Goal: Task Accomplishment & Management: Manage account settings

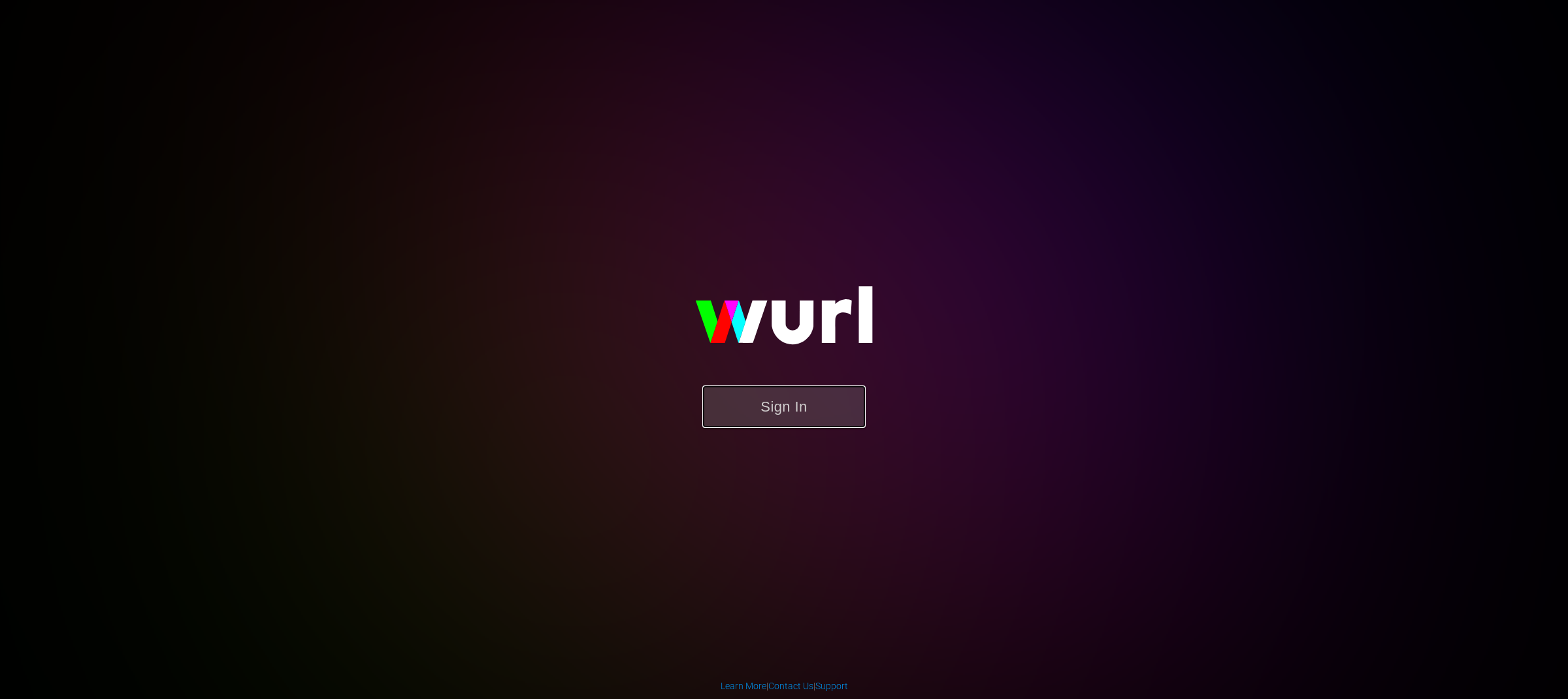
click at [771, 412] on button "Sign In" at bounding box center [784, 407] width 163 height 43
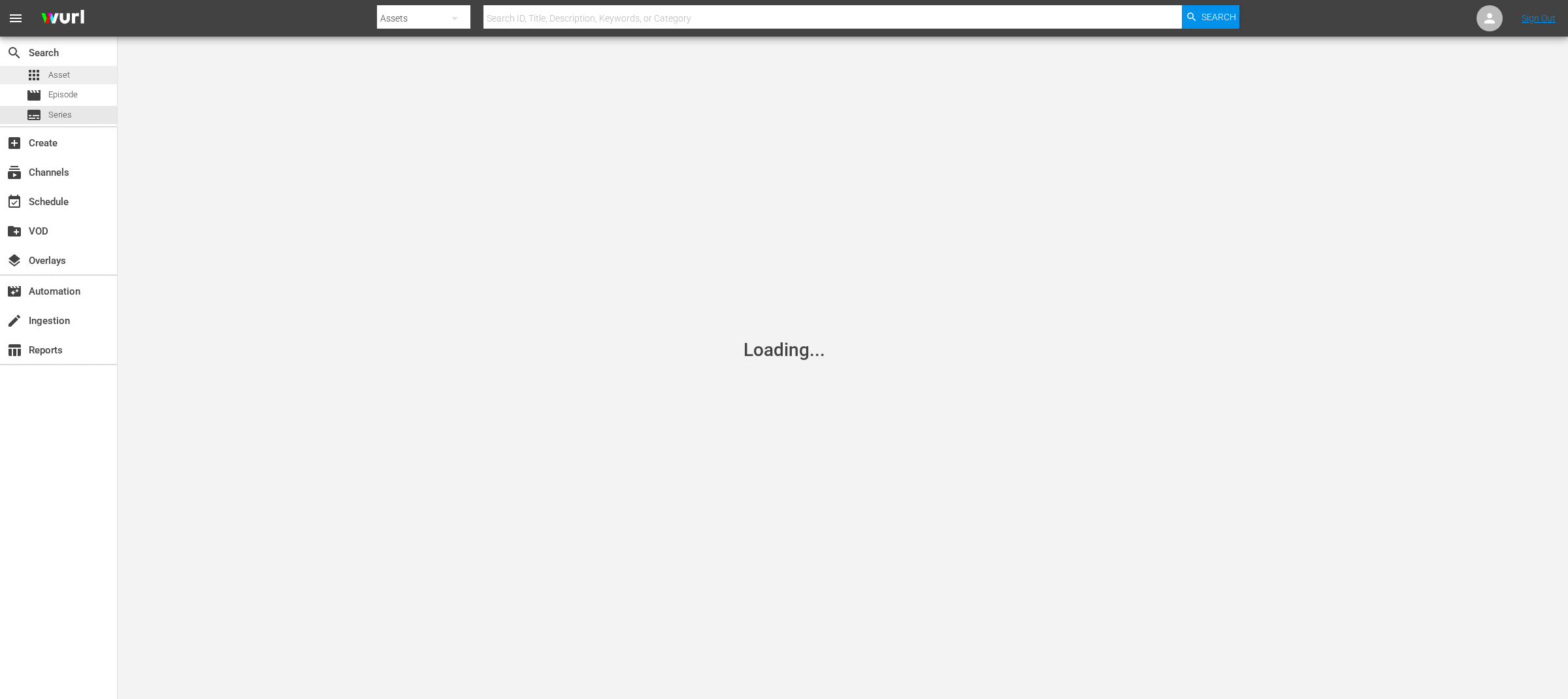
click at [60, 77] on span "Asset" at bounding box center [59, 75] width 22 height 13
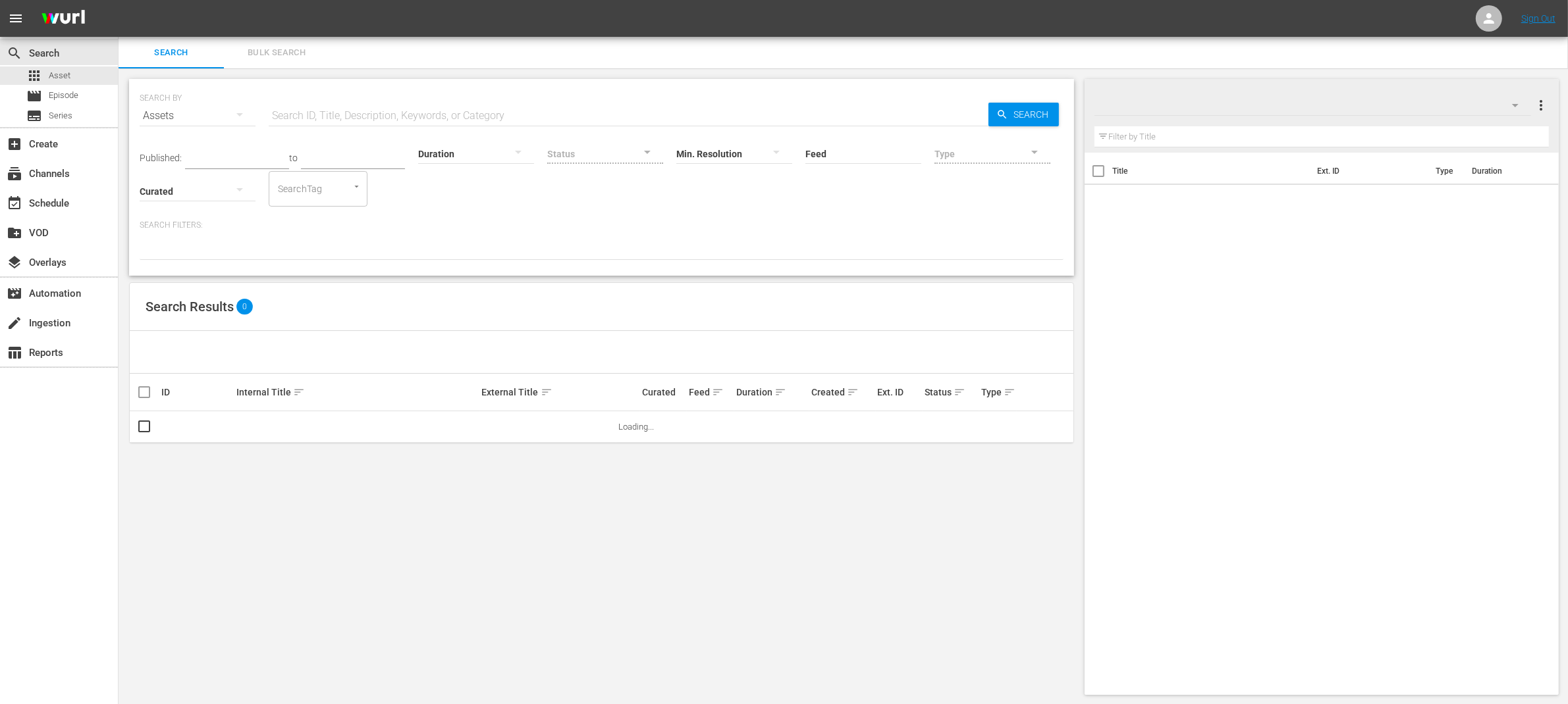
click at [68, 423] on div "search Search apps Asset movie Episode subtitles Series add_box Create subscrip…" at bounding box center [59, 389] width 119 height 704
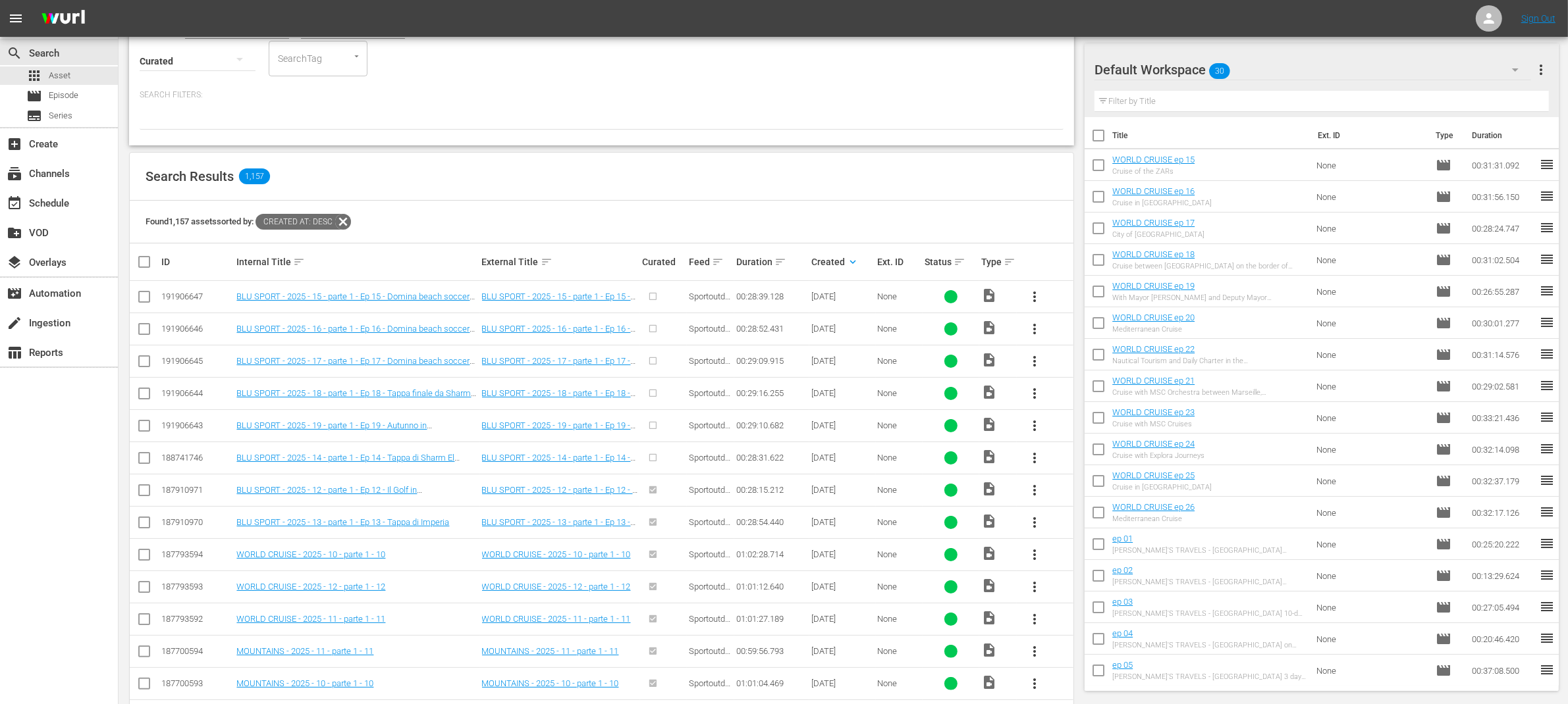
scroll to position [133, 0]
click at [1074, 391] on div "Search Results 1,157 Found 1,157 assets sorted by: Created At: desc ID Internal…" at bounding box center [602, 552] width 945 height 806
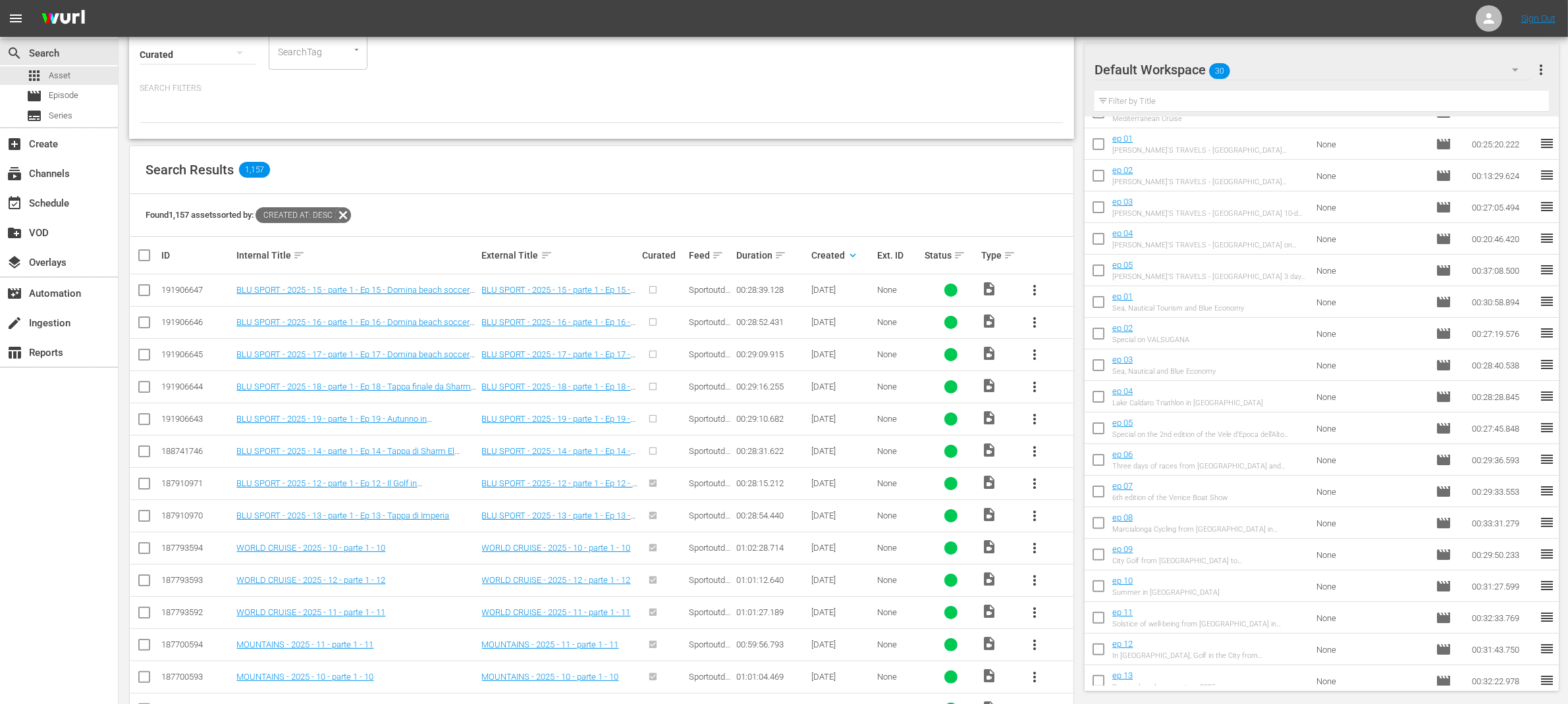
scroll to position [410, 0]
click at [956, 148] on div "Search Results 1,157" at bounding box center [602, 170] width 943 height 48
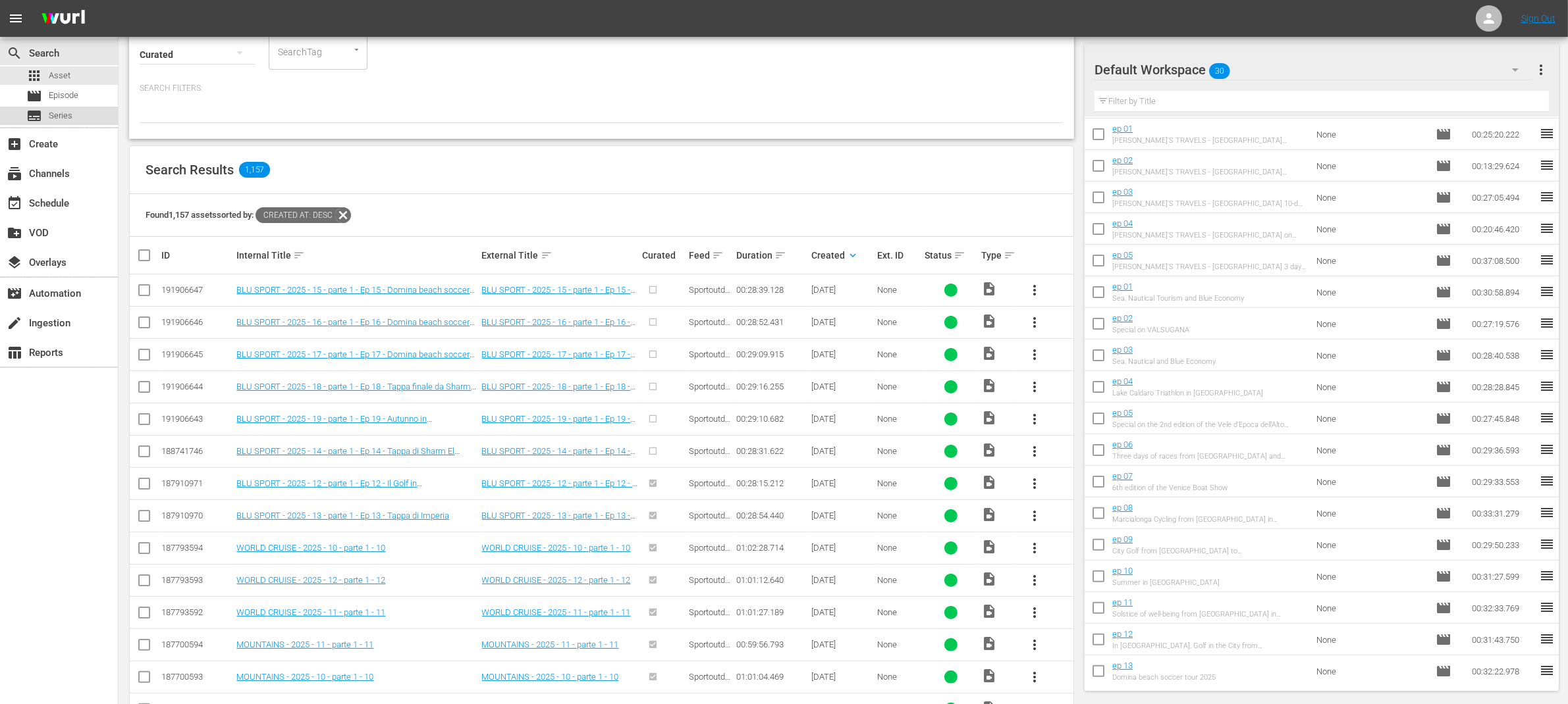
click at [68, 112] on span "Series" at bounding box center [60, 115] width 24 height 13
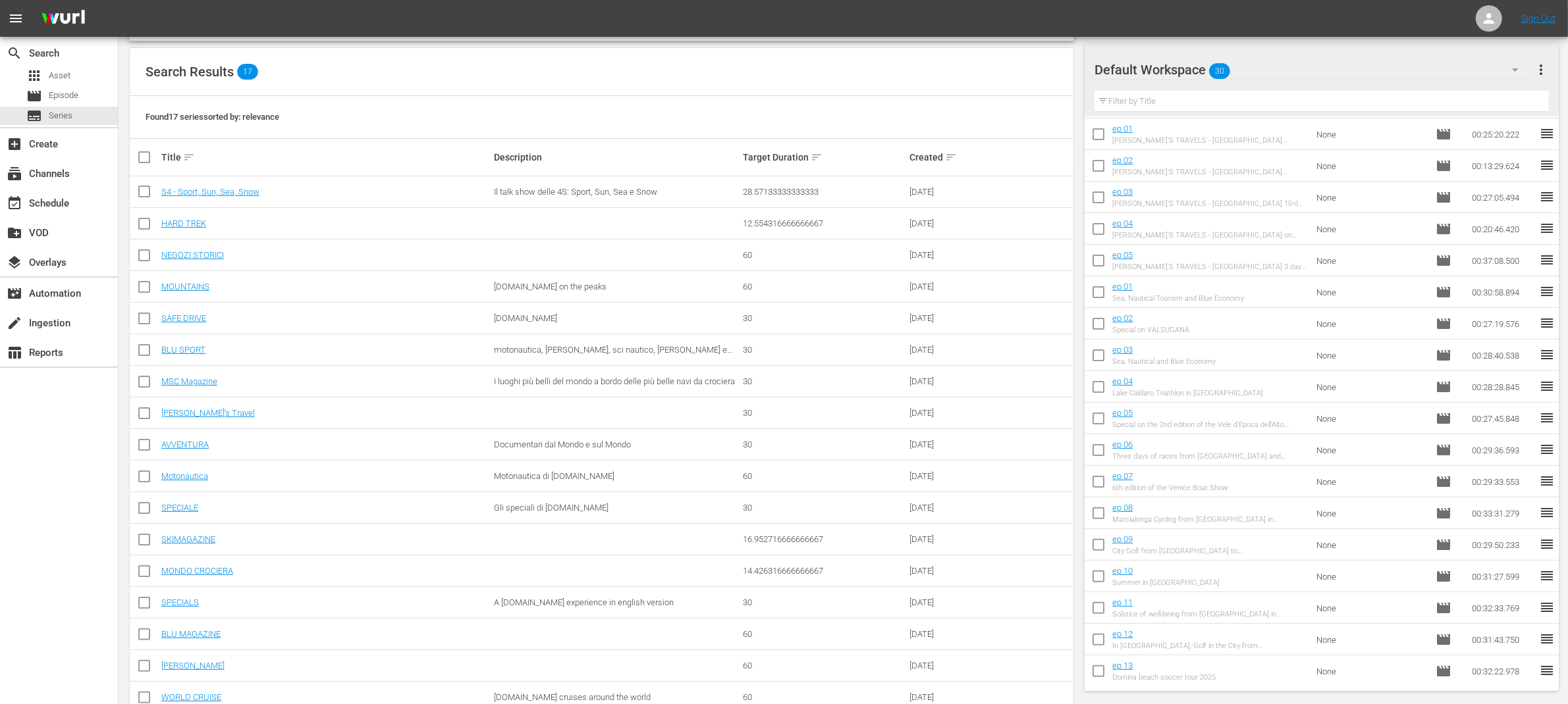
scroll to position [199, 0]
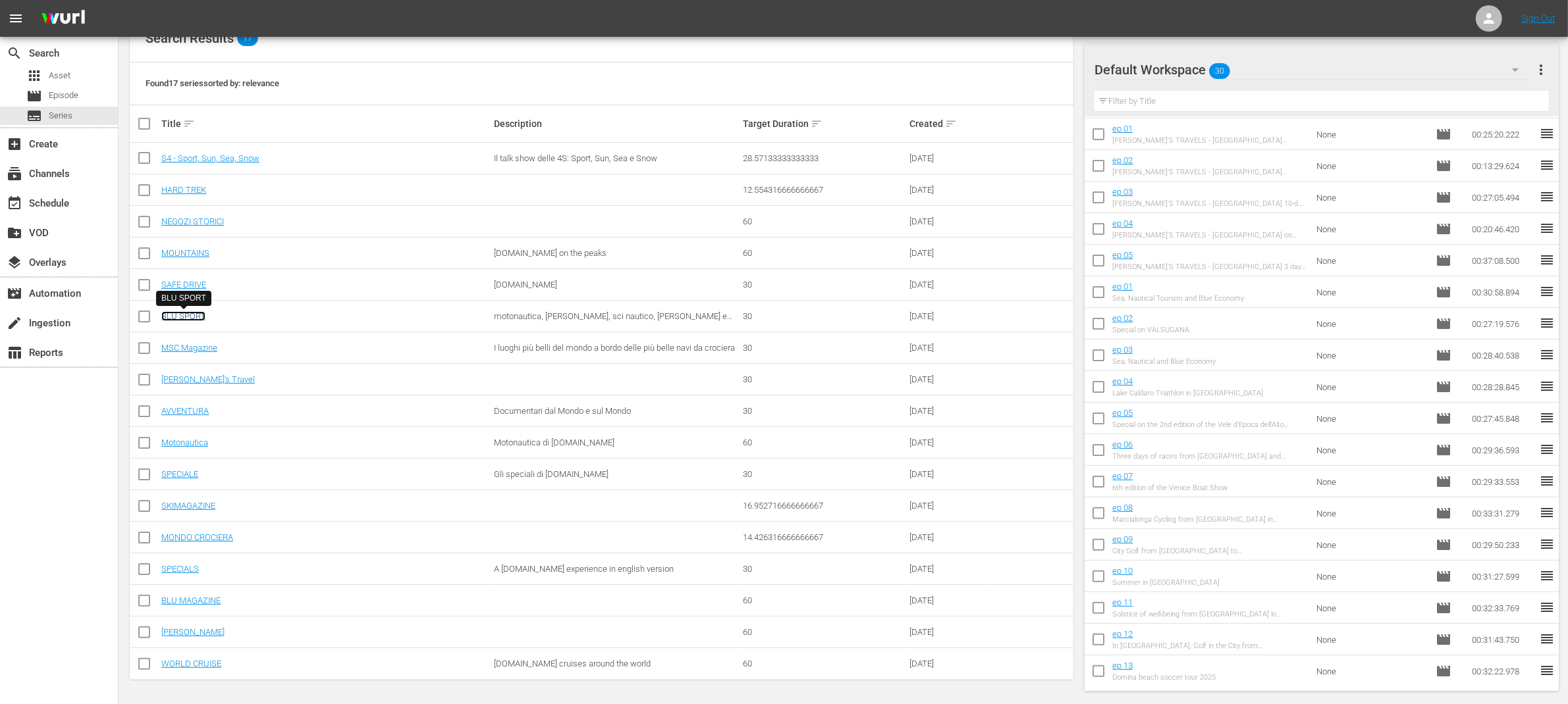
click at [183, 311] on link "BLU SPORT" at bounding box center [183, 316] width 44 height 10
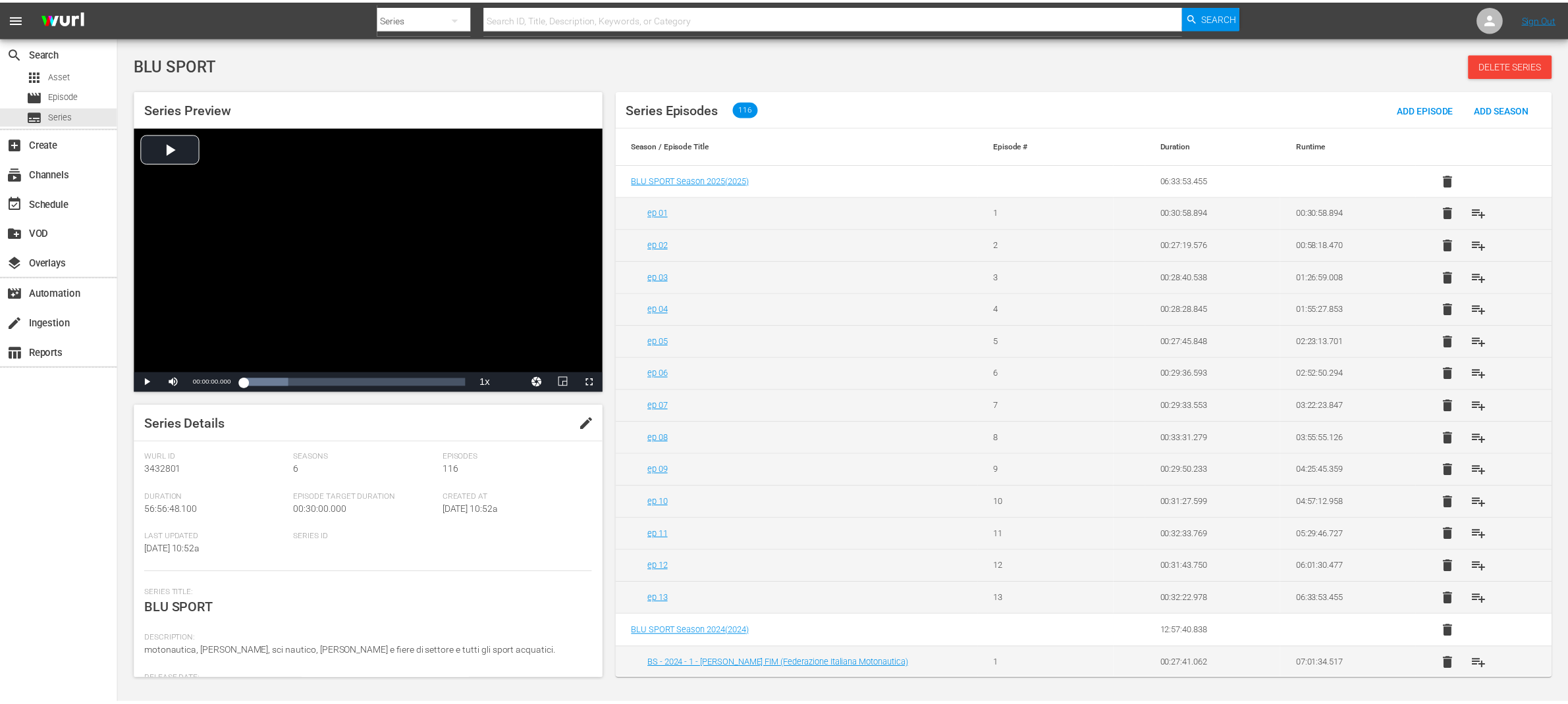
scroll to position [28, 0]
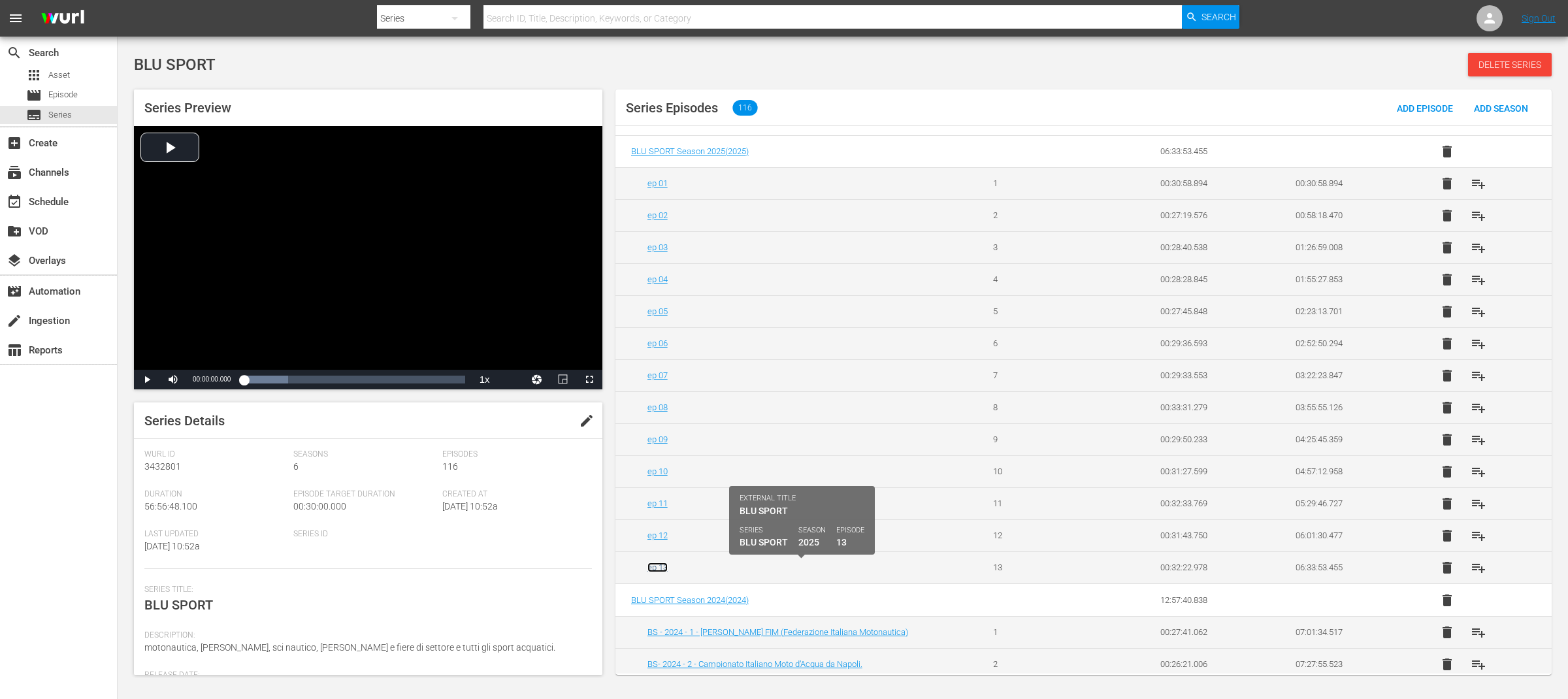
click at [654, 568] on link "ep 13" at bounding box center [657, 567] width 20 height 10
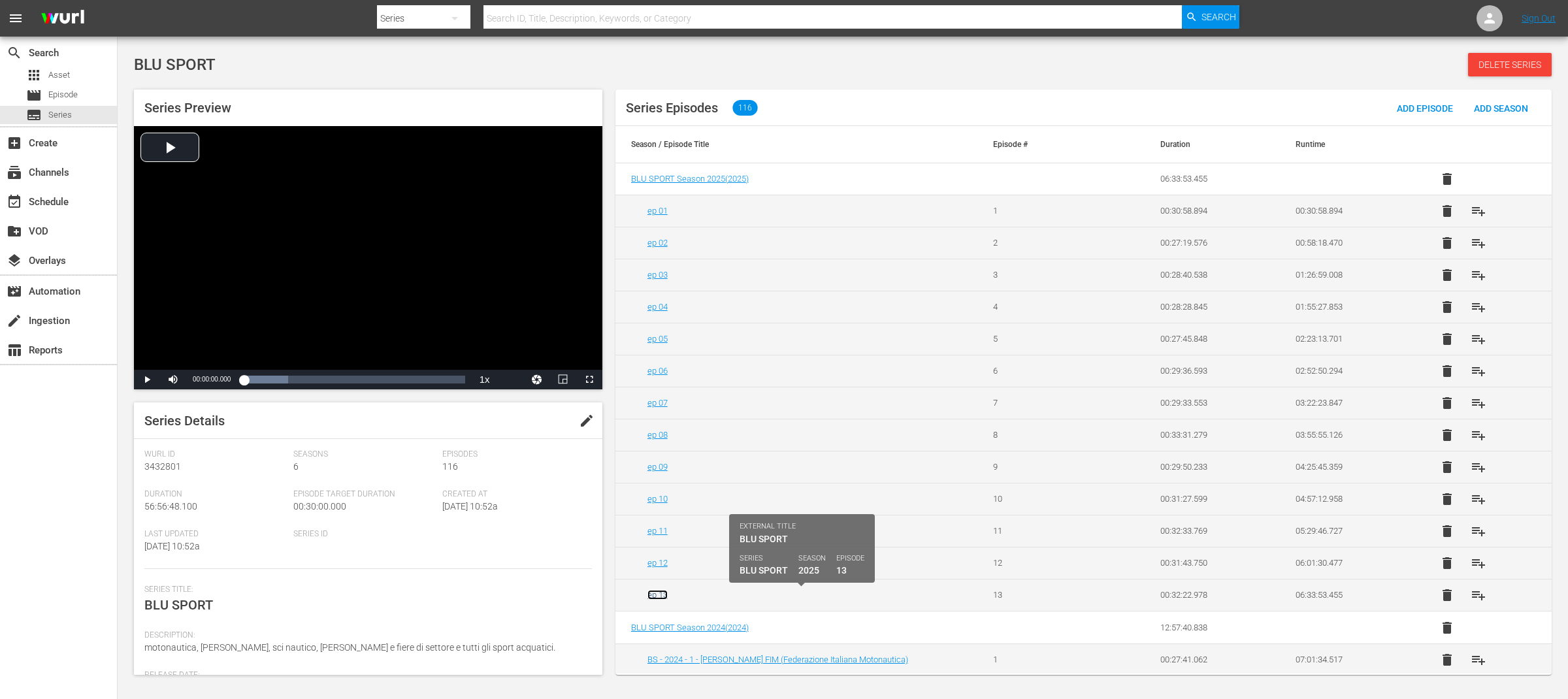
click at [662, 600] on link "ep 13" at bounding box center [657, 595] width 20 height 10
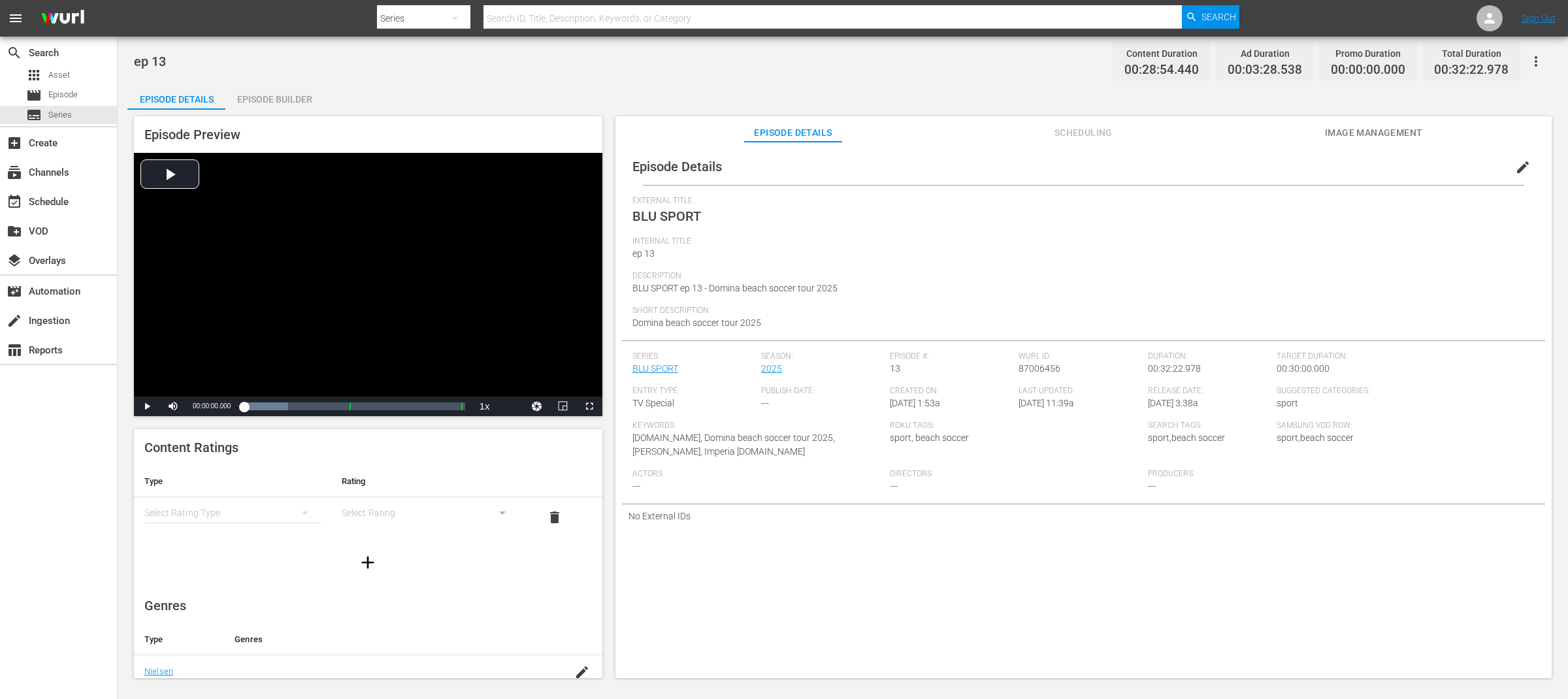
click at [1516, 167] on span "edit" at bounding box center [1523, 167] width 15 height 15
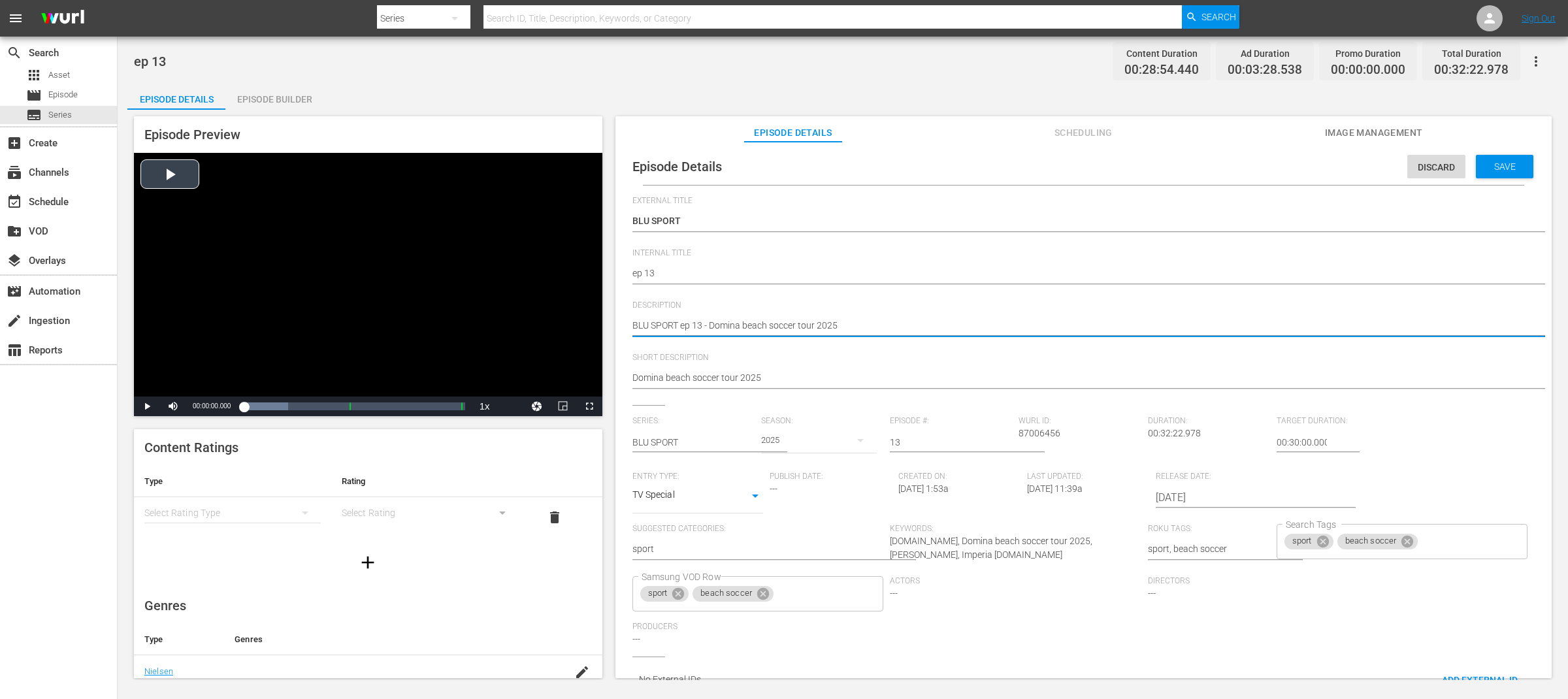
drag, startPoint x: 703, startPoint y: 325, endPoint x: 555, endPoint y: 324, distance: 148.0
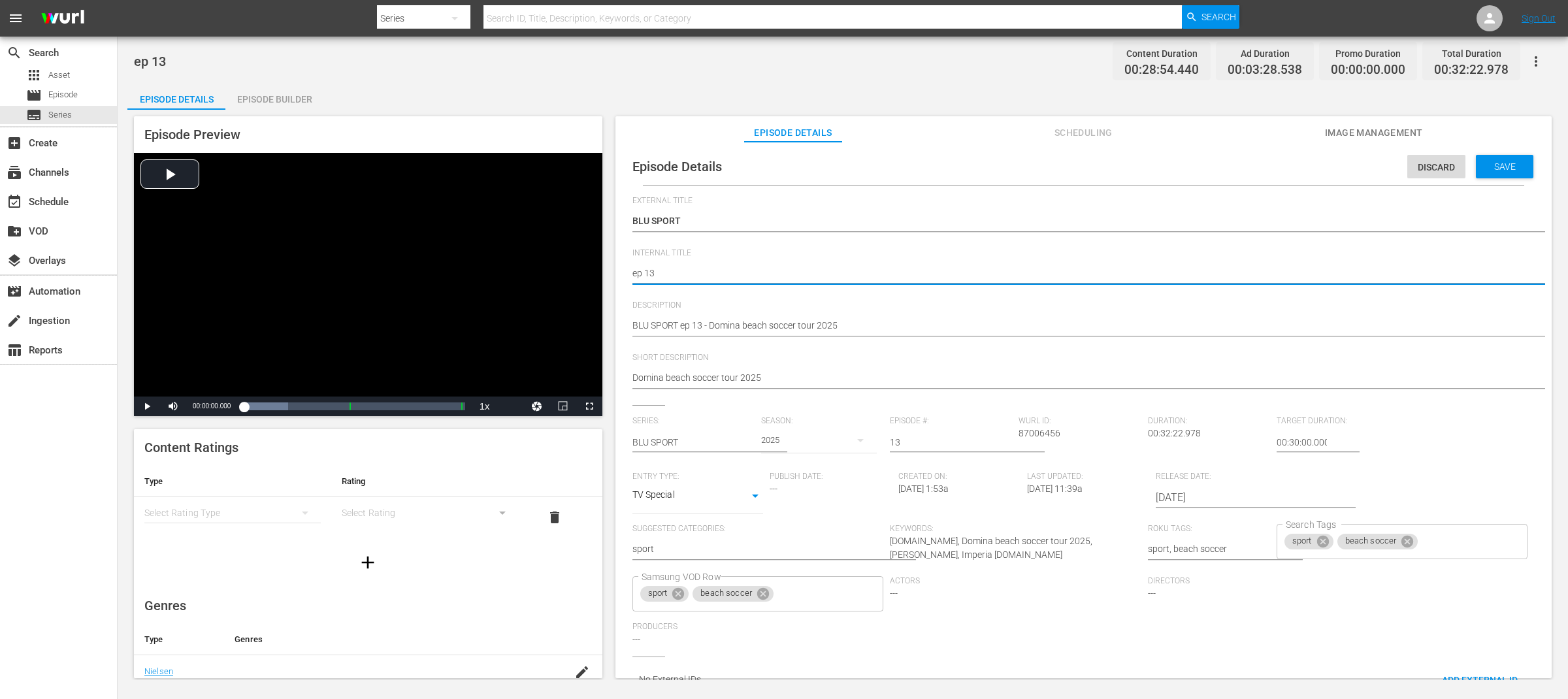
drag, startPoint x: 633, startPoint y: 277, endPoint x: 739, endPoint y: 269, distance: 106.3
click at [739, 269] on textarea "ep 13" at bounding box center [1081, 274] width 896 height 15
paste textarea "BLU SPORT"
type textarea "BLU SPORT ep 13"
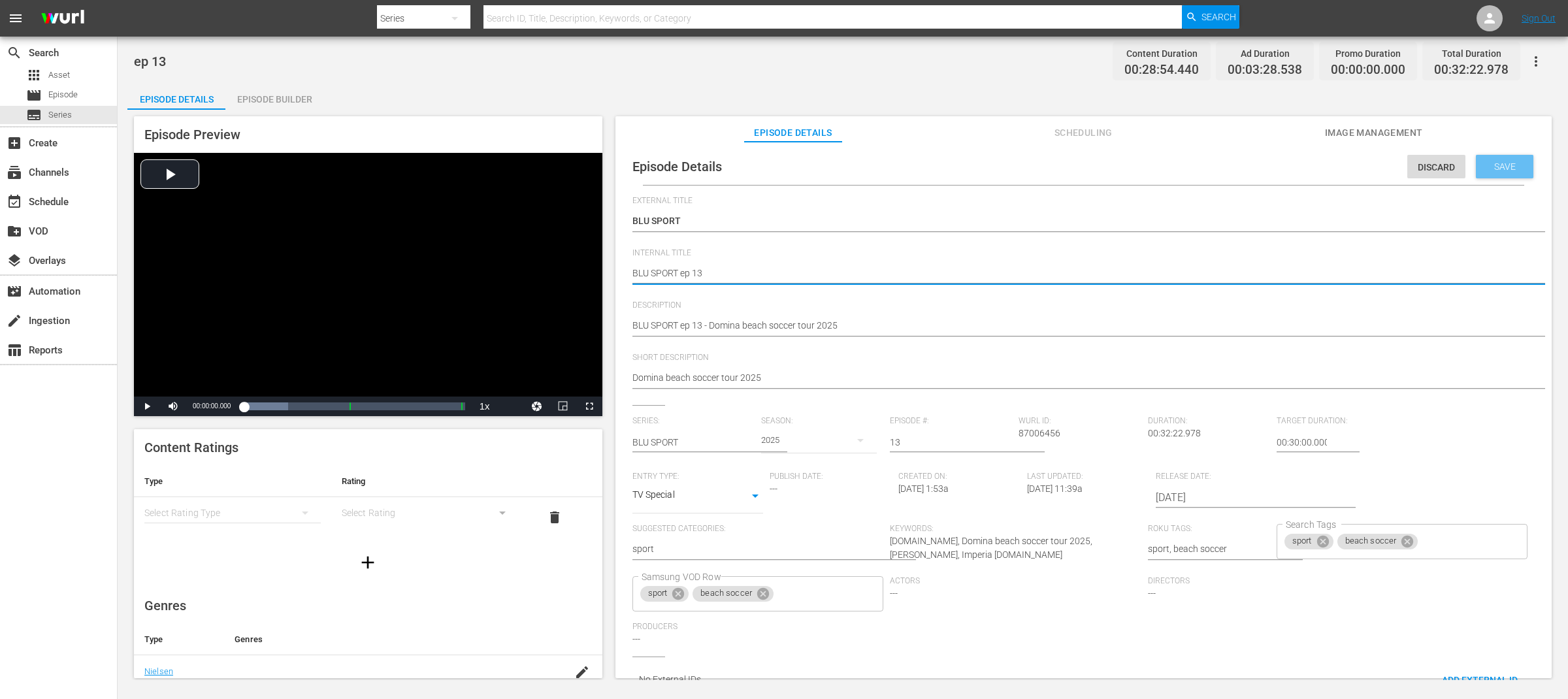
click at [1495, 171] on span "Save" at bounding box center [1505, 166] width 43 height 10
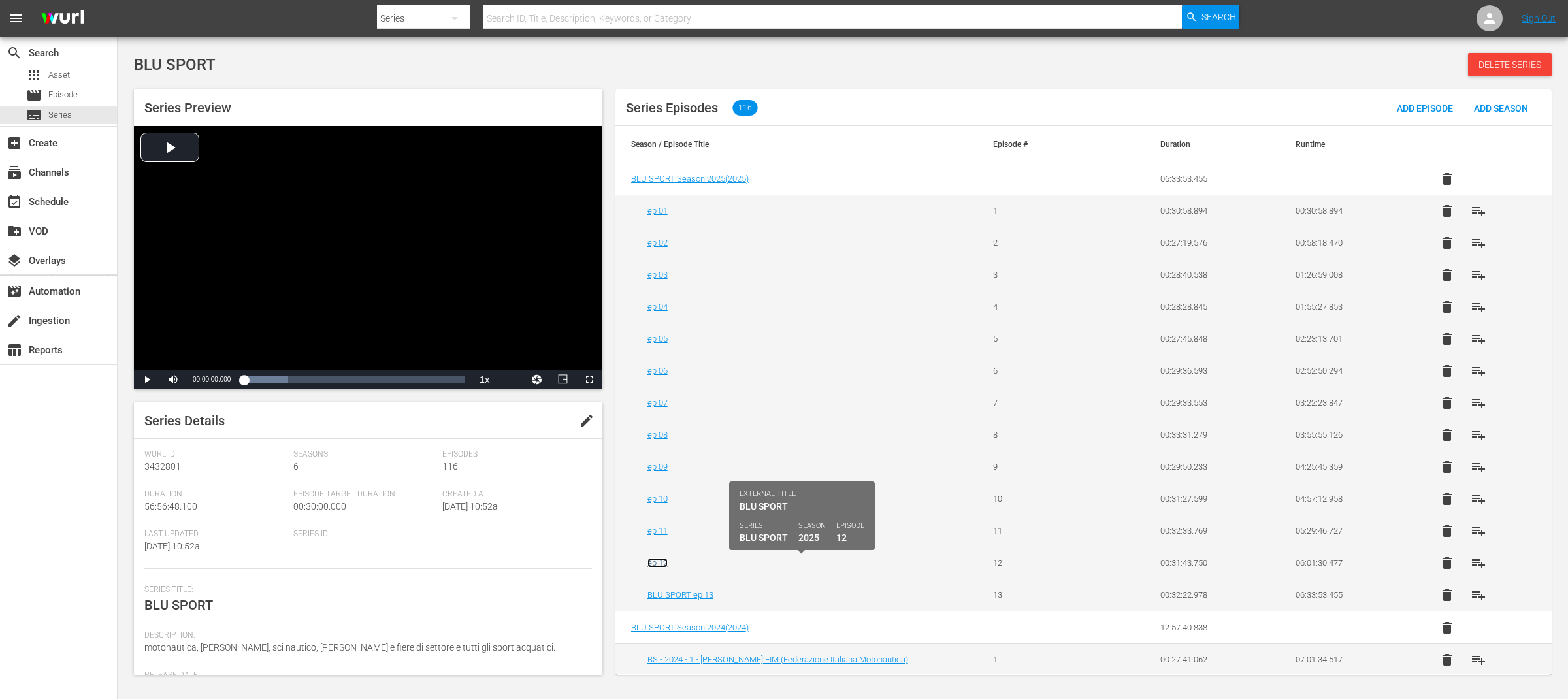
click at [662, 565] on link "ep 12" at bounding box center [657, 563] width 20 height 10
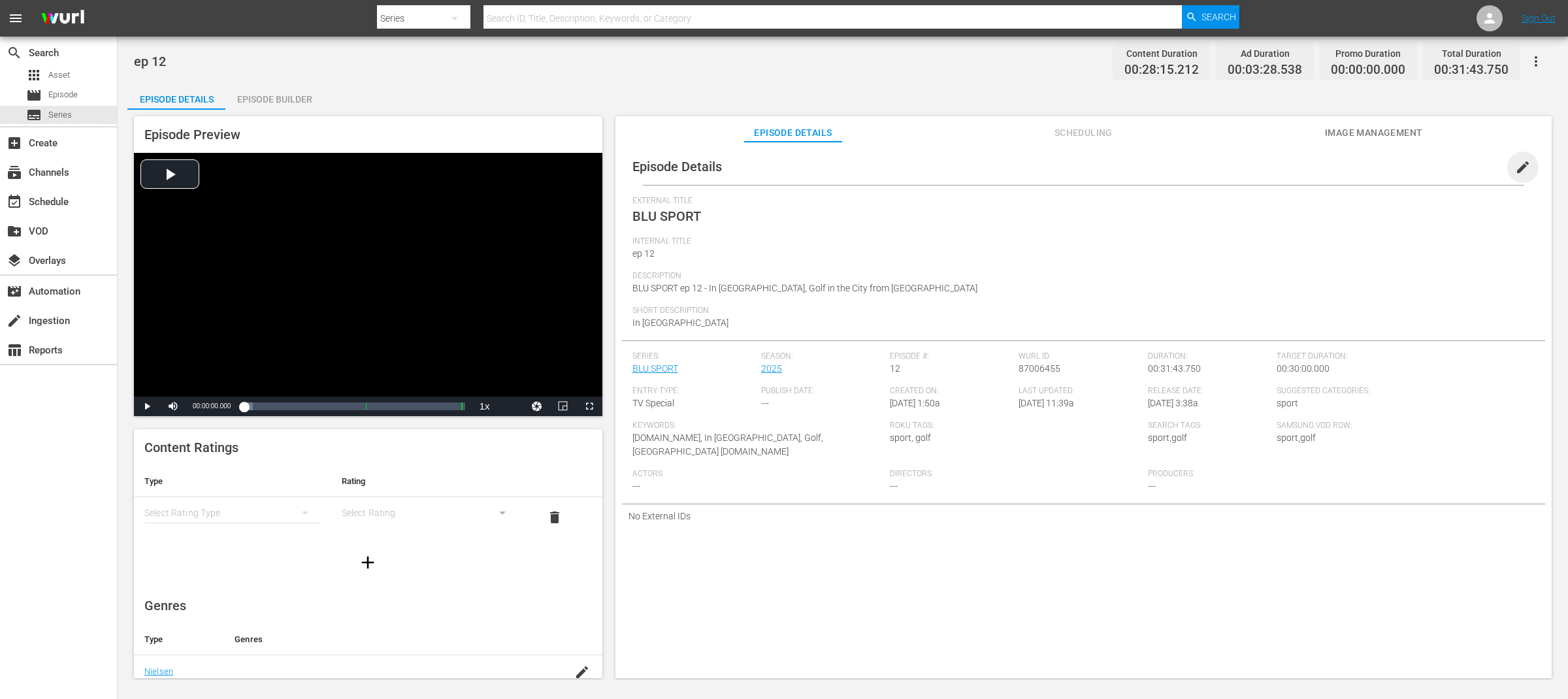
click at [1522, 165] on span "edit" at bounding box center [1523, 167] width 15 height 15
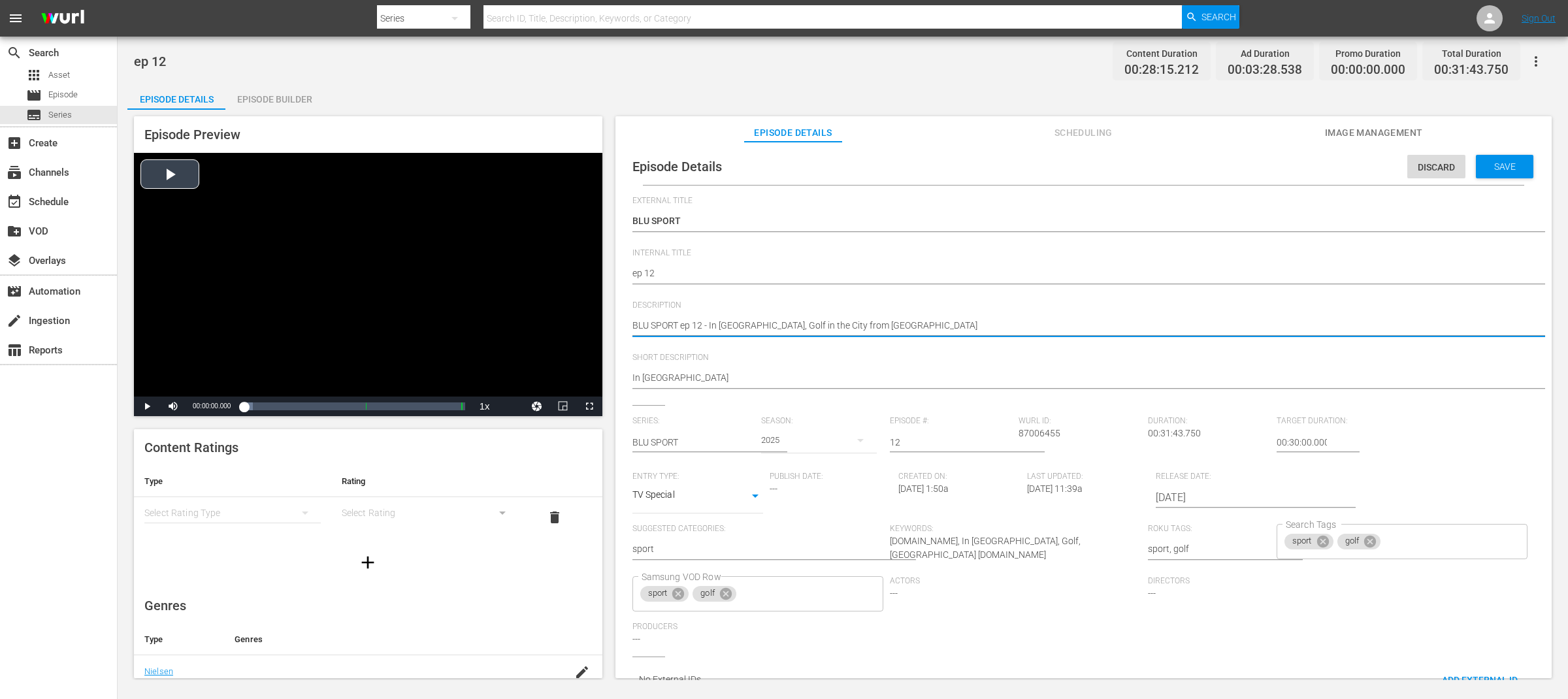
drag, startPoint x: 704, startPoint y: 324, endPoint x: 562, endPoint y: 325, distance: 142.0
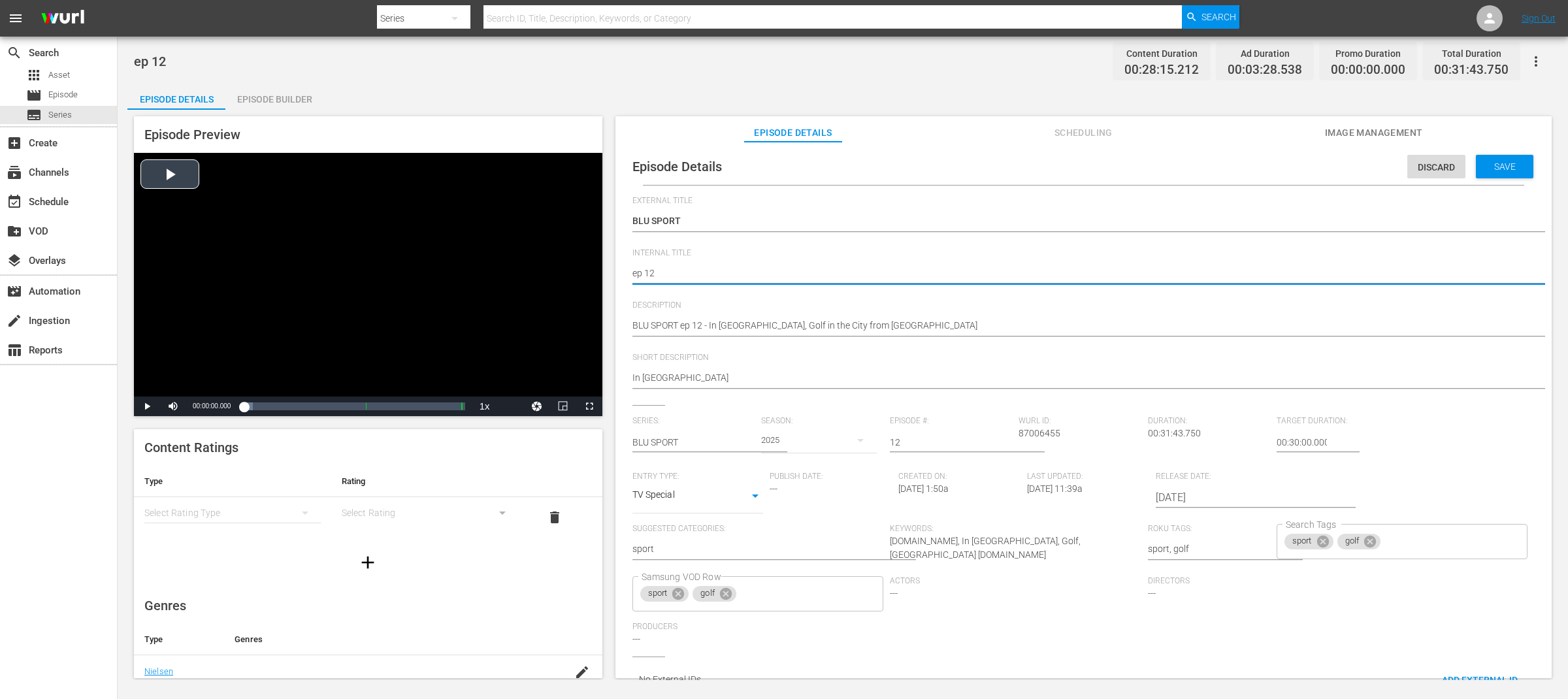
drag, startPoint x: 685, startPoint y: 273, endPoint x: 520, endPoint y: 256, distance: 165.9
paste textarea "BLU SPORT"
type textarea "BLU SPORT ep 12"
click at [1509, 168] on span "Save" at bounding box center [1505, 166] width 43 height 10
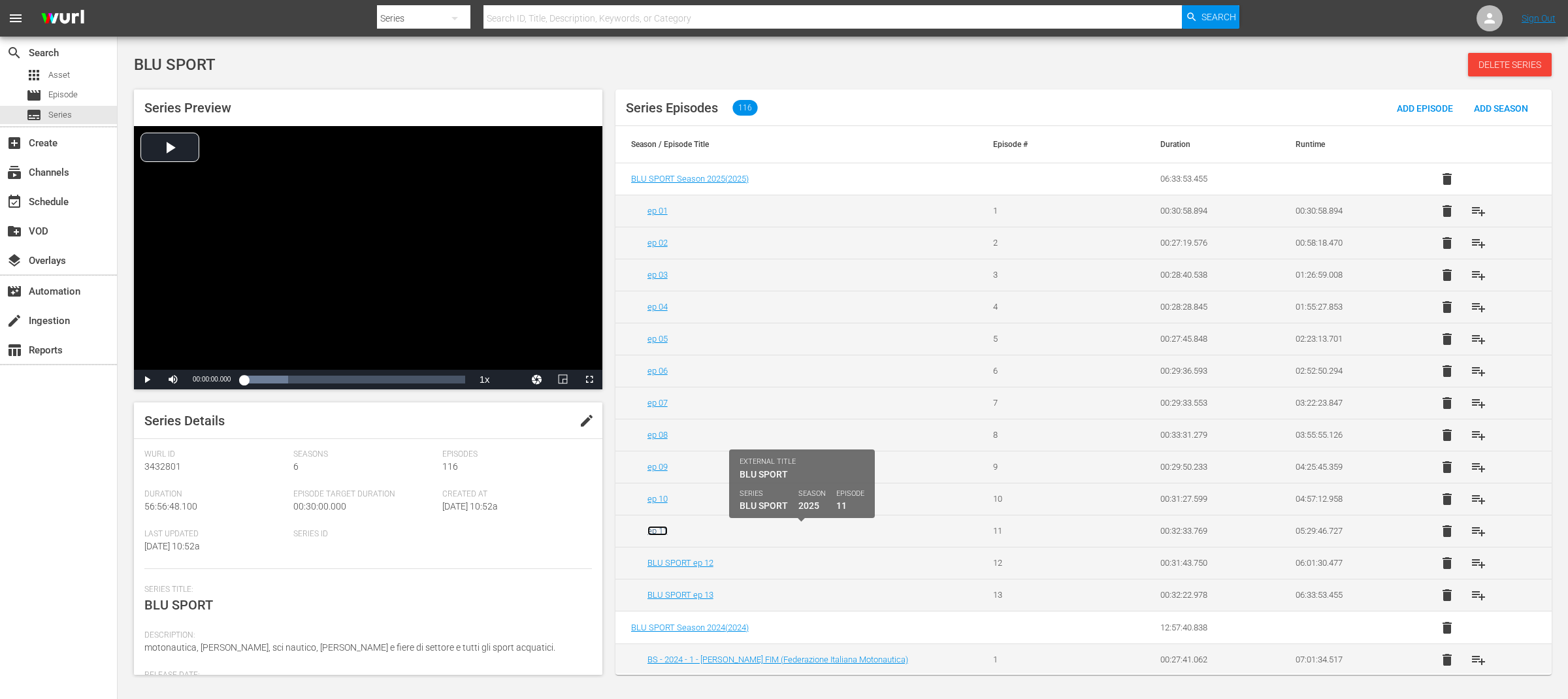
click at [662, 534] on link "ep 11" at bounding box center [657, 531] width 20 height 10
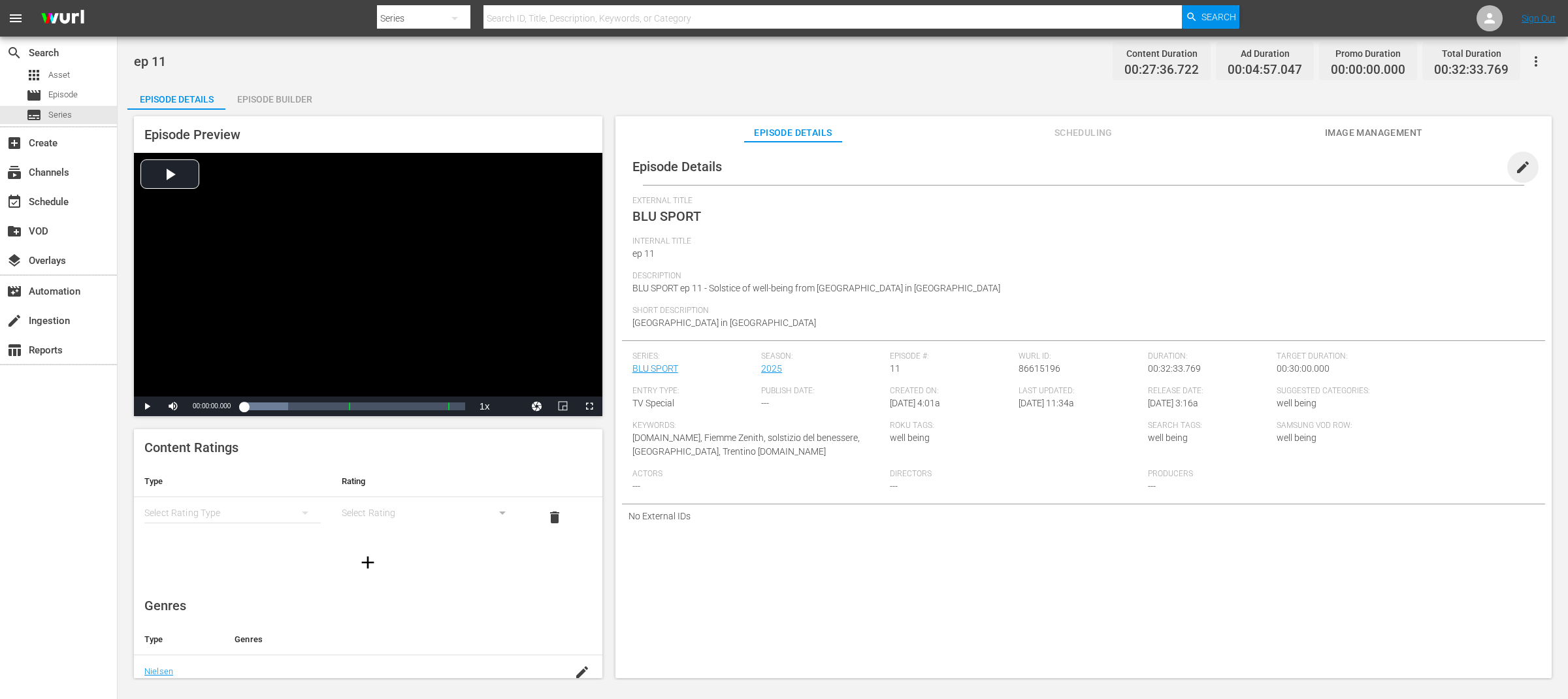
click at [1520, 161] on span "edit" at bounding box center [1523, 167] width 15 height 15
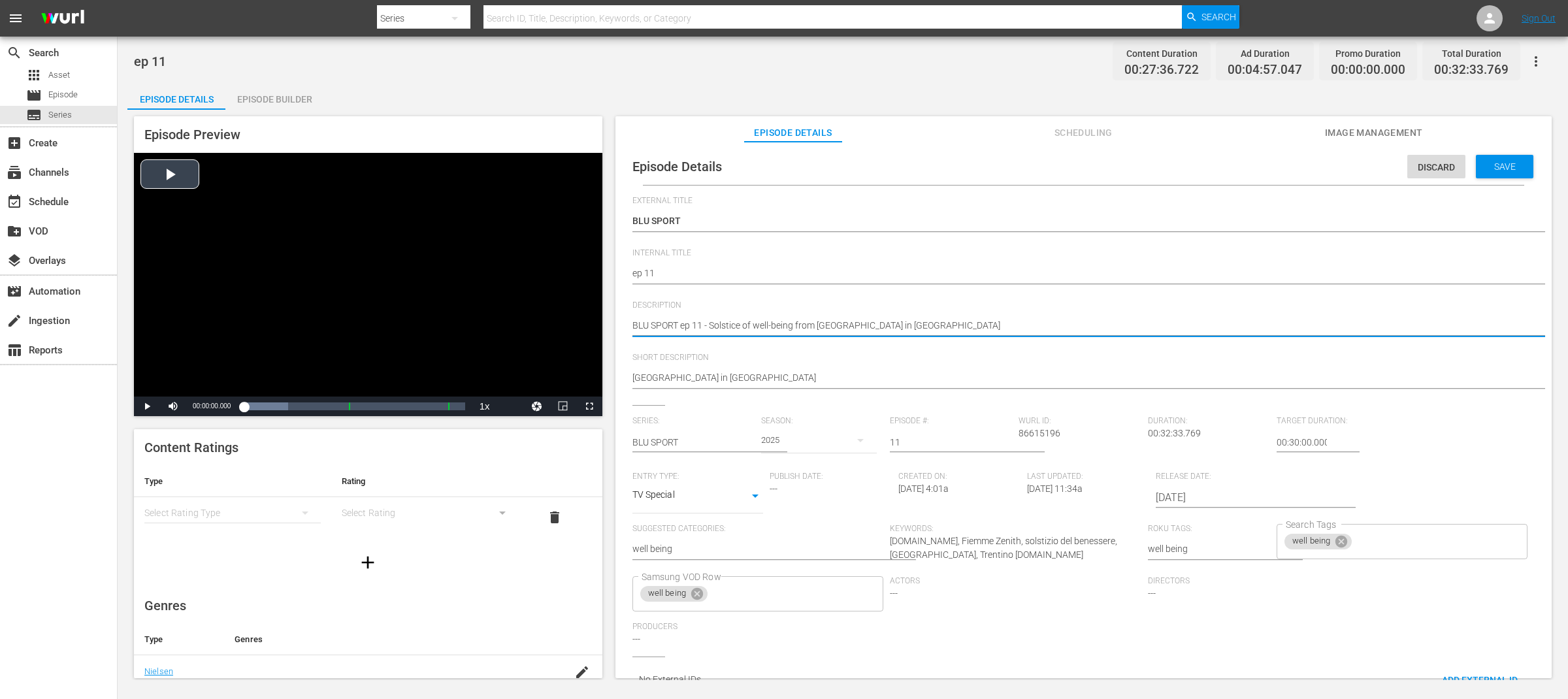
drag, startPoint x: 682, startPoint y: 326, endPoint x: 601, endPoint y: 325, distance: 81.0
click at [601, 325] on div "Episode Preview Video Player is loading. Play Video Play Mute Current Time 00:0…" at bounding box center [843, 399] width 1431 height 579
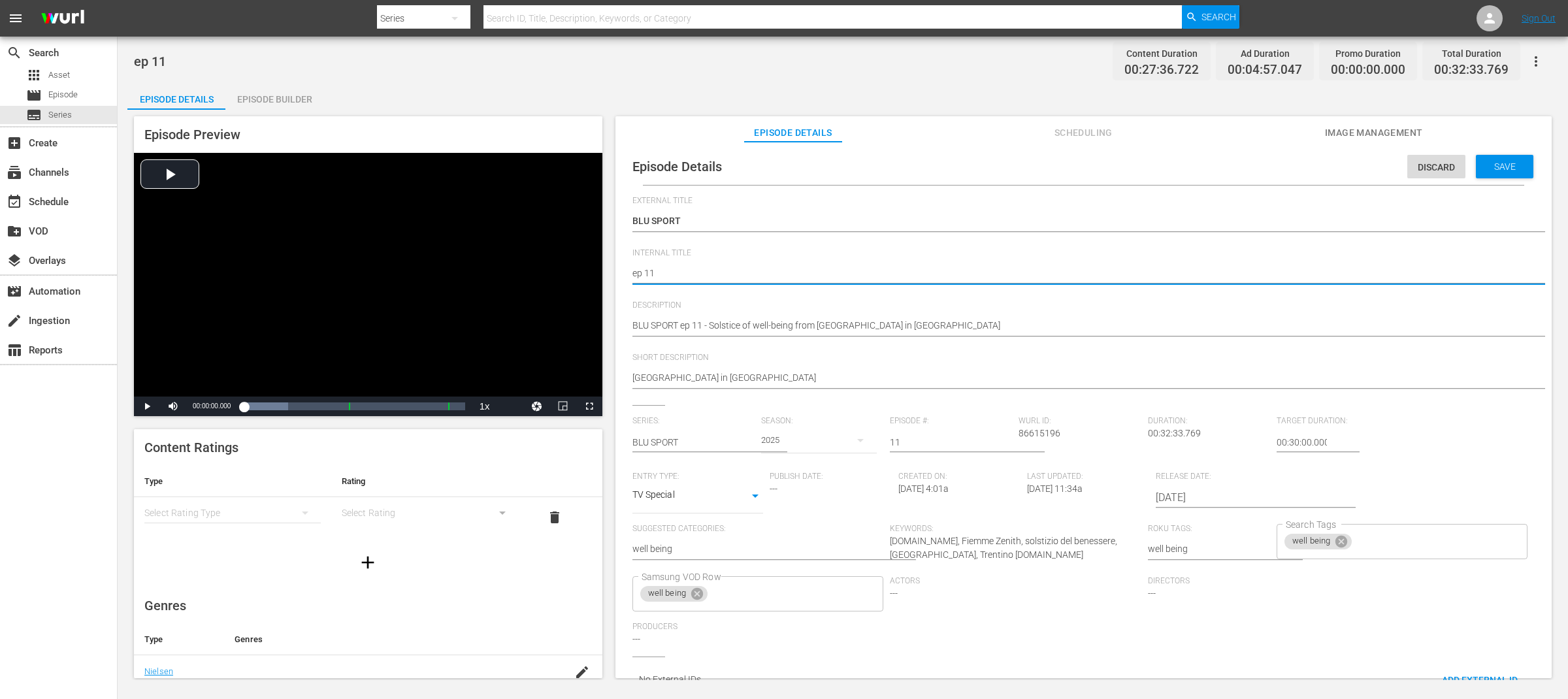
paste textarea "BLU SPORT"
type textarea "BLU SPORT ep 11"
click at [1511, 165] on span "Save" at bounding box center [1505, 166] width 43 height 10
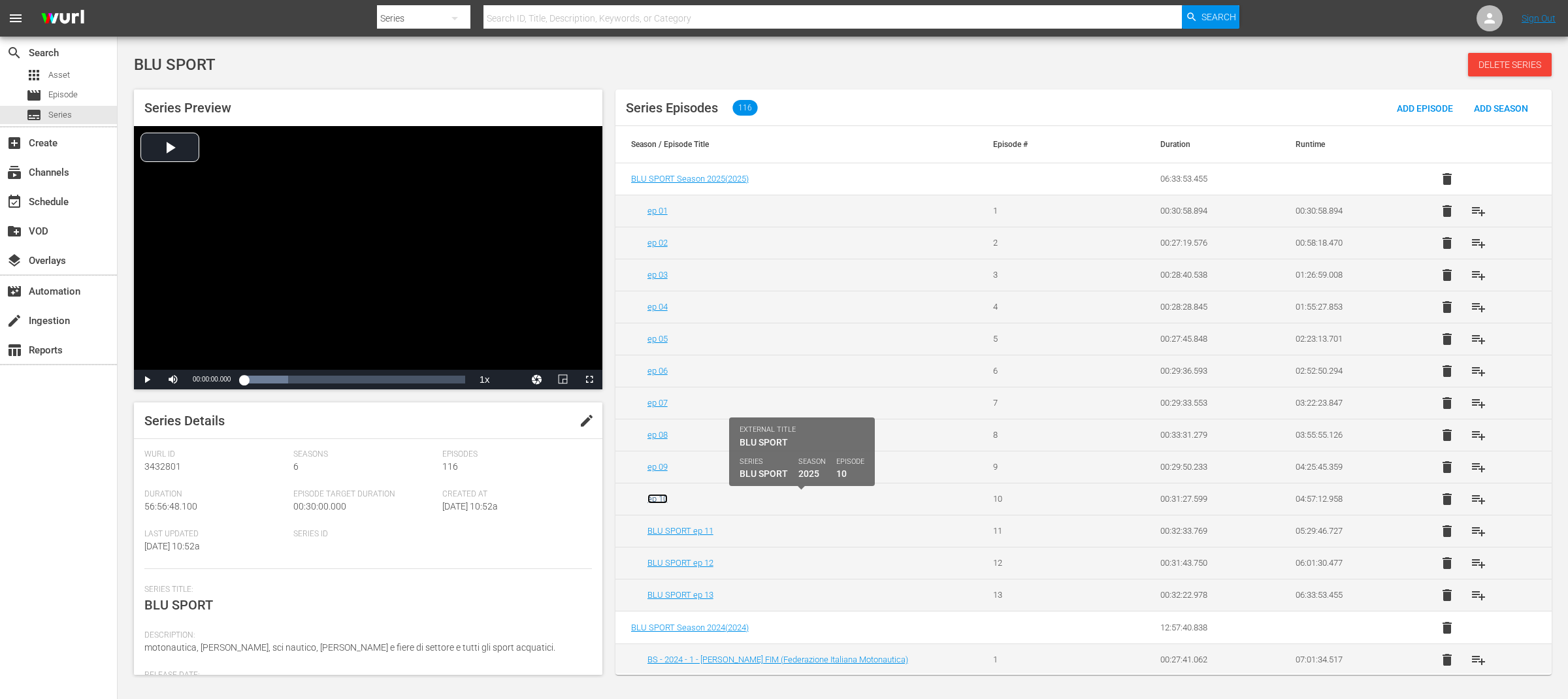
click at [661, 500] on link "ep 10" at bounding box center [657, 499] width 20 height 10
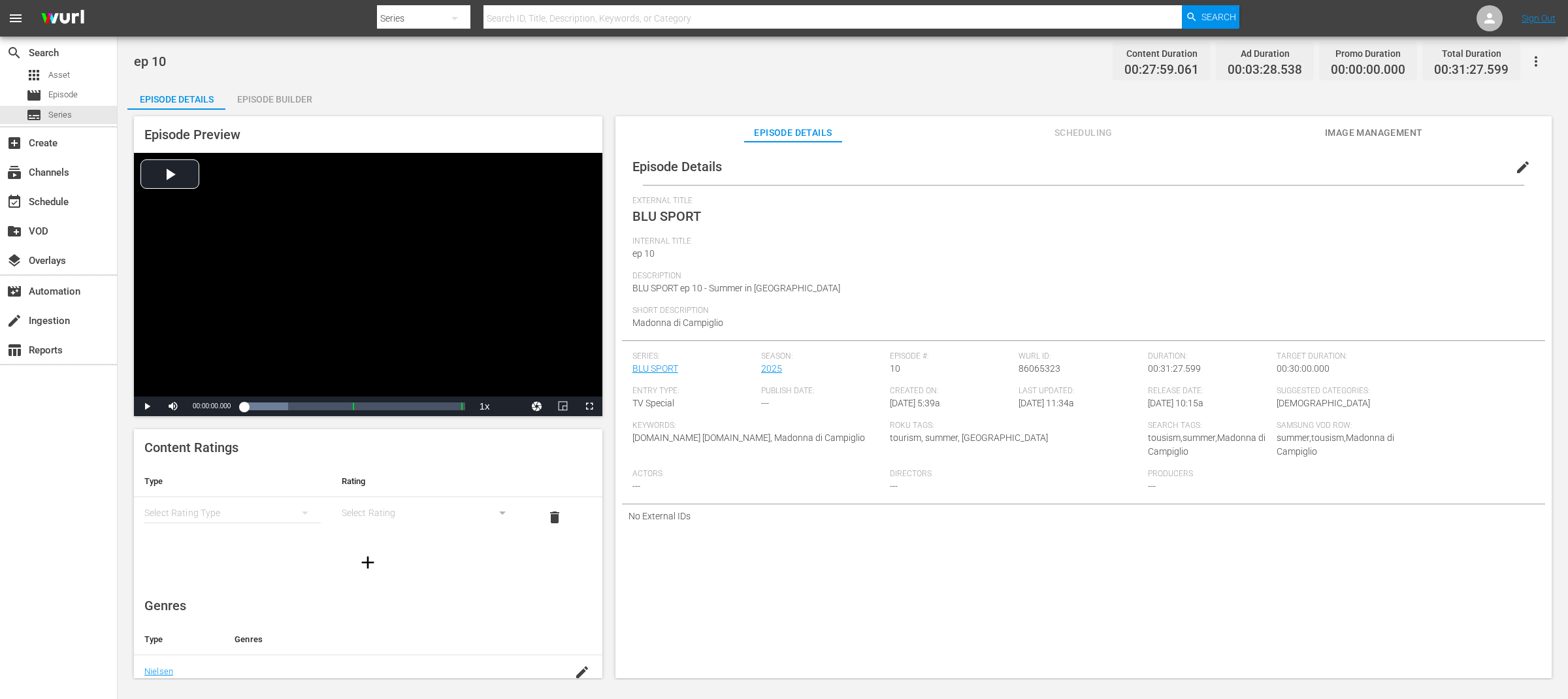
click at [1516, 163] on span "edit" at bounding box center [1523, 167] width 15 height 15
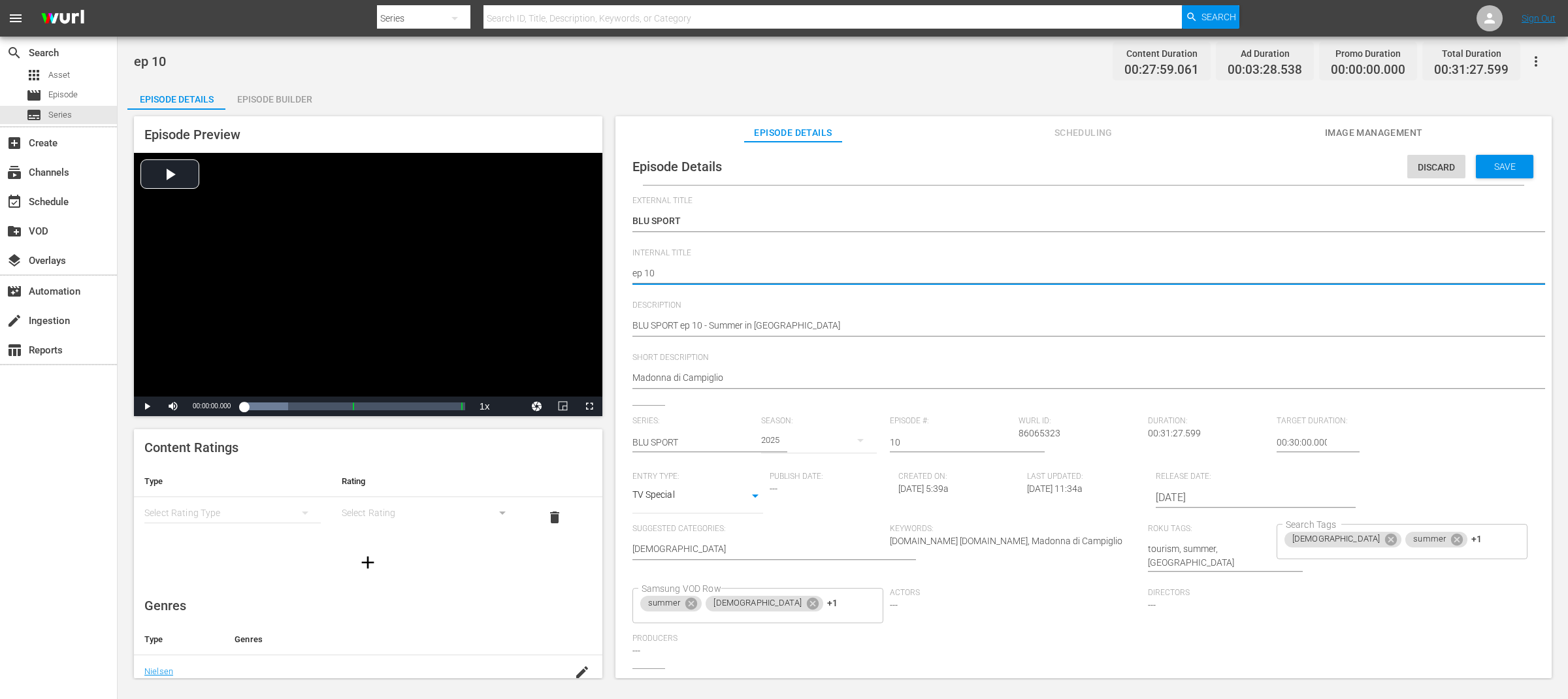
paste textarea "BLU SPORT"
type textarea "BLU SPORT ep 10"
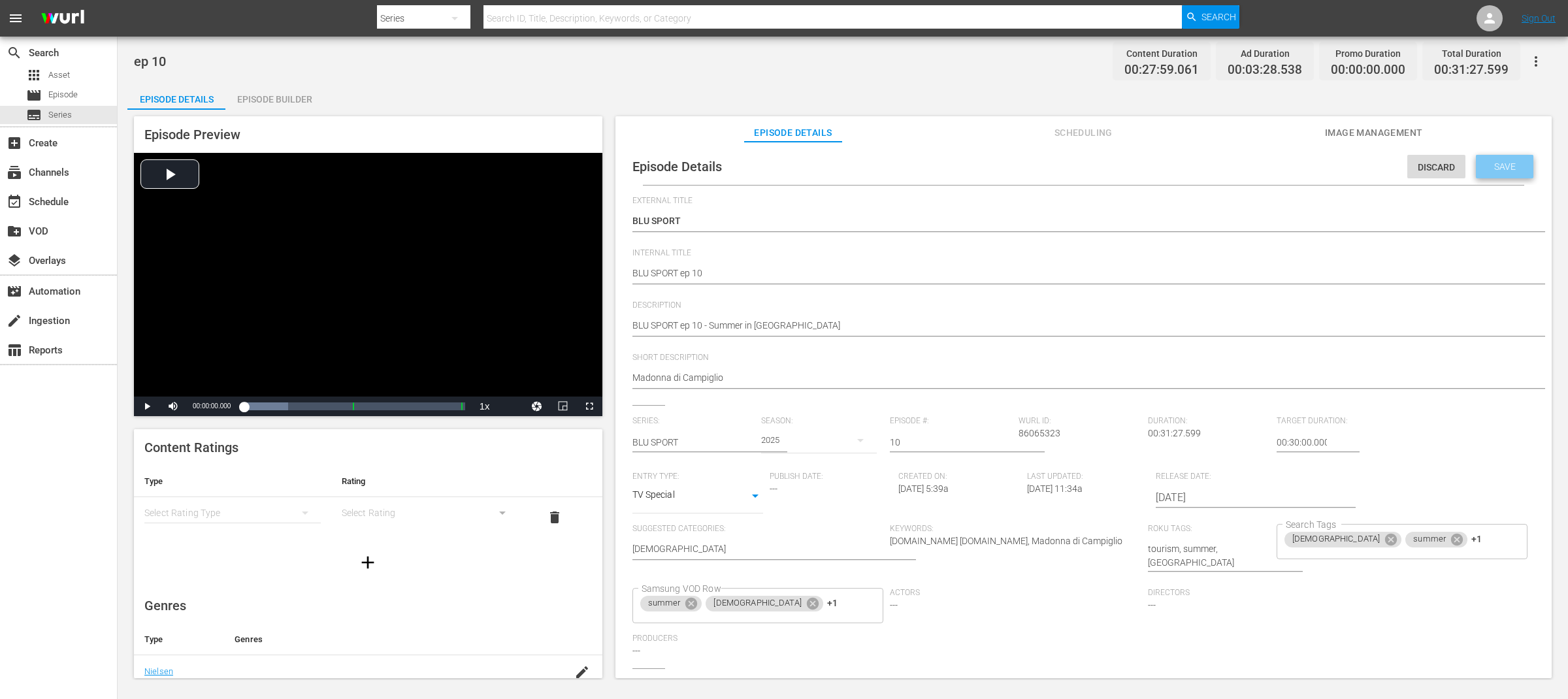
click at [1513, 171] on span "Save" at bounding box center [1505, 166] width 43 height 10
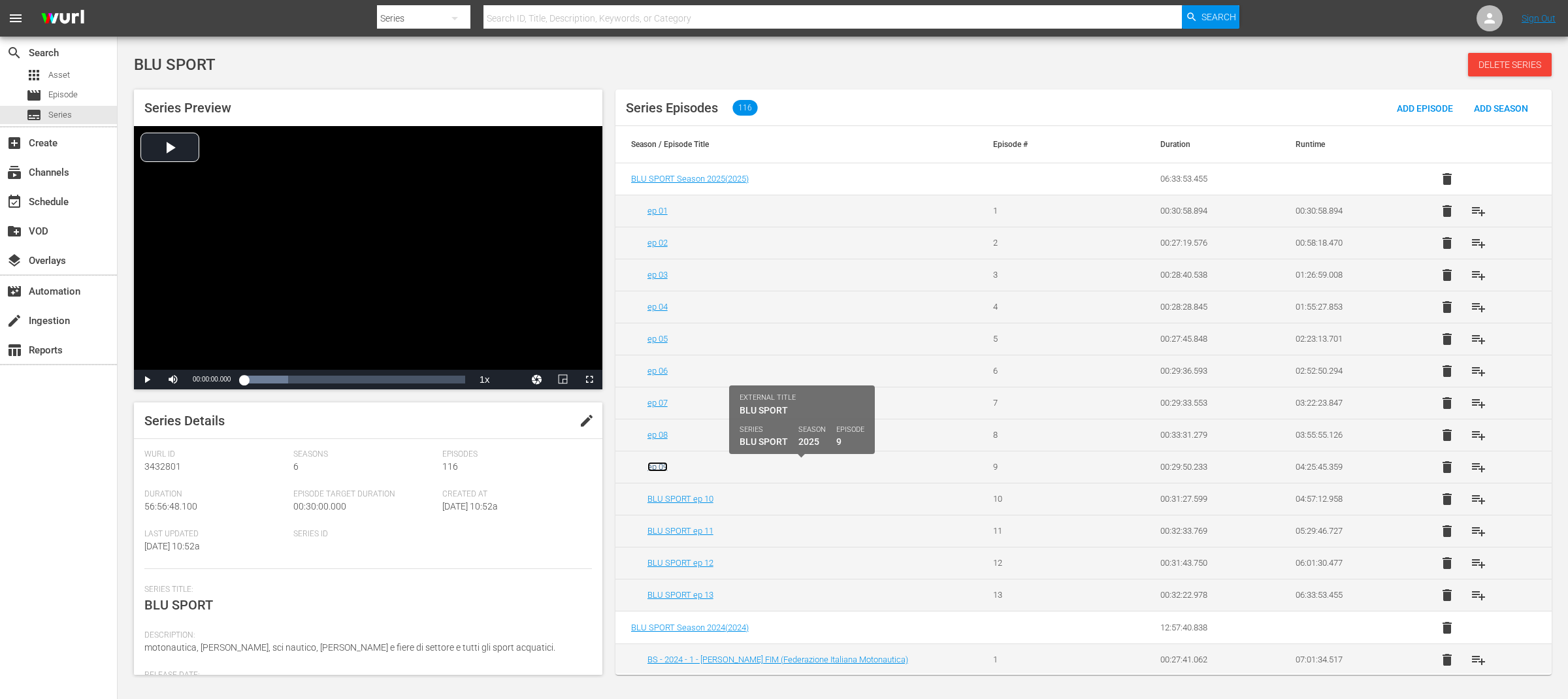
click at [658, 471] on link "ep 09" at bounding box center [657, 467] width 20 height 10
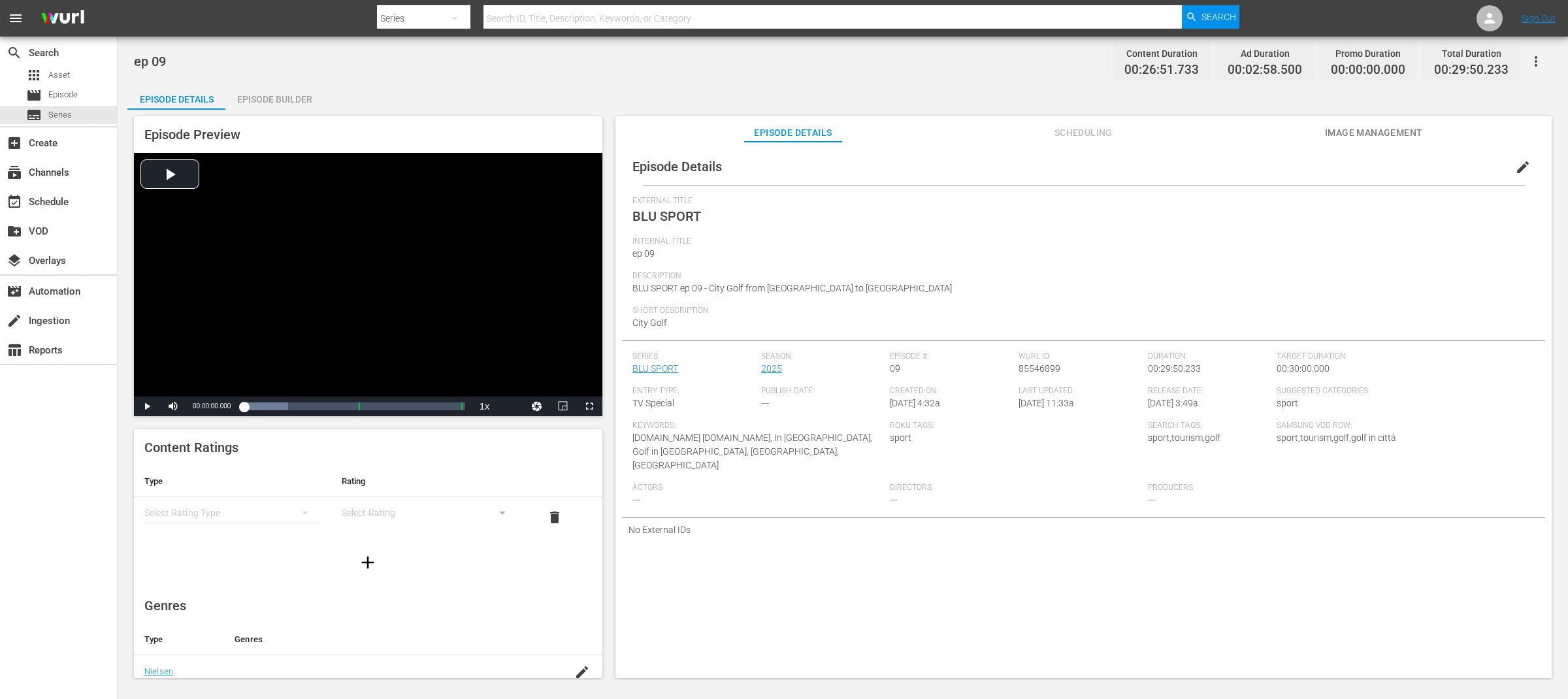
click at [1519, 166] on span "edit" at bounding box center [1523, 167] width 15 height 15
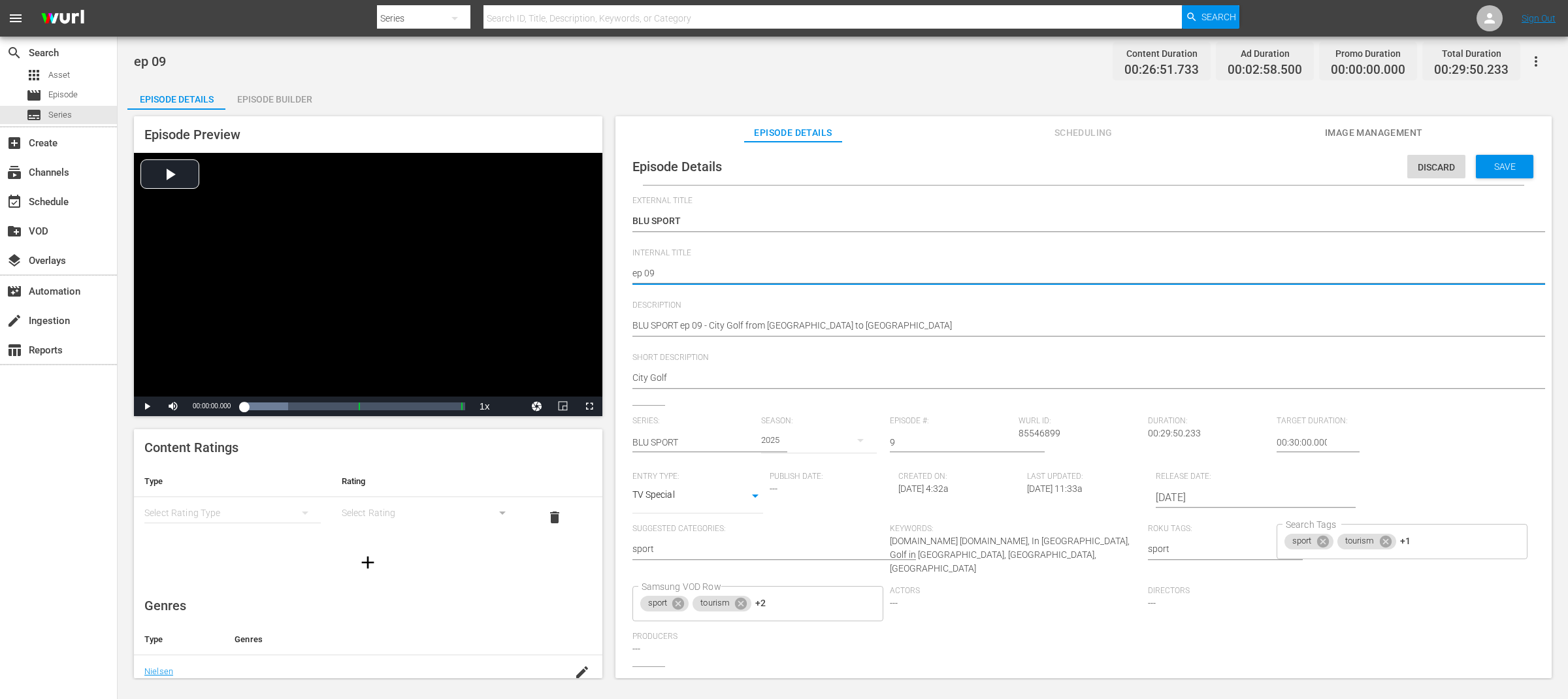
paste textarea "BLU SPORT"
type textarea "BLU SPORT ep 09"
click at [1500, 160] on div "Save" at bounding box center [1504, 166] width 57 height 23
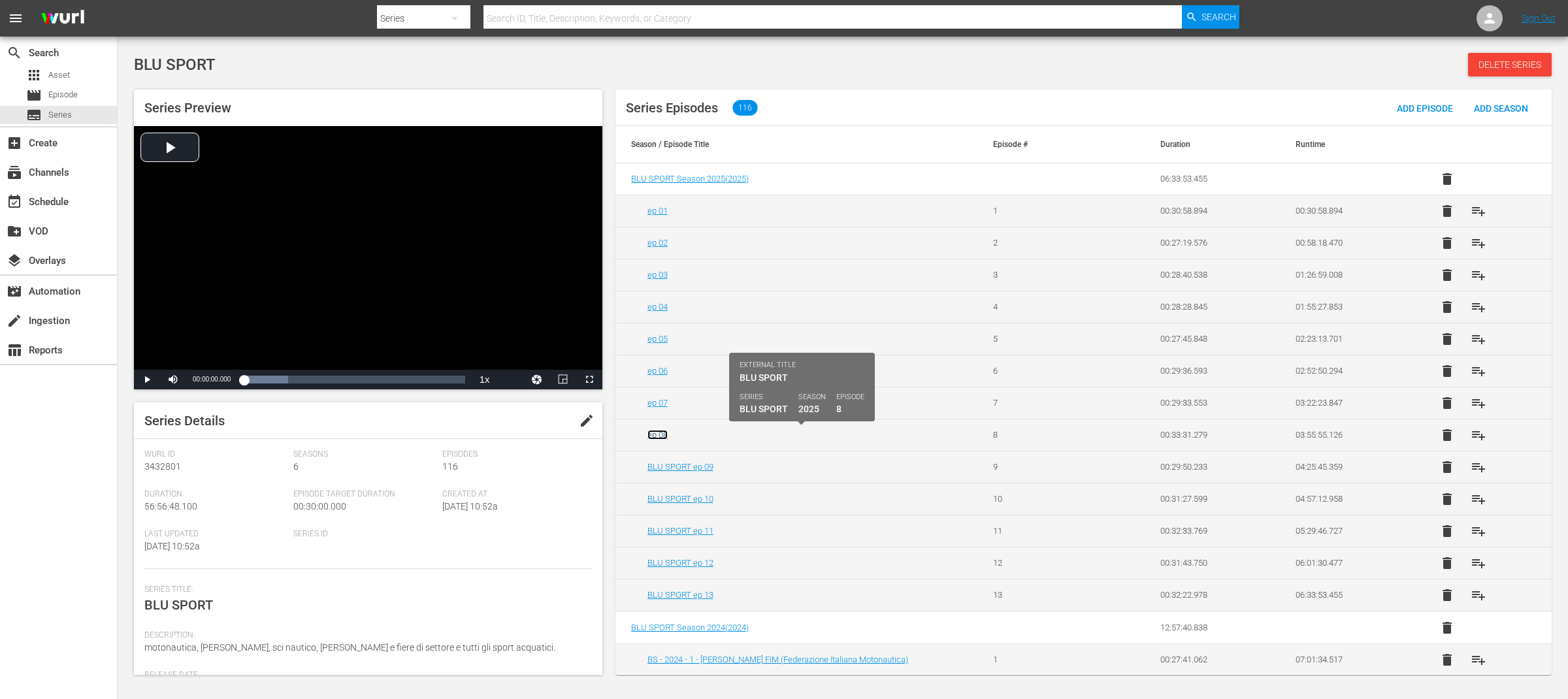
click at [660, 435] on link "ep 08" at bounding box center [657, 435] width 20 height 10
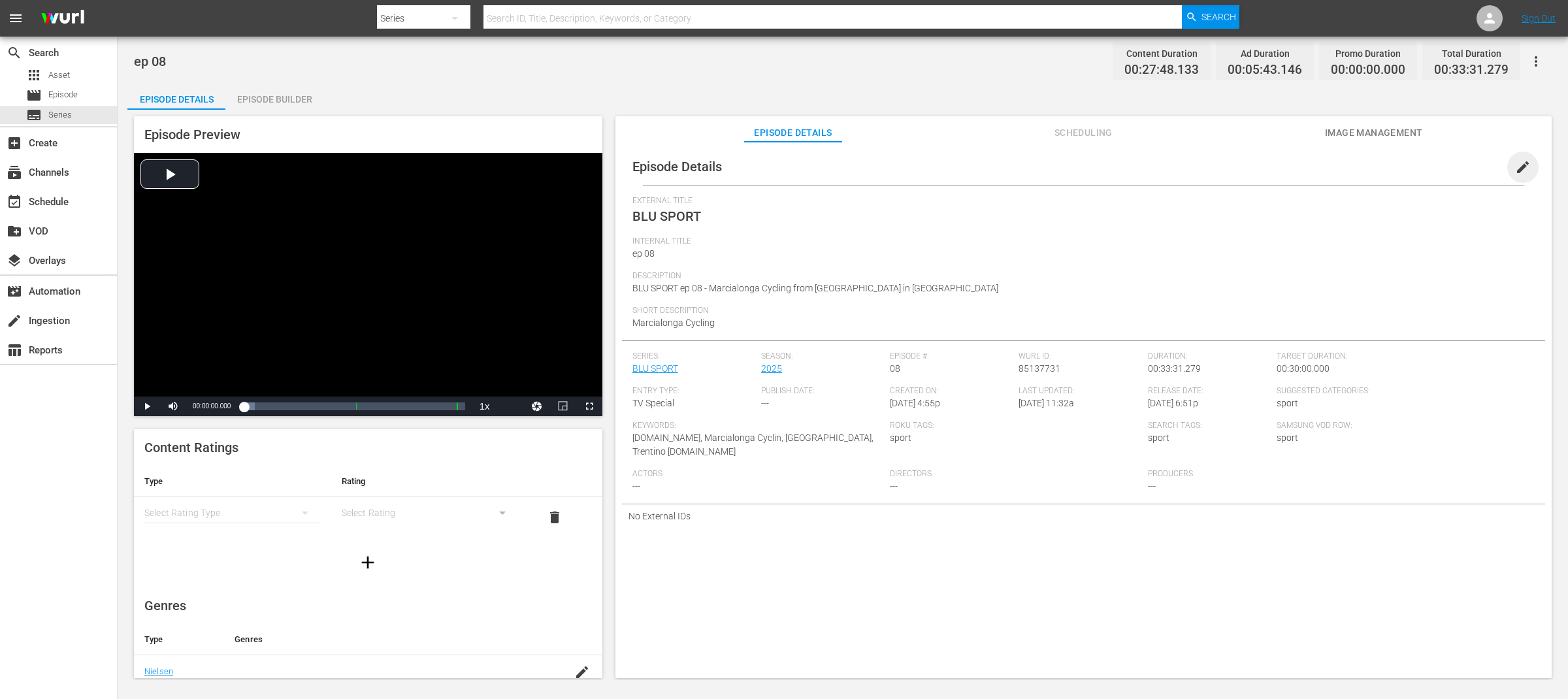
click at [1520, 166] on span "edit" at bounding box center [1523, 167] width 15 height 15
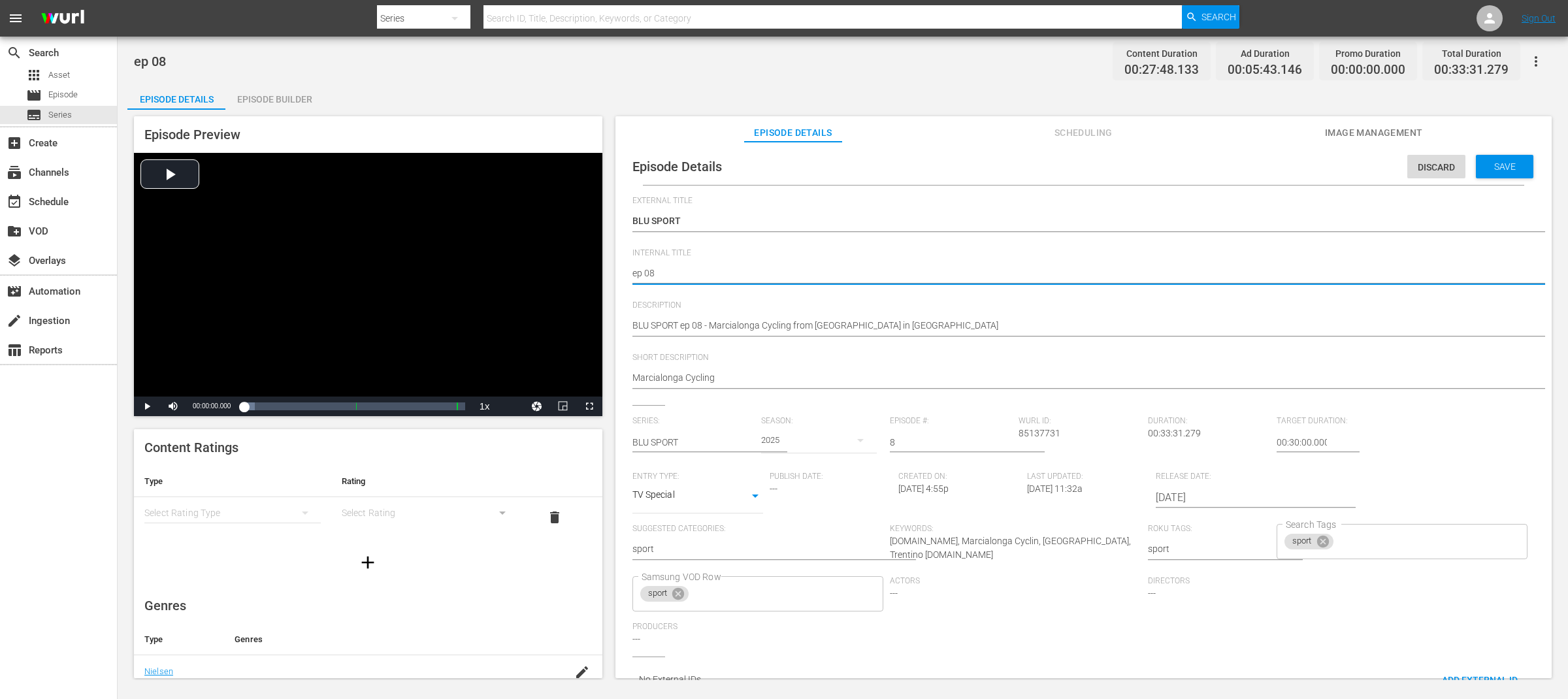
paste textarea "BLU SPORT"
type textarea "BLU SPORT ep 08"
click at [1512, 177] on div "Save" at bounding box center [1504, 166] width 57 height 23
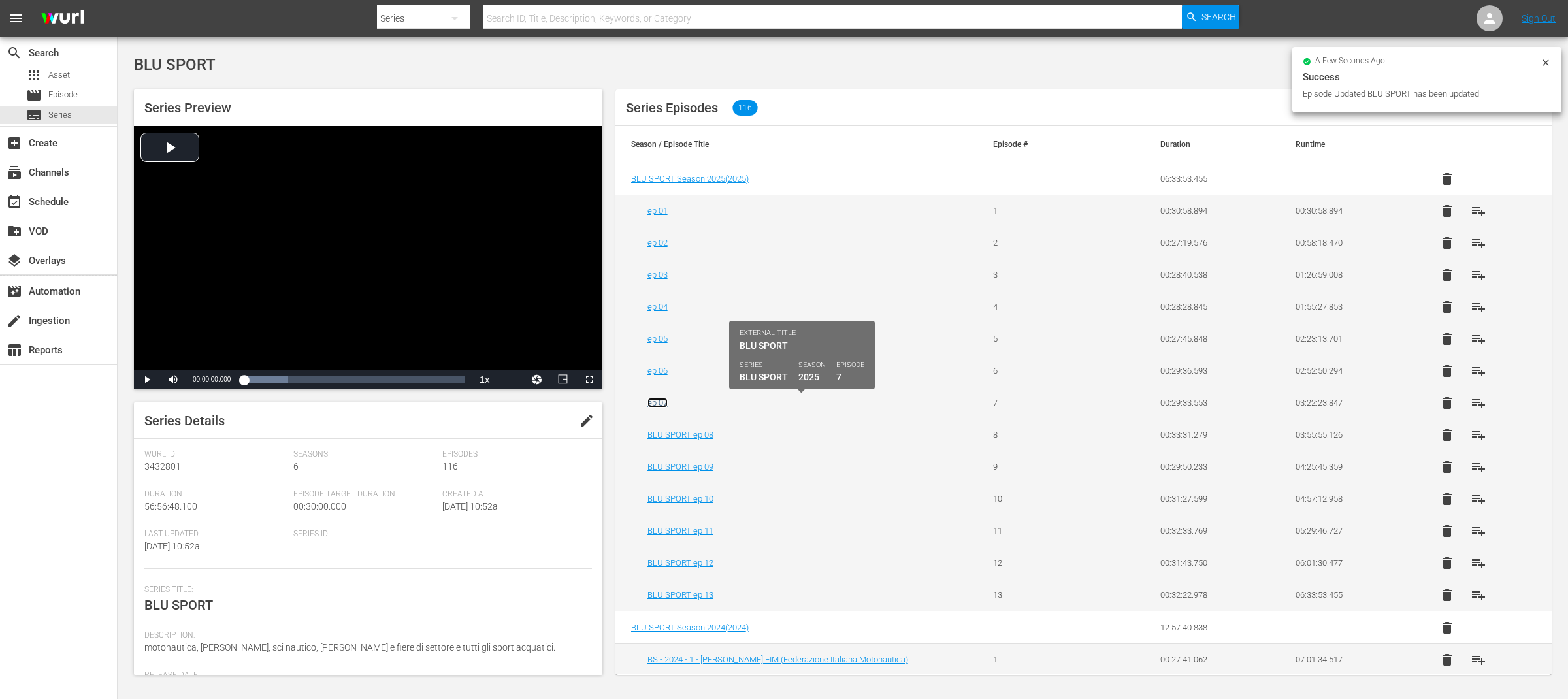
click at [660, 405] on link "ep 07" at bounding box center [657, 403] width 20 height 10
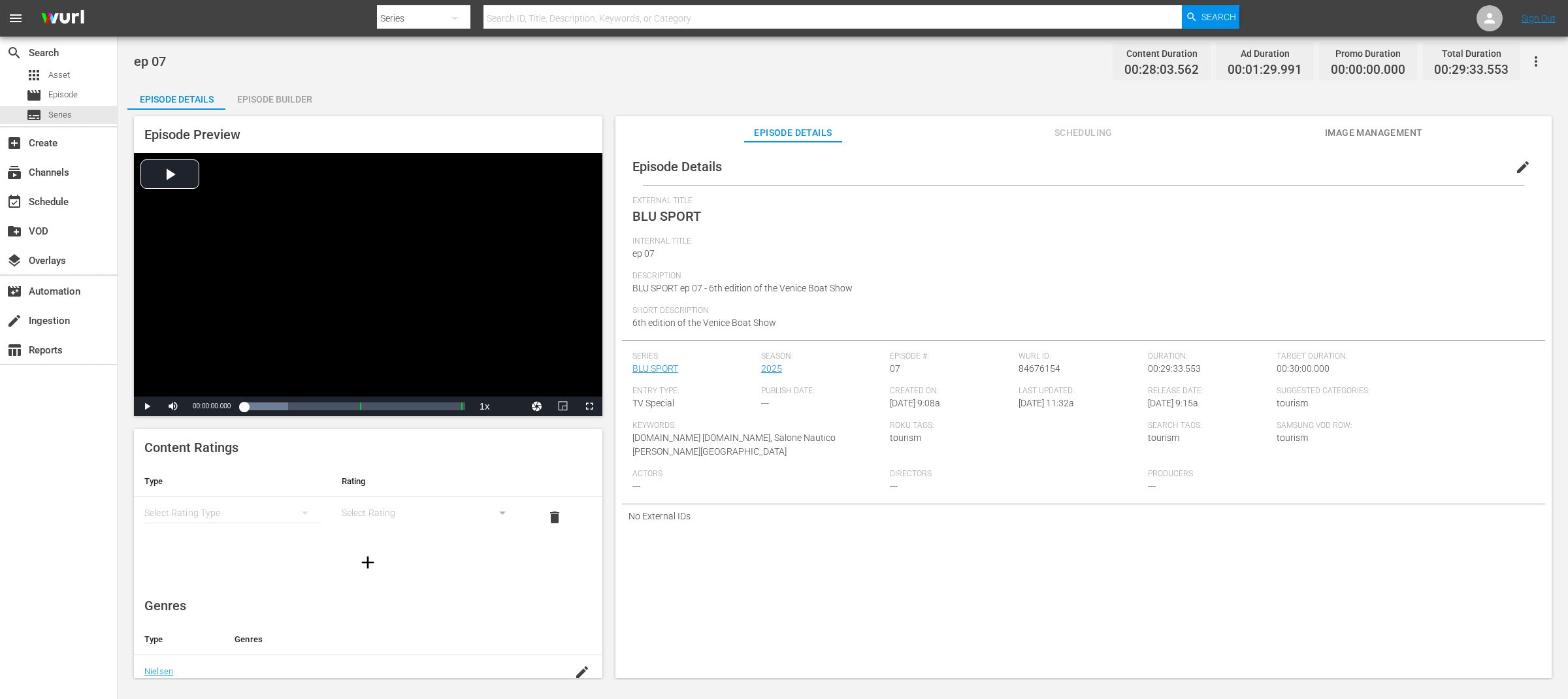
click at [1520, 167] on span "edit" at bounding box center [1523, 167] width 15 height 15
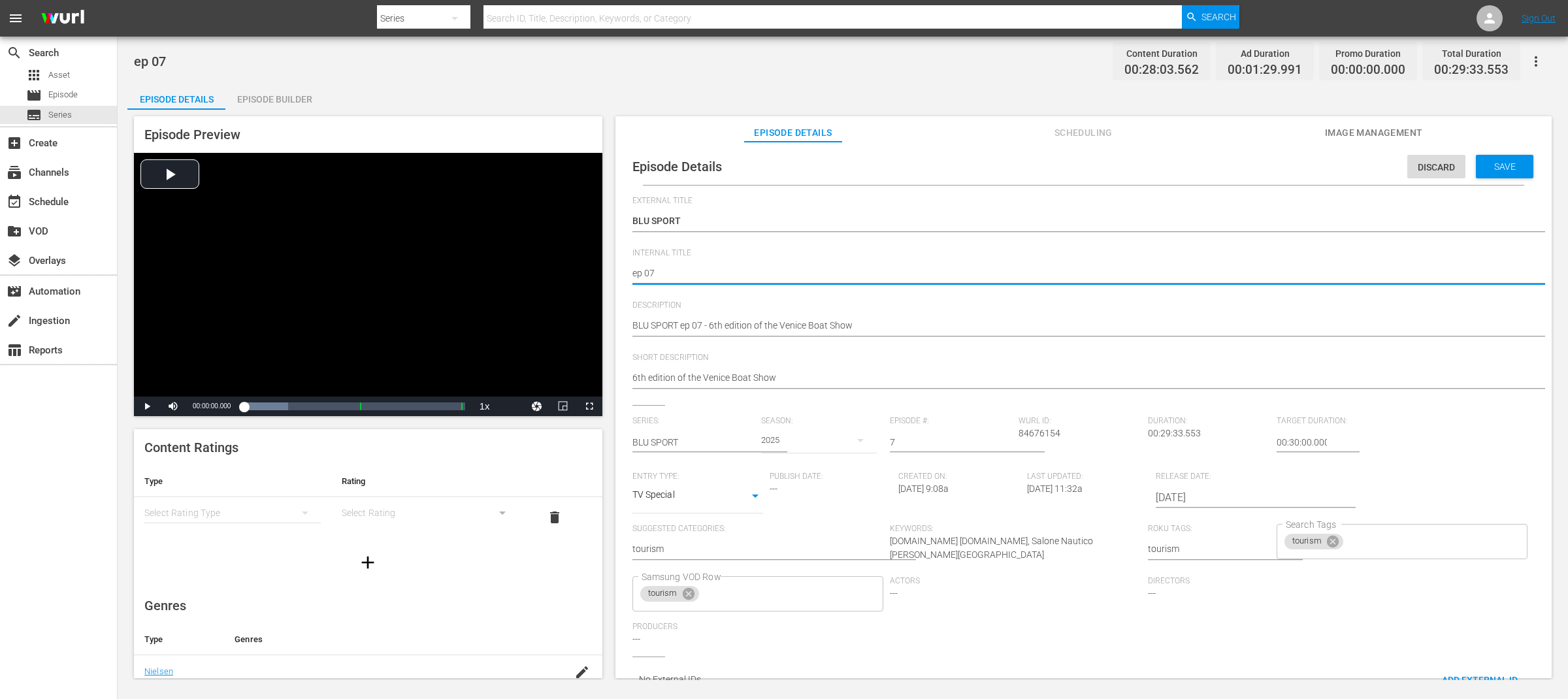
paste textarea "BLU SPORT"
type textarea "BLU SPORT ep 07"
click at [1514, 174] on div "Save" at bounding box center [1504, 166] width 57 height 23
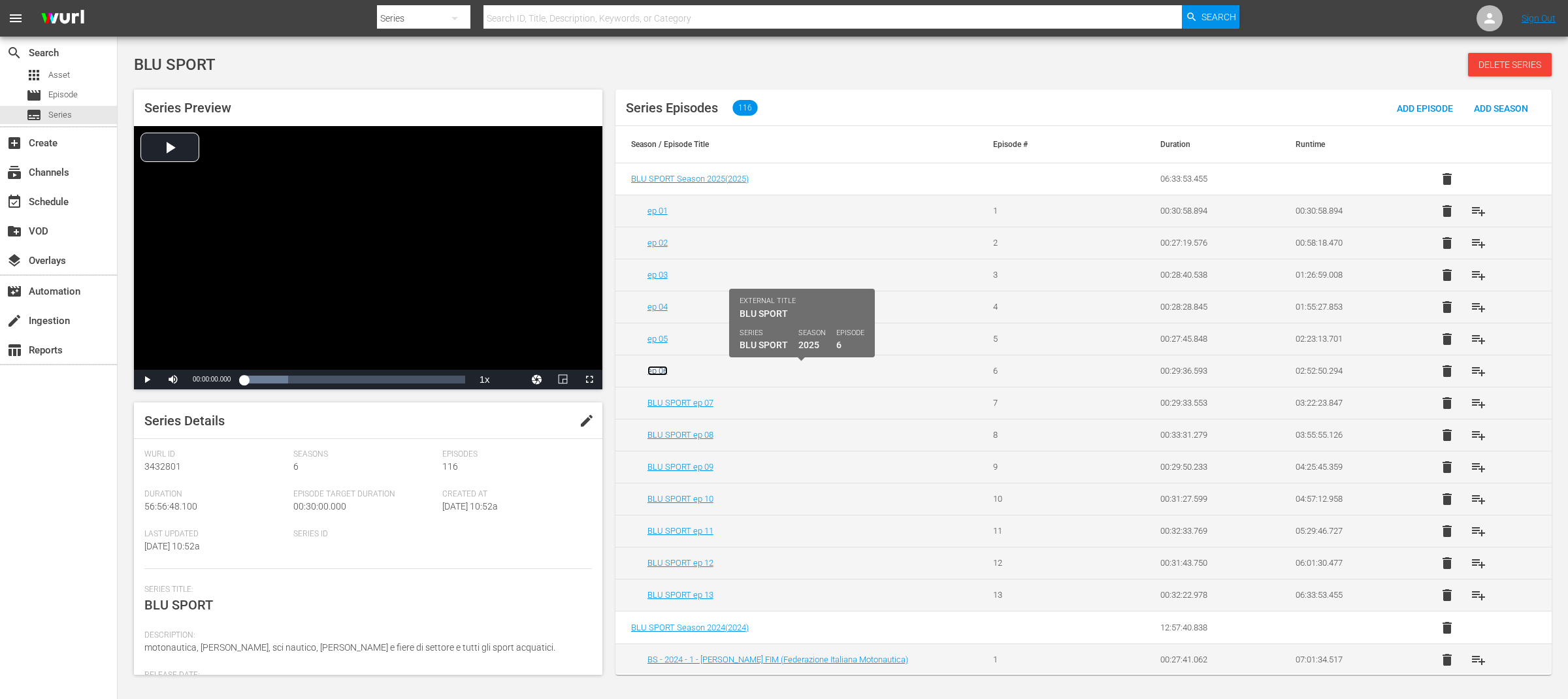
click at [662, 375] on link "ep 06" at bounding box center [657, 370] width 20 height 10
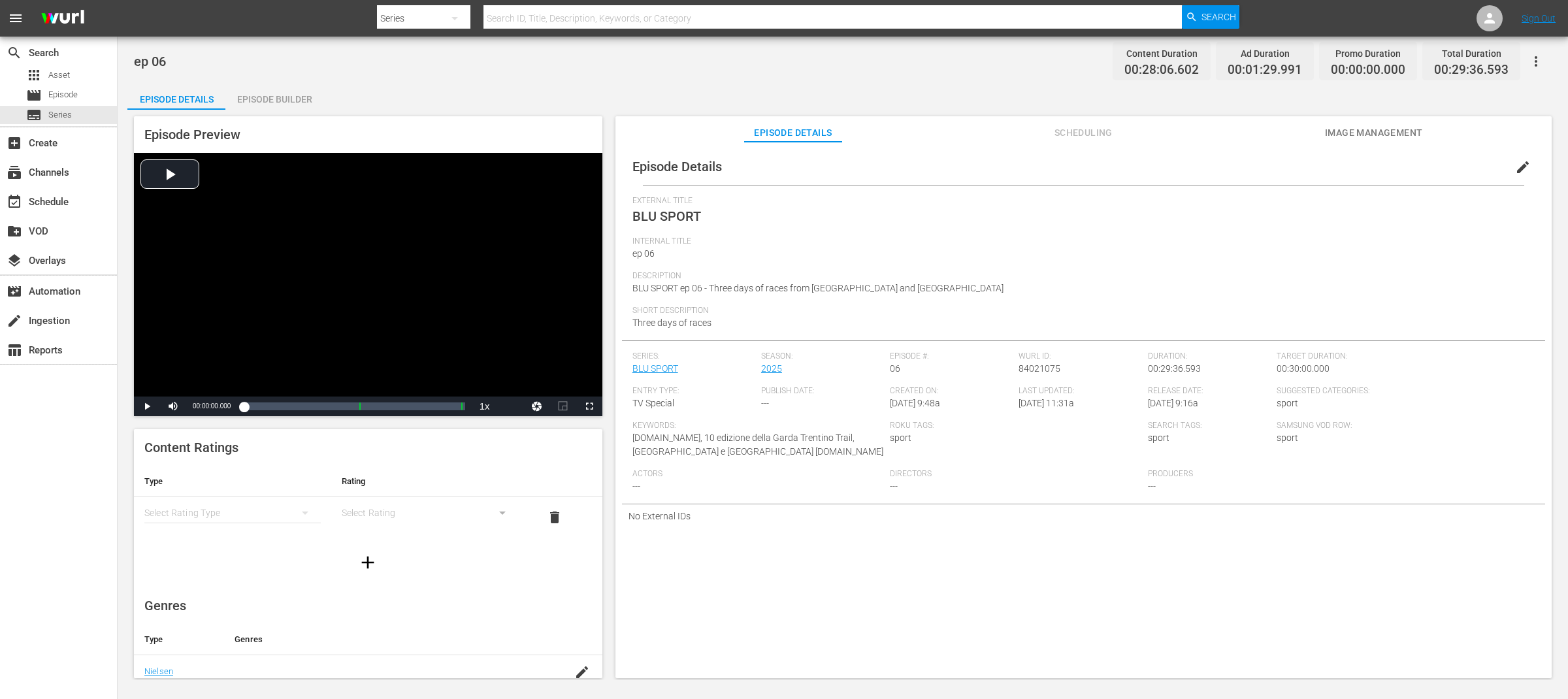
click at [1517, 166] on span "edit" at bounding box center [1523, 167] width 15 height 15
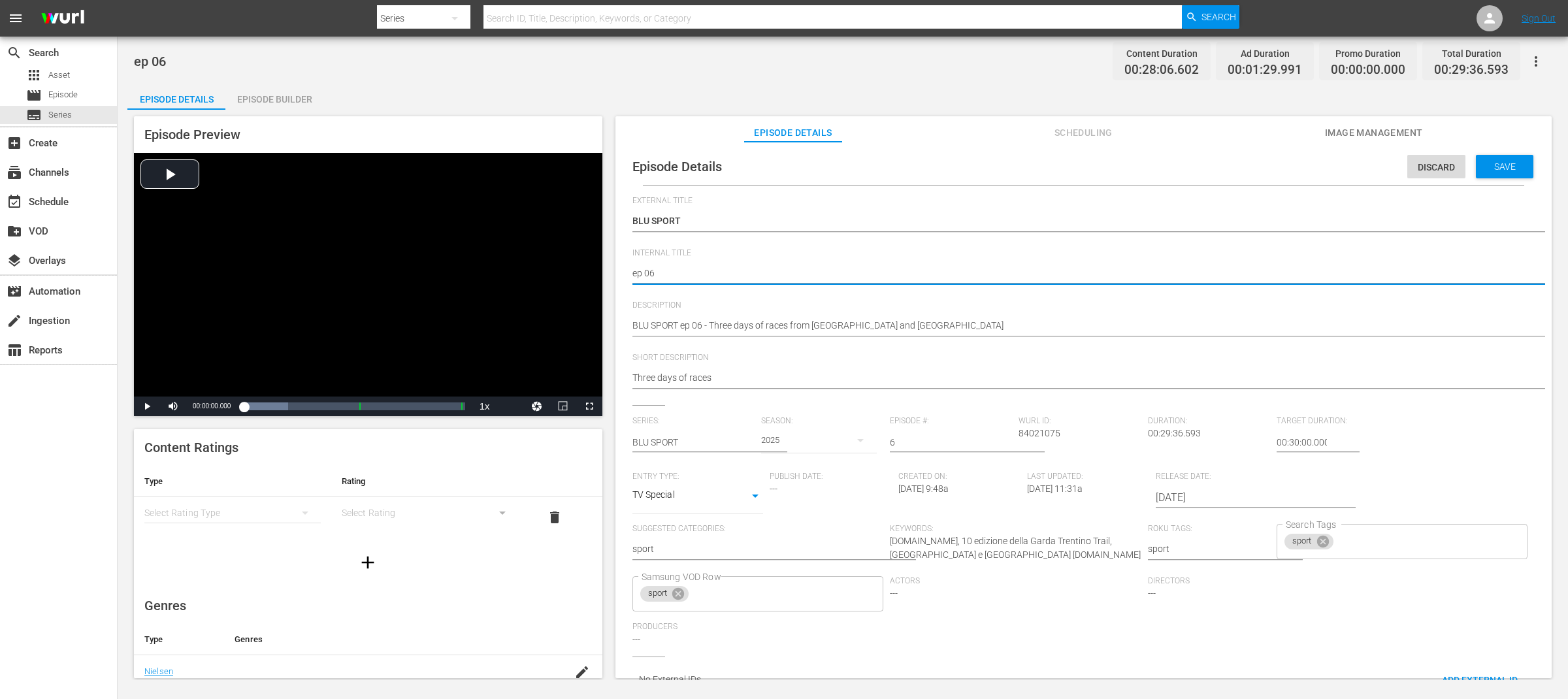
paste textarea "BLU SPORT"
type textarea "BLU SPORT ep 06"
click at [1495, 177] on div "Save" at bounding box center [1504, 166] width 57 height 23
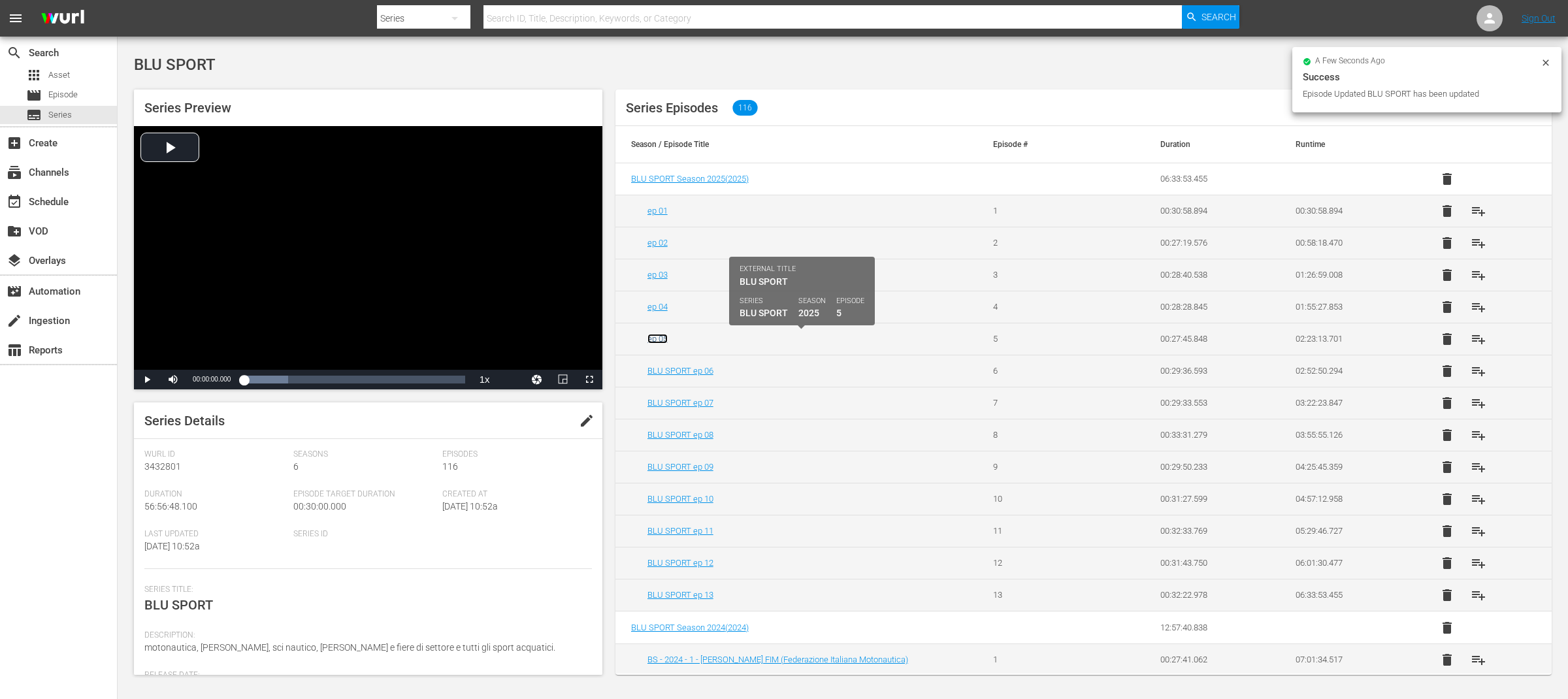
click at [663, 341] on link "ep 05" at bounding box center [657, 339] width 20 height 10
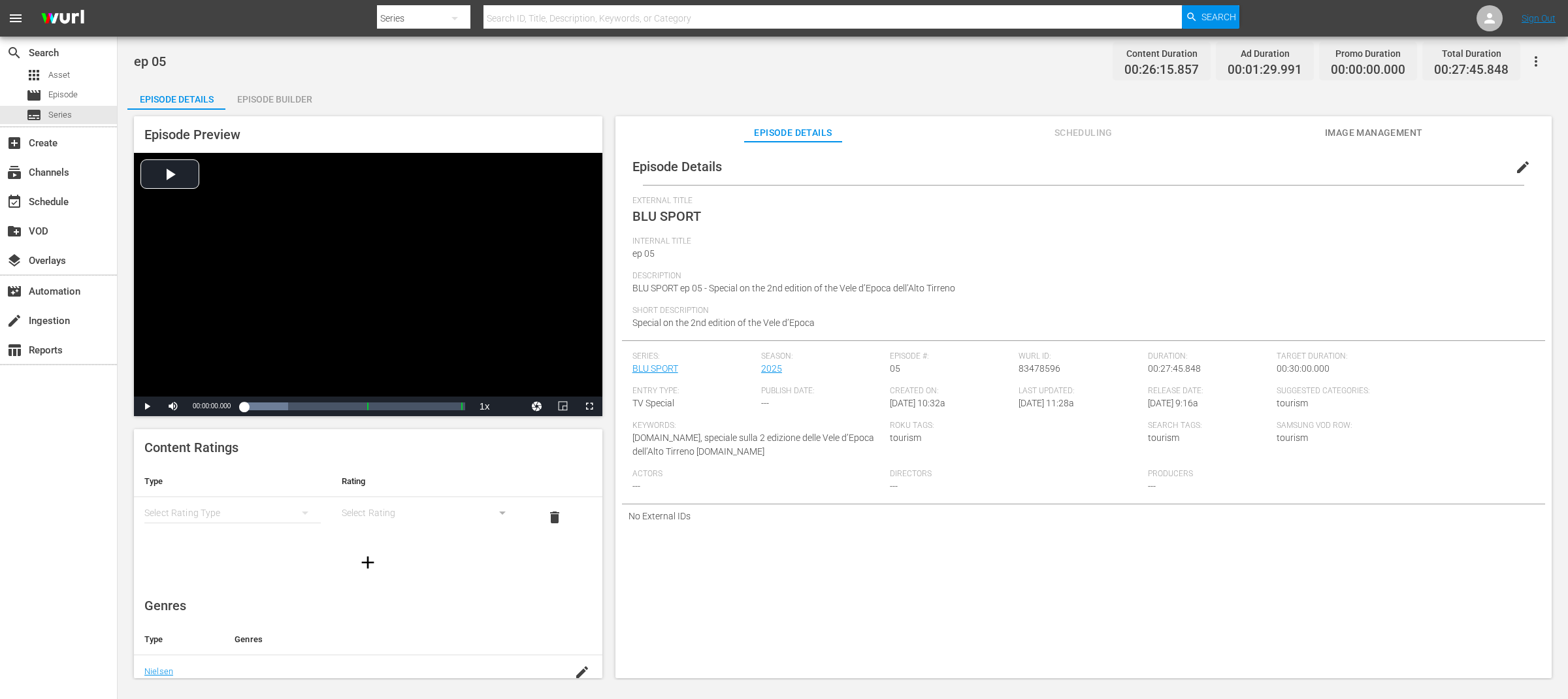
click at [1520, 166] on span "edit" at bounding box center [1523, 167] width 15 height 15
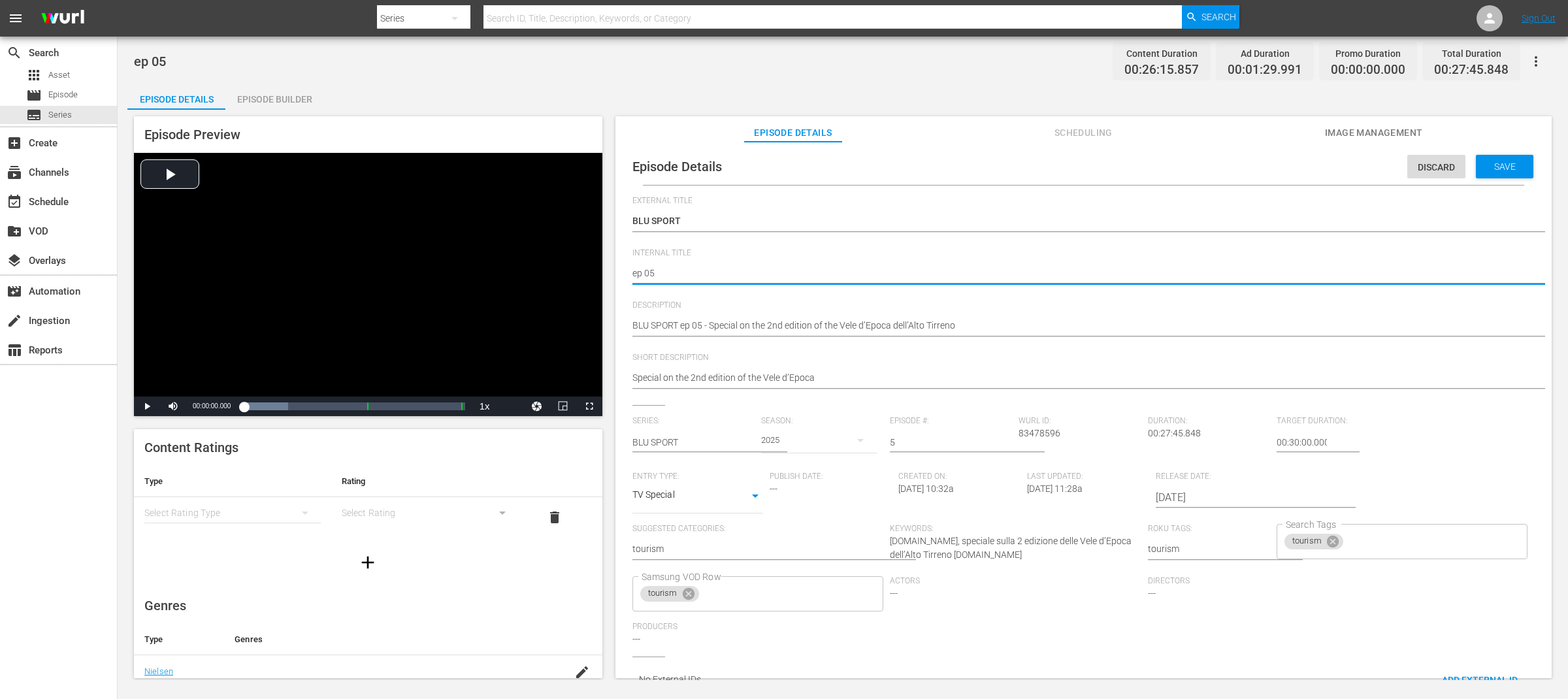
paste textarea "BLU SPORT"
type textarea "BLU SPORT ep 05"
click at [1493, 161] on span "Save" at bounding box center [1505, 166] width 43 height 10
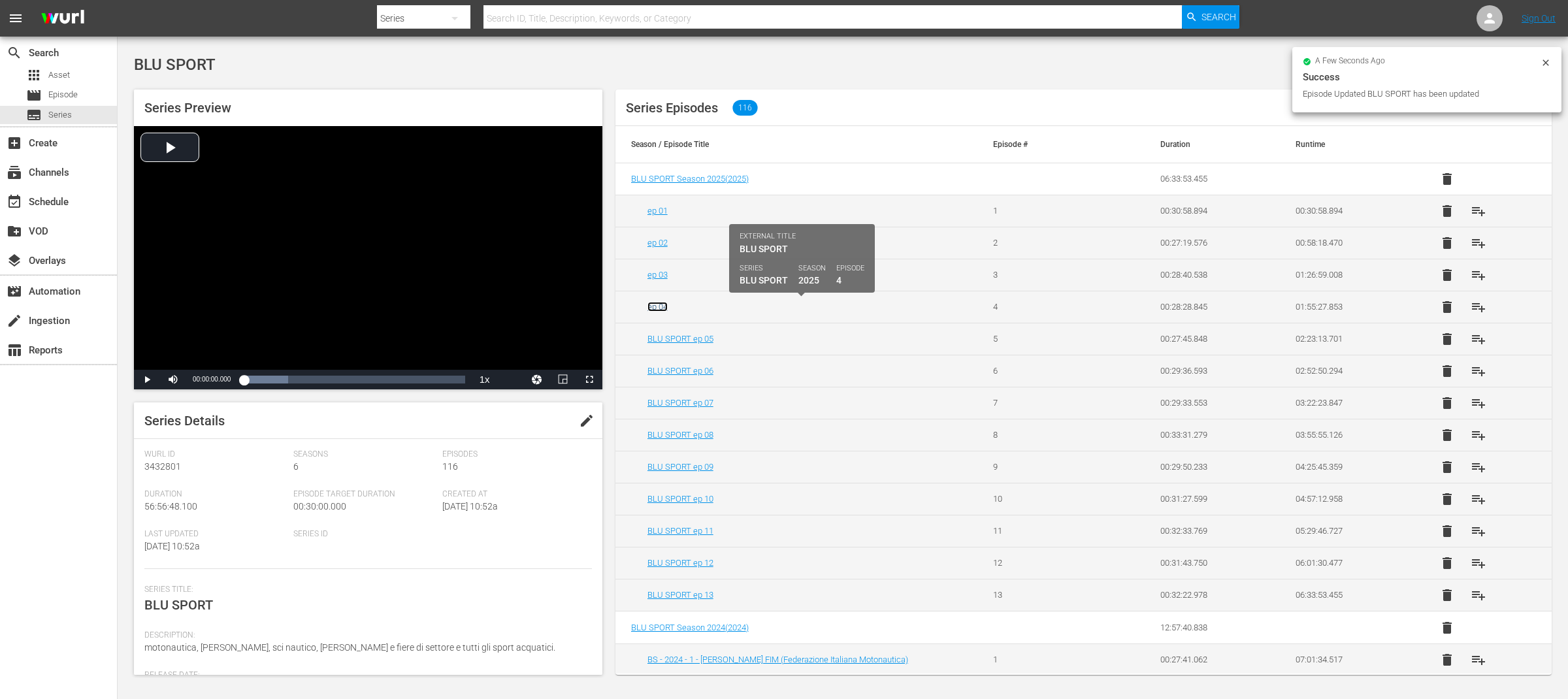
click at [654, 309] on link "ep 04" at bounding box center [657, 307] width 20 height 10
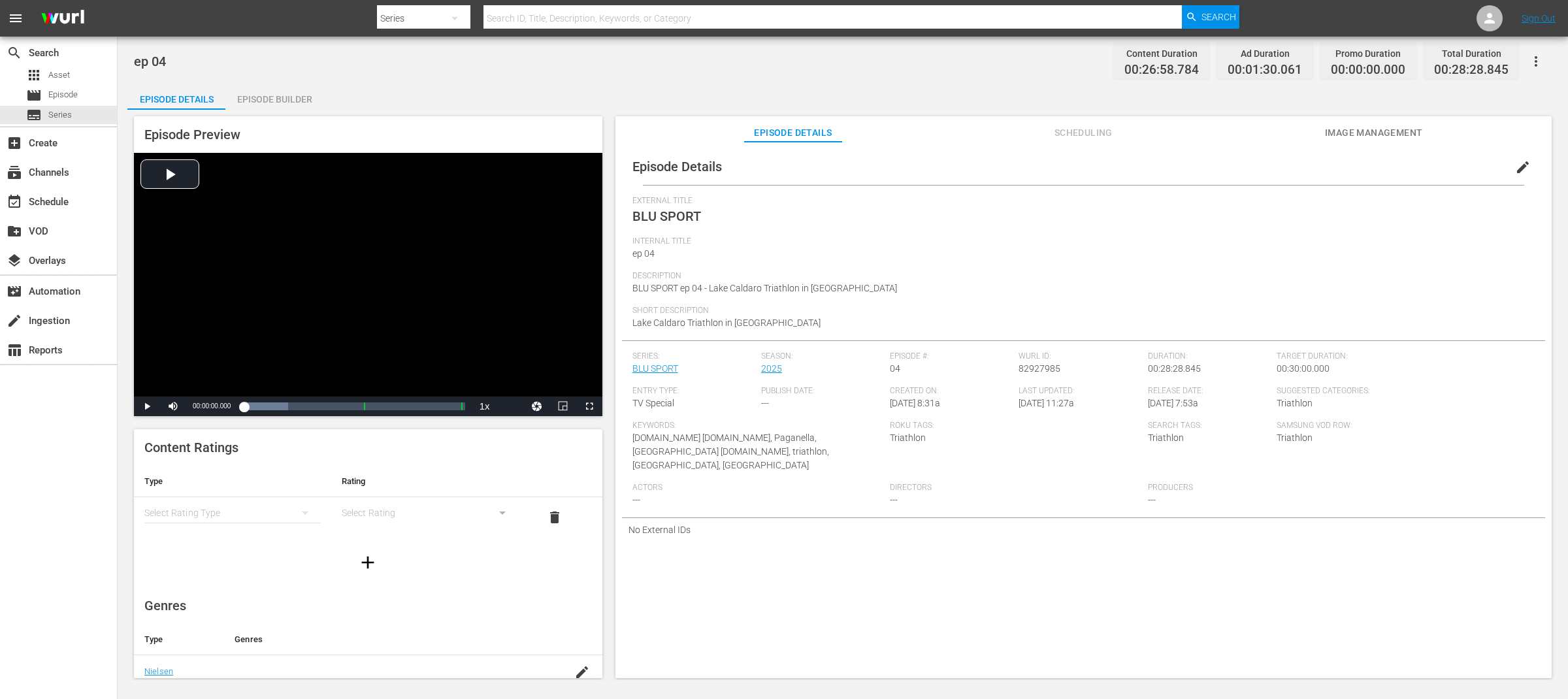
click at [1516, 166] on span "edit" at bounding box center [1523, 167] width 15 height 15
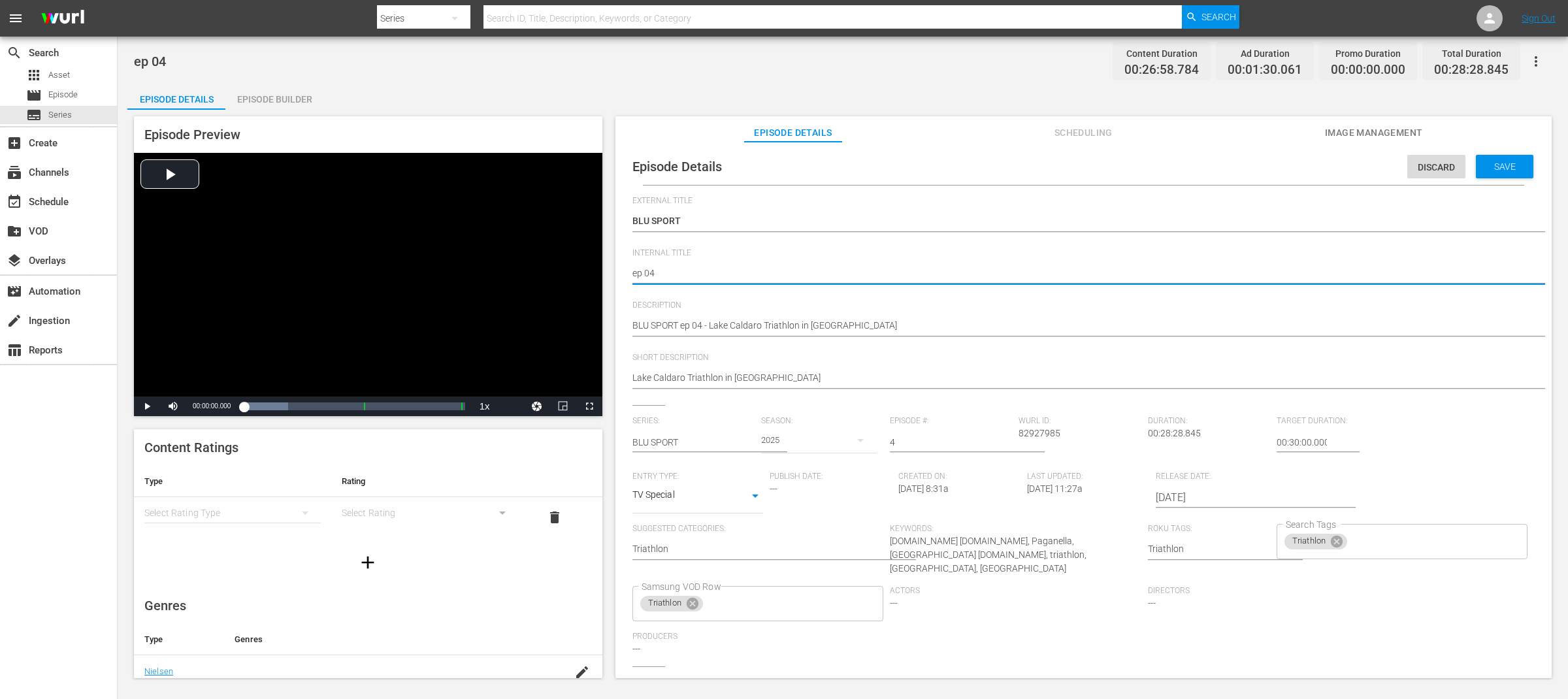
paste textarea "BLU SPORT"
type textarea "BLU SPORT ep 04"
click at [1515, 170] on span "Save" at bounding box center [1505, 166] width 43 height 10
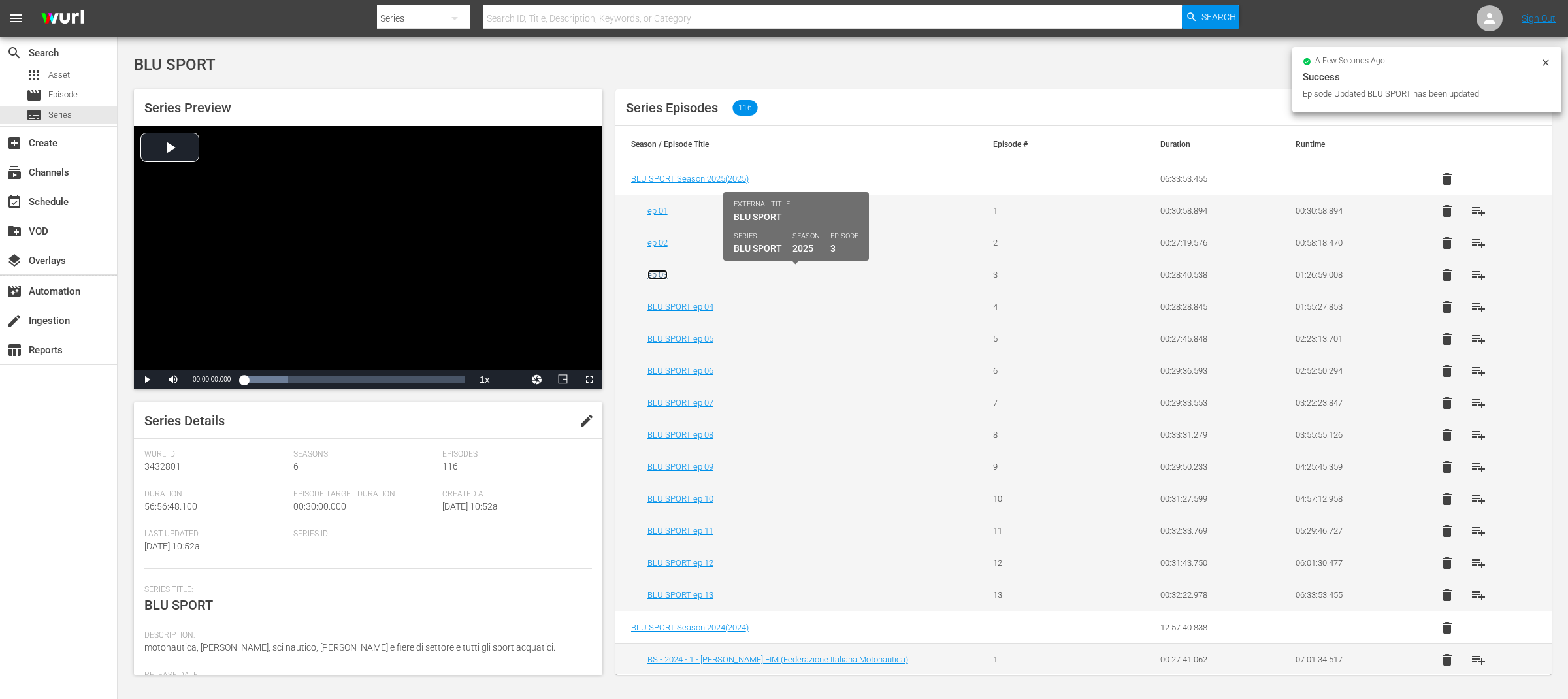
click at [648, 274] on link "ep 03" at bounding box center [657, 274] width 20 height 10
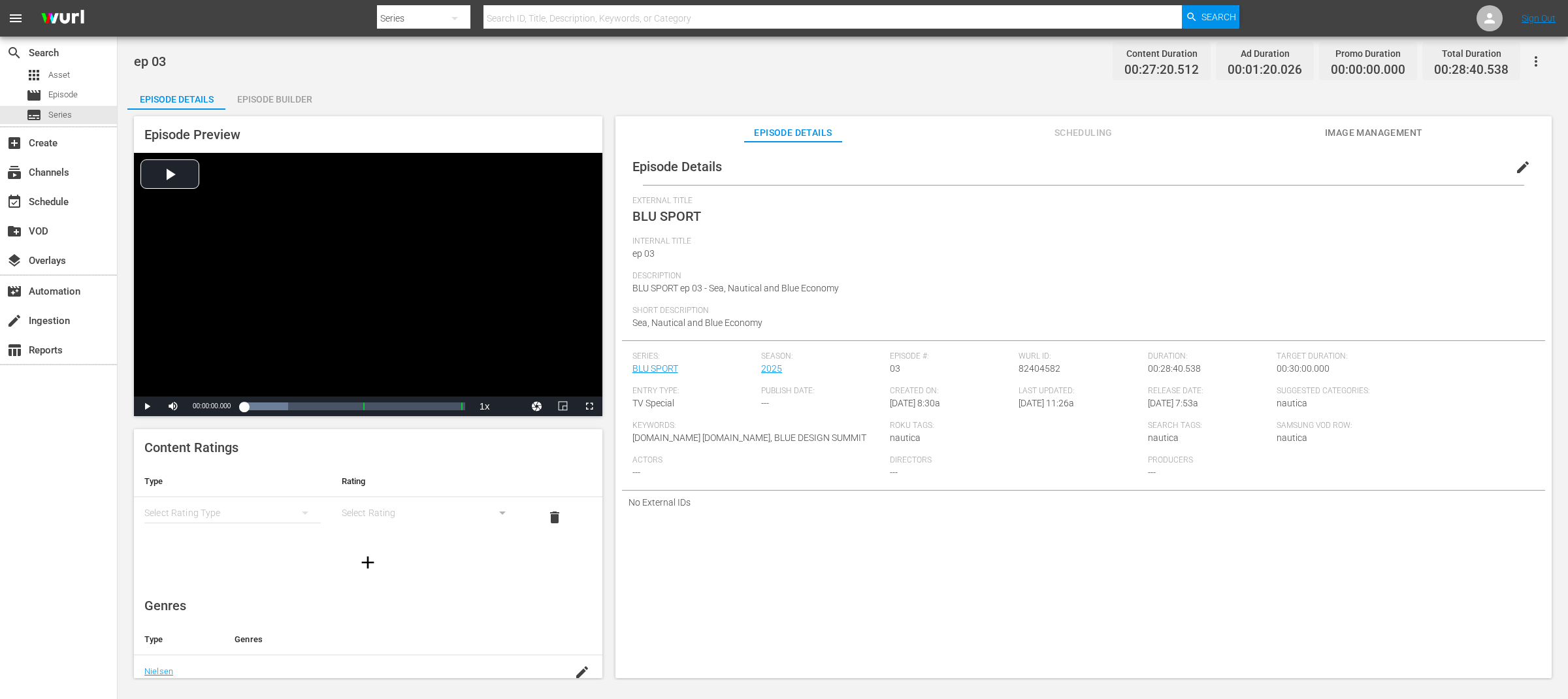
click at [1516, 165] on span "edit" at bounding box center [1523, 167] width 15 height 15
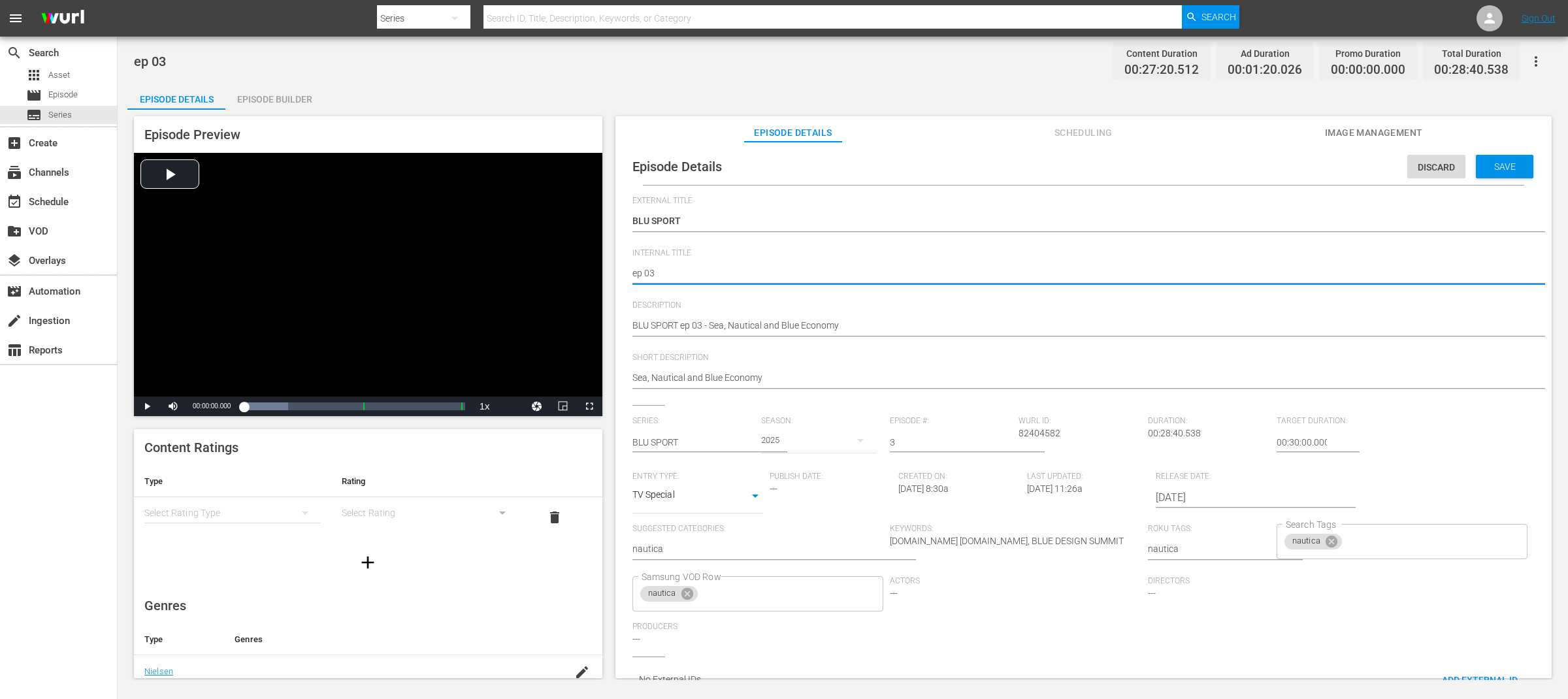
paste textarea "BLU SPORT"
type textarea "BLU SPORT ep 03"
click at [1484, 166] on span "Save" at bounding box center [1505, 166] width 43 height 10
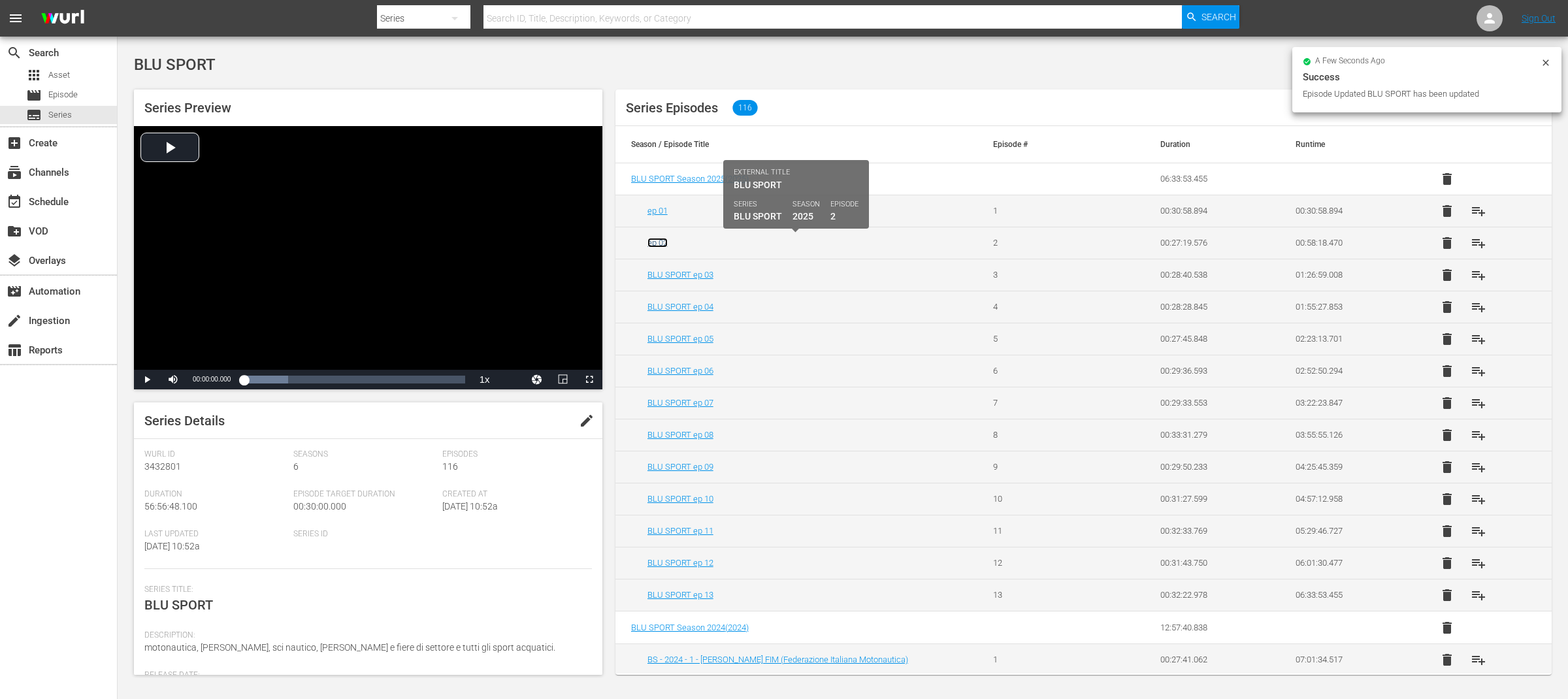
click at [657, 245] on link "ep 02" at bounding box center [657, 243] width 20 height 10
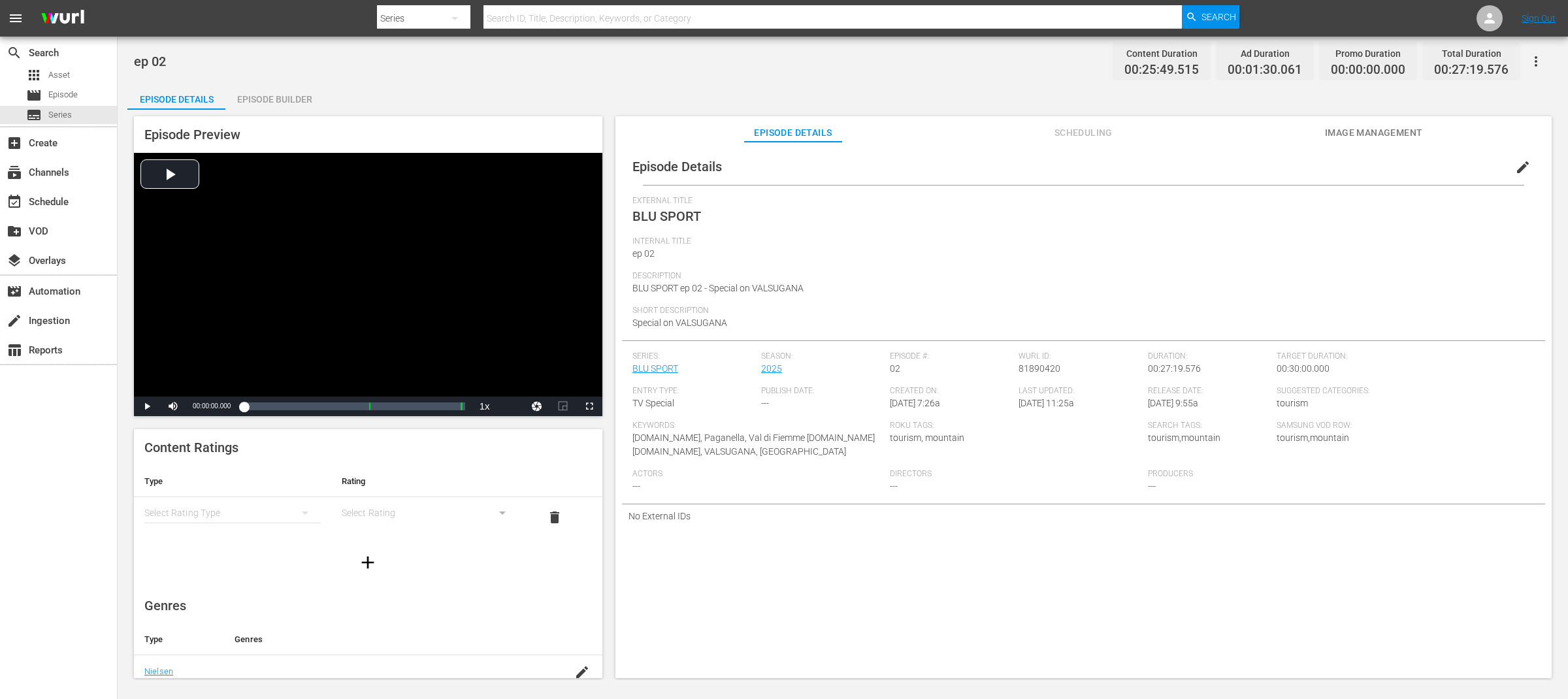
click at [1516, 170] on span "edit" at bounding box center [1523, 167] width 15 height 15
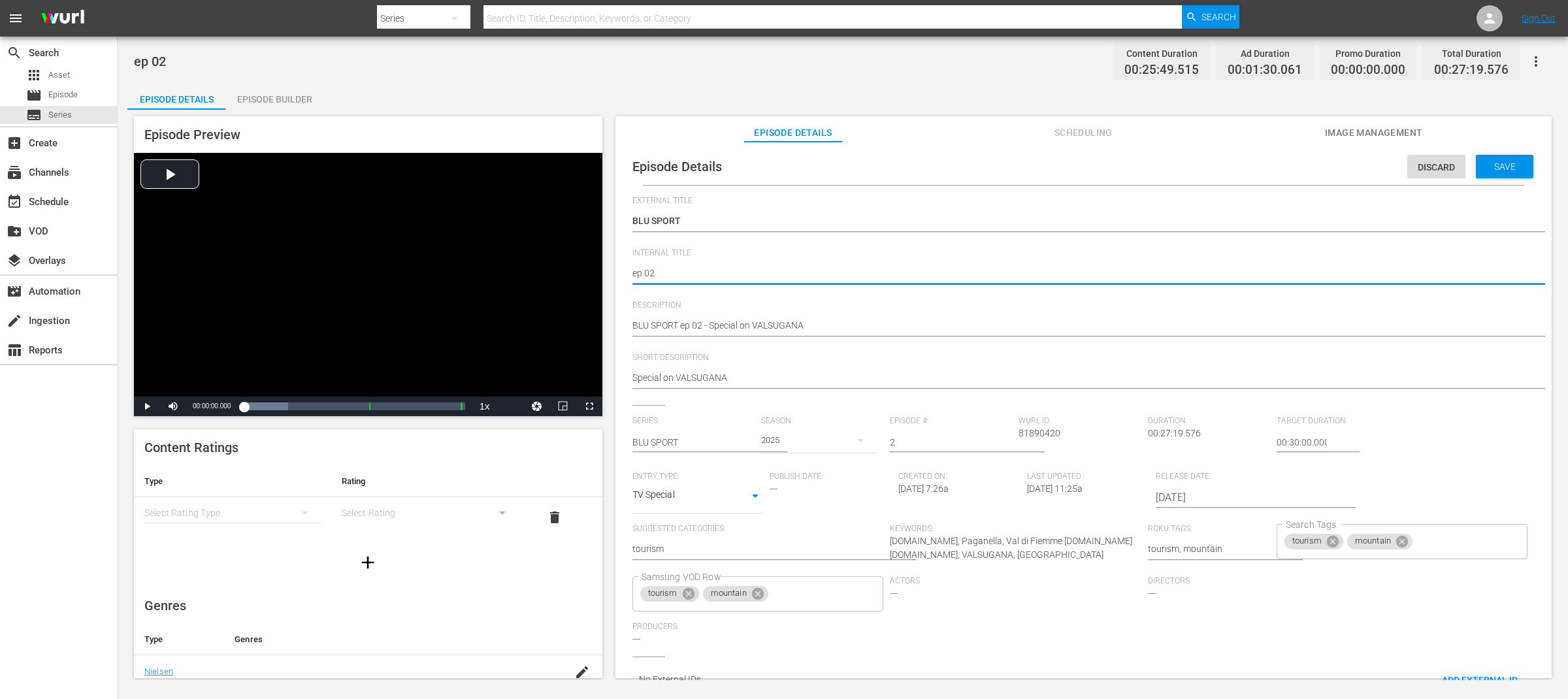
paste textarea "BLU SPORT"
type textarea "BLU SPORT ep 02"
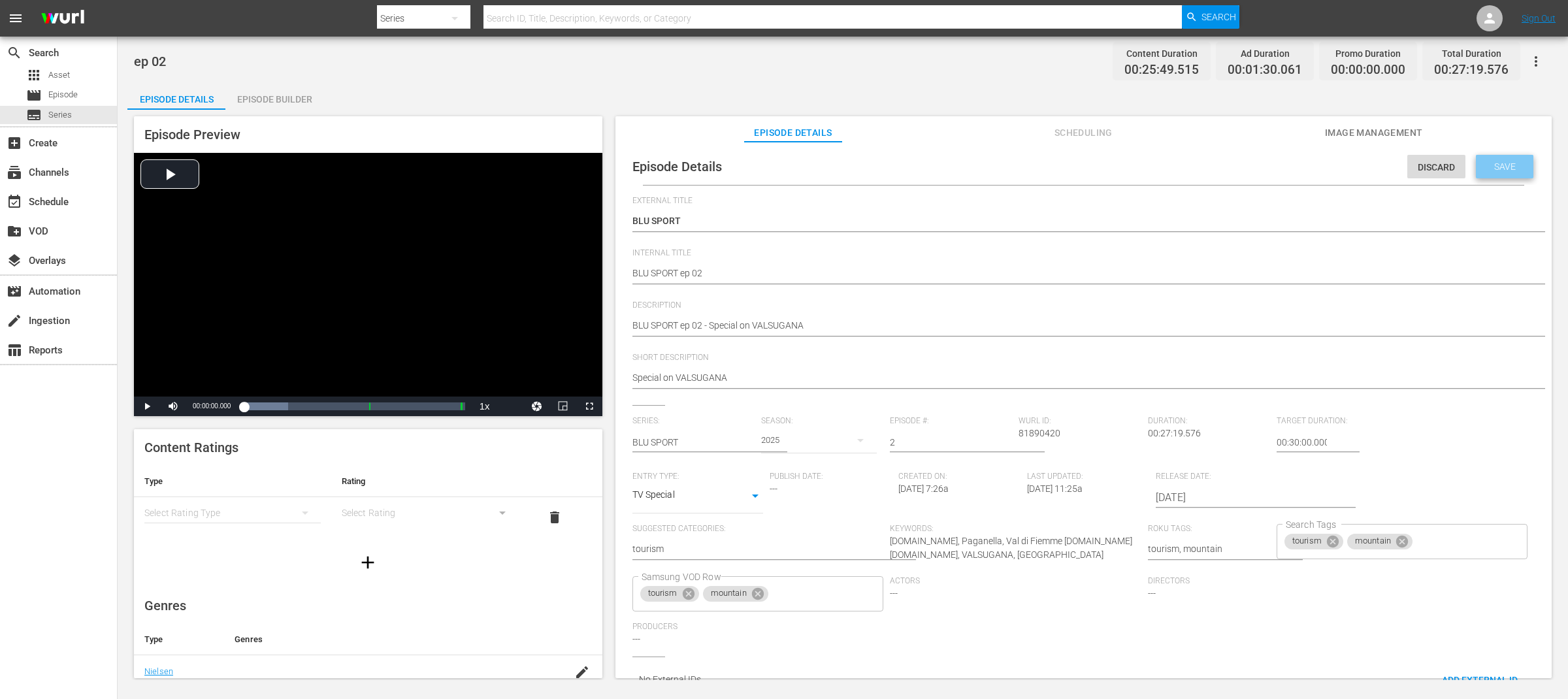
click at [1492, 166] on span "Save" at bounding box center [1505, 166] width 43 height 10
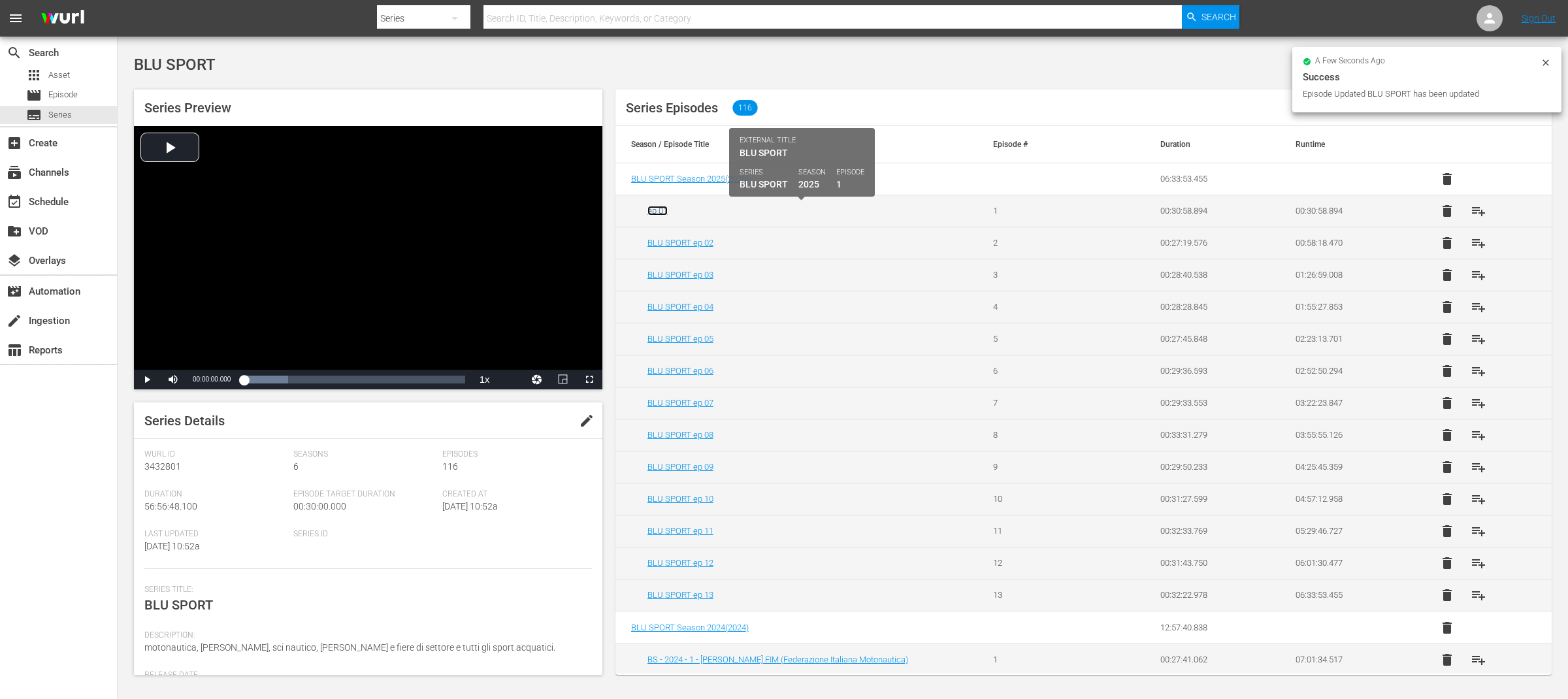
click at [654, 213] on link "ep 01" at bounding box center [657, 211] width 20 height 10
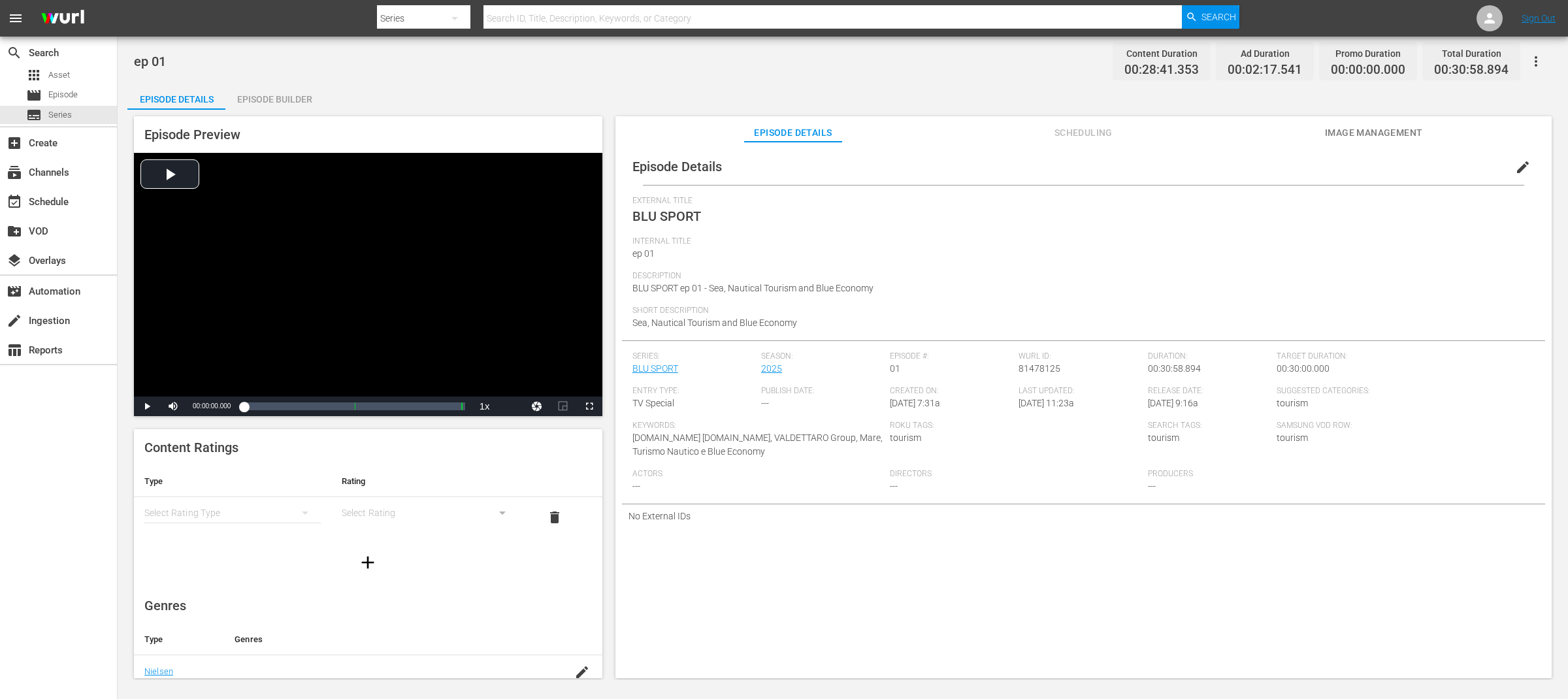
click at [1518, 170] on span "edit" at bounding box center [1523, 167] width 15 height 15
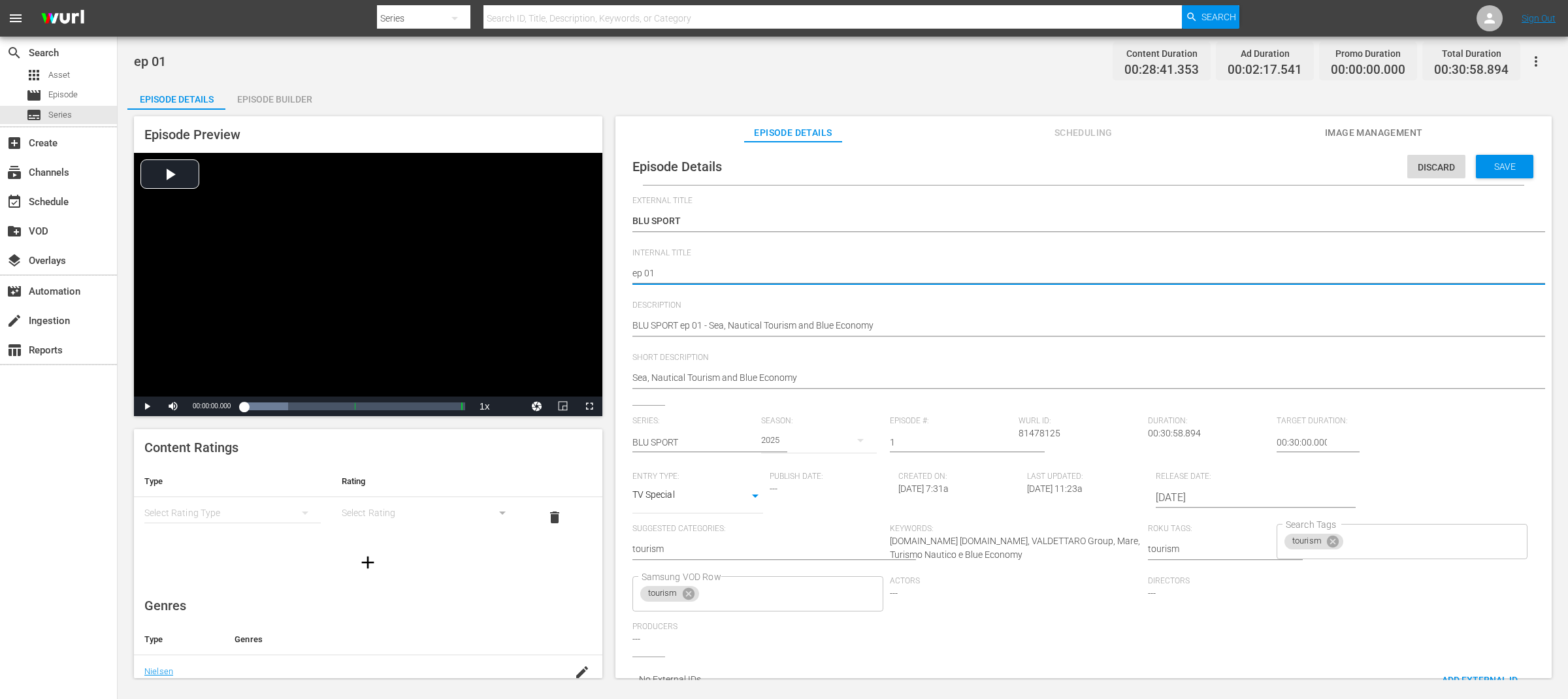
paste textarea "BLU SPORT"
type textarea "BLU SPORT ep 01"
click at [1488, 168] on span "Save" at bounding box center [1505, 166] width 43 height 10
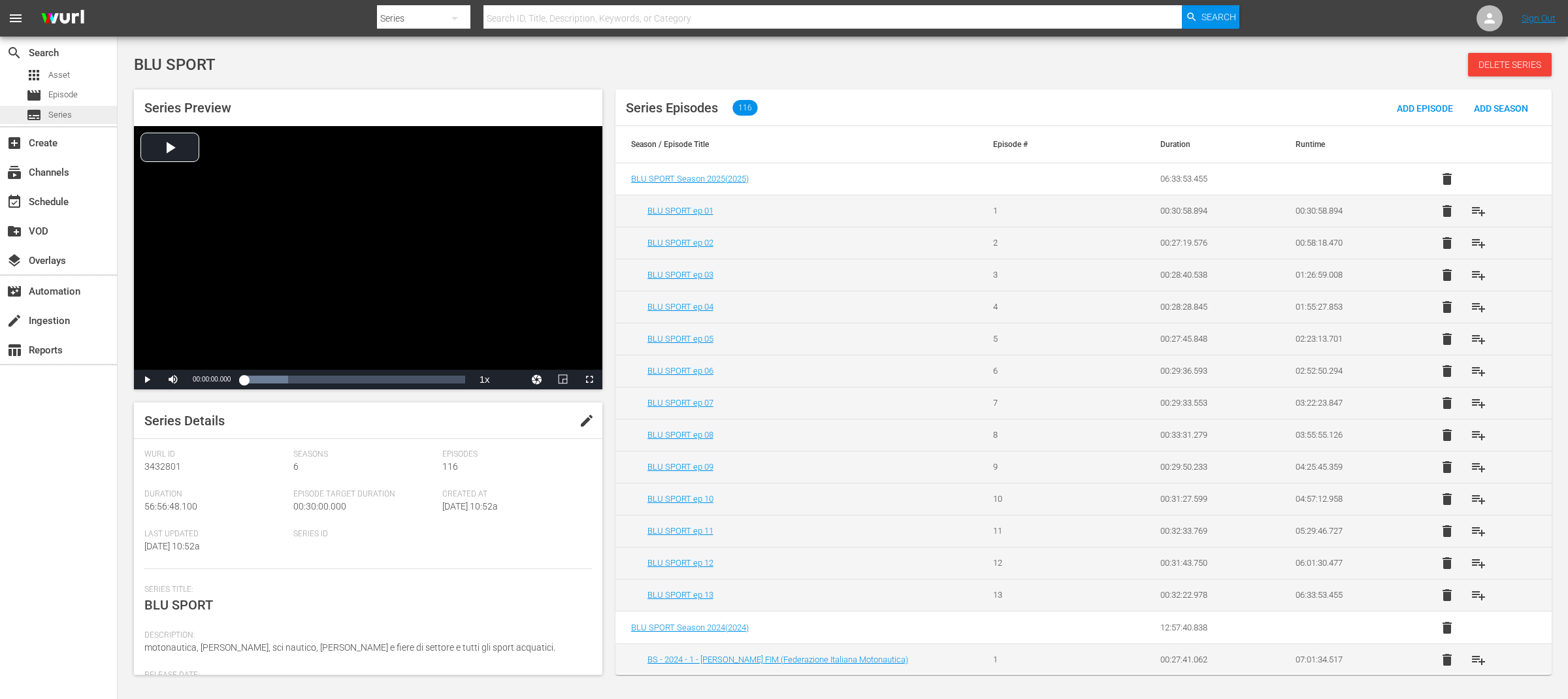
click at [61, 114] on span "Series" at bounding box center [60, 115] width 23 height 13
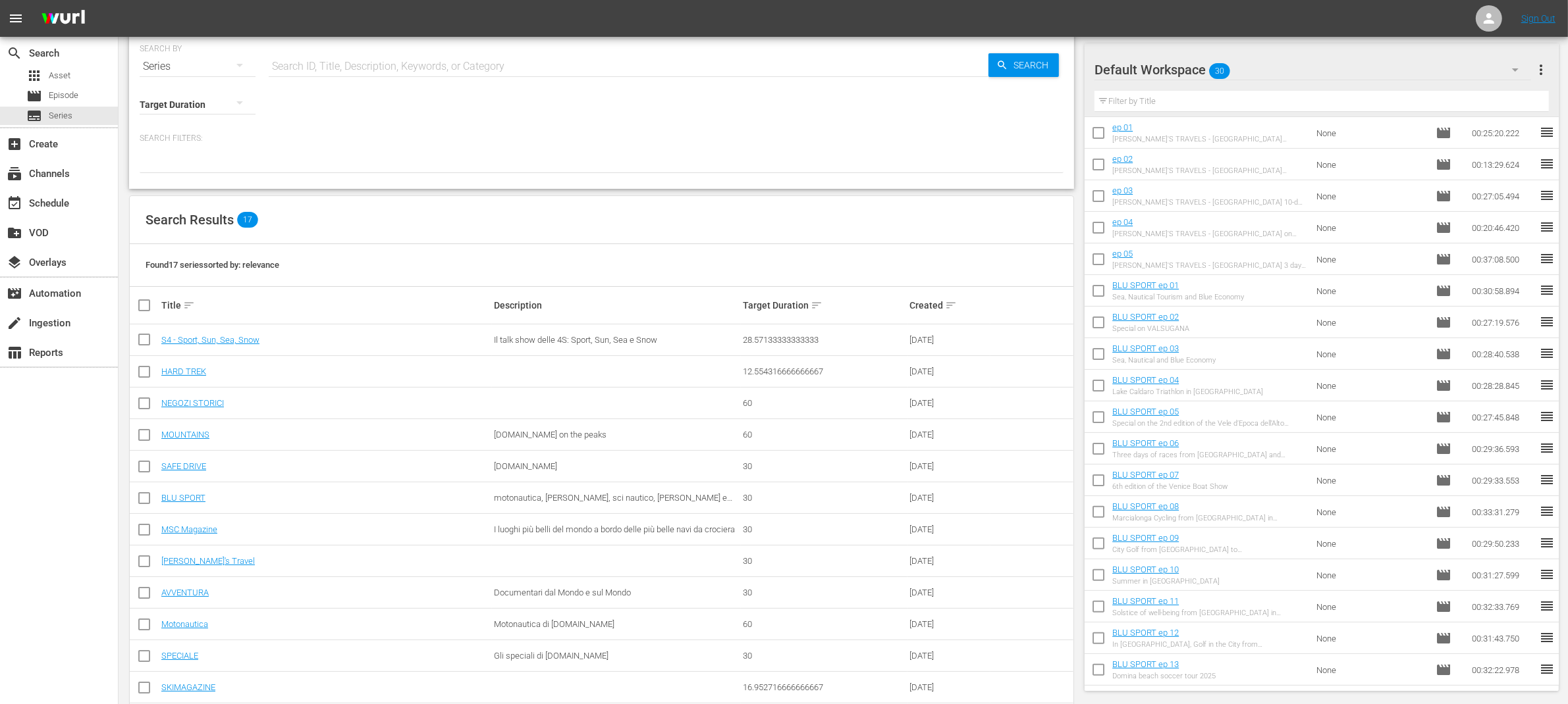
scroll to position [33, 0]
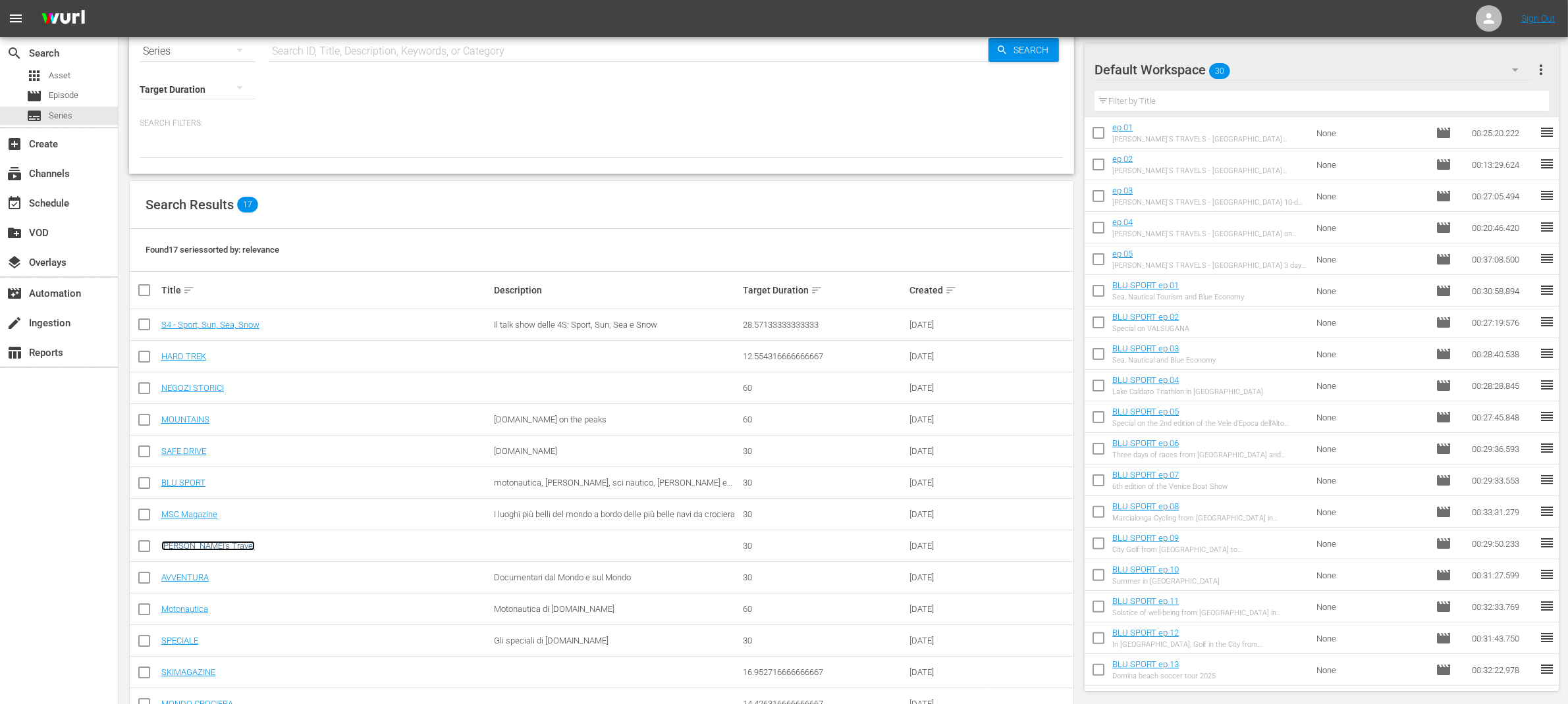
click at [208, 545] on link "[PERSON_NAME]'s Travel" at bounding box center [207, 546] width 94 height 10
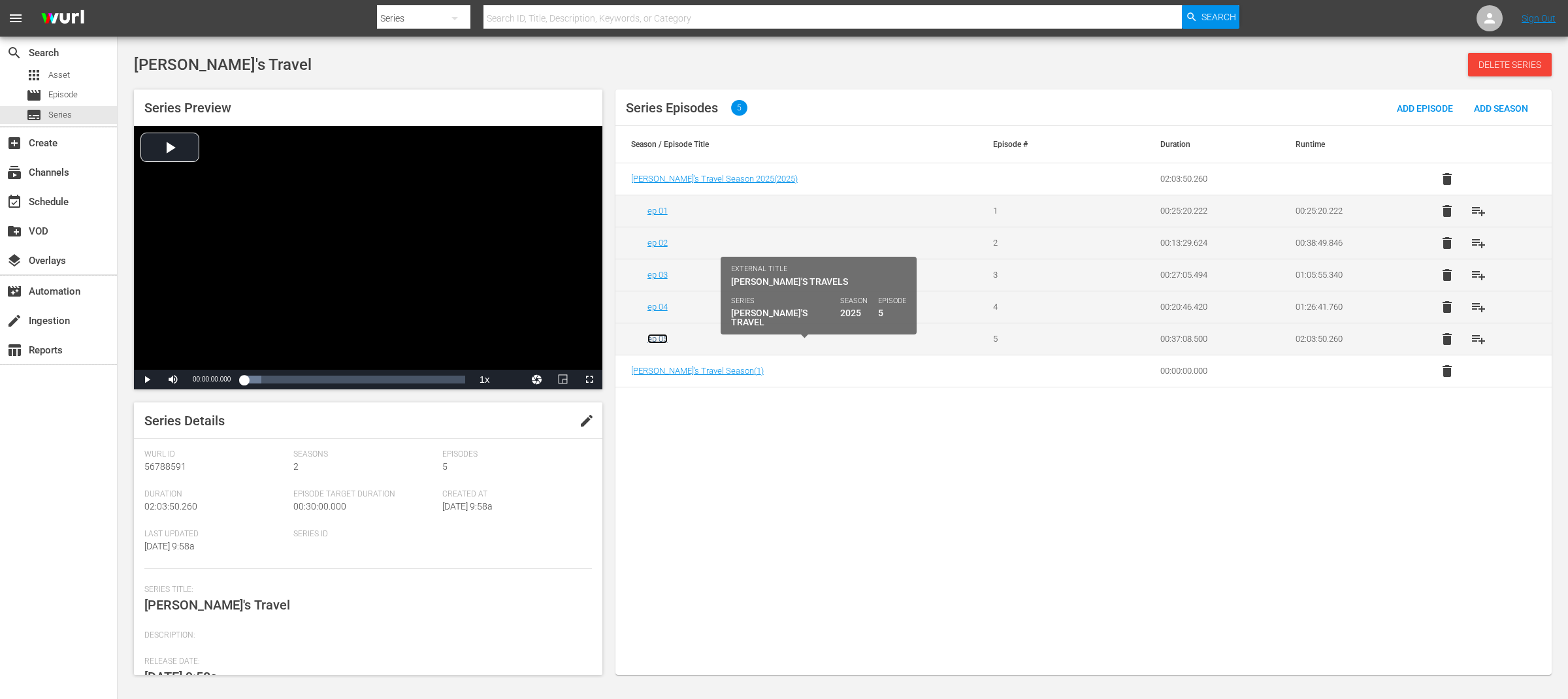
click at [654, 341] on link "ep 05" at bounding box center [657, 339] width 20 height 10
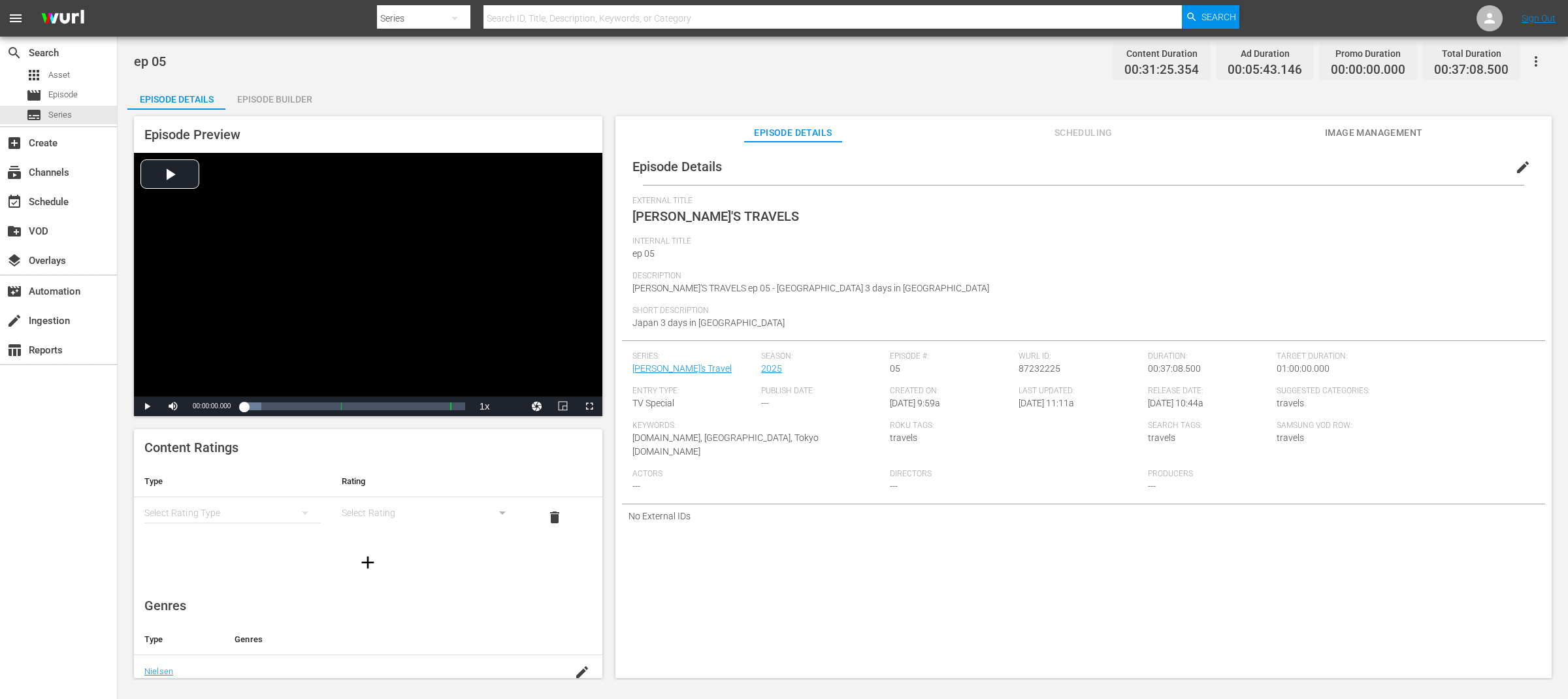
click at [1517, 167] on span "edit" at bounding box center [1523, 167] width 15 height 15
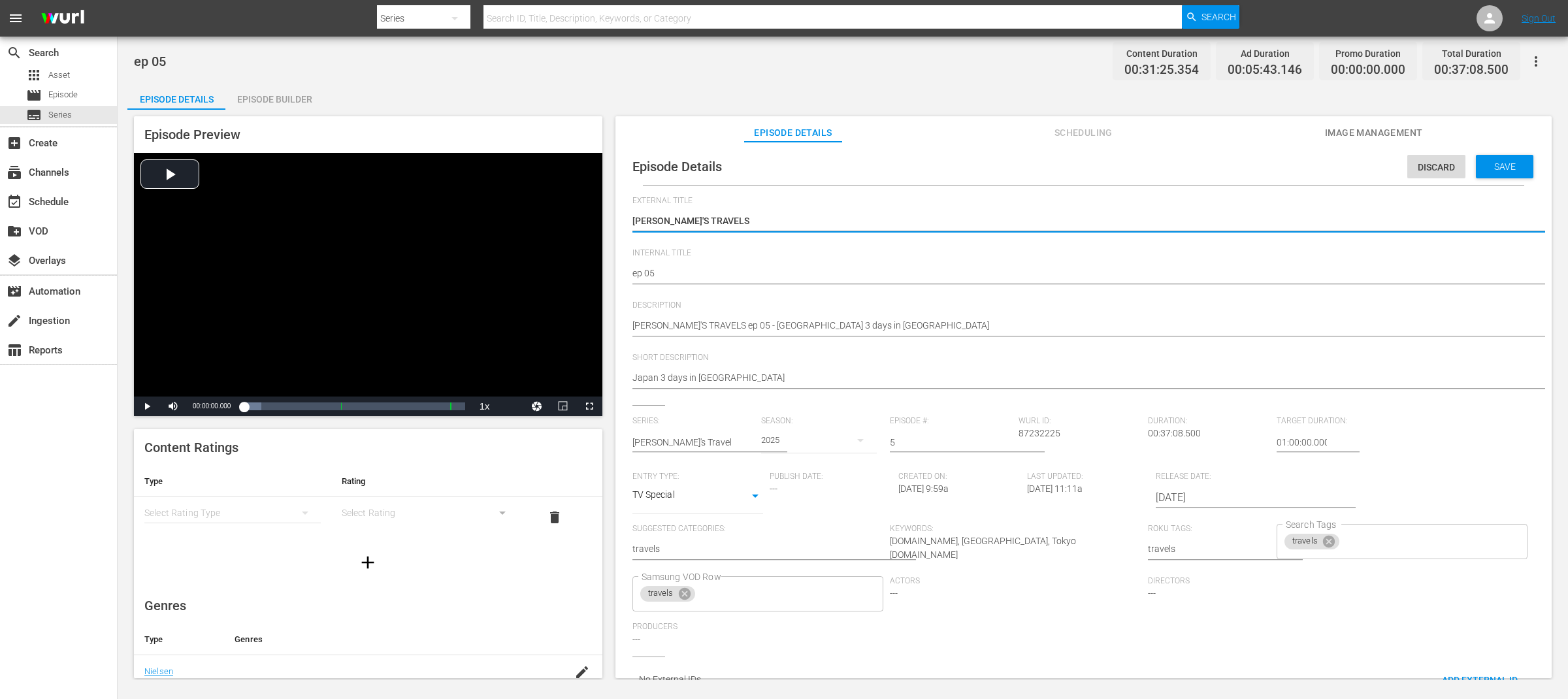
click at [716, 220] on textarea "[PERSON_NAME]'S TRAVELS" at bounding box center [1081, 222] width 896 height 15
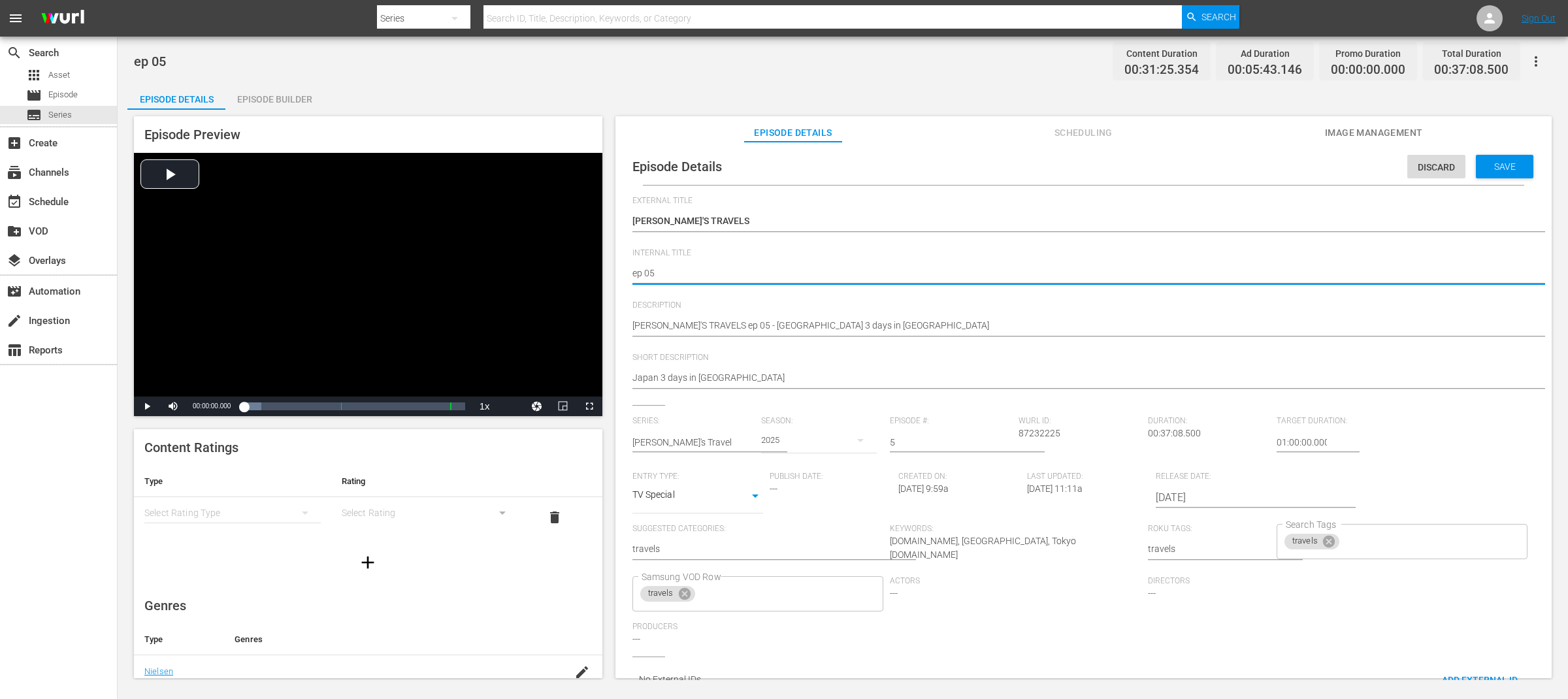
paste textarea "[PERSON_NAME]'S TRAVELS"
type textarea "[PERSON_NAME]'S TRAVELSep 05"
type textarea "[PERSON_NAME]'S TRAVELS ep 05"
click at [633, 274] on textarea "ep 05" at bounding box center [1081, 274] width 896 height 15
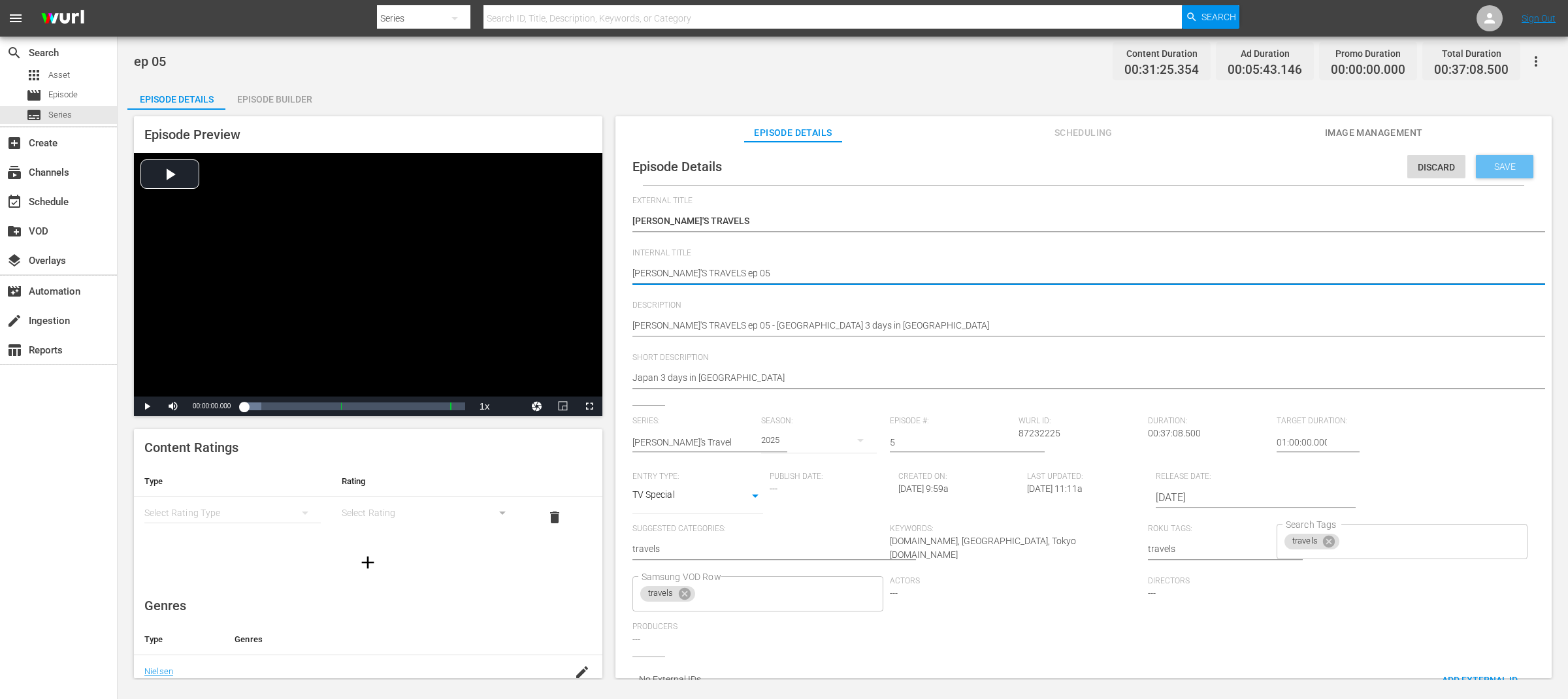
type textarea "[PERSON_NAME]'S TRAVELS ep 05"
click at [1504, 165] on span "Save" at bounding box center [1505, 166] width 43 height 10
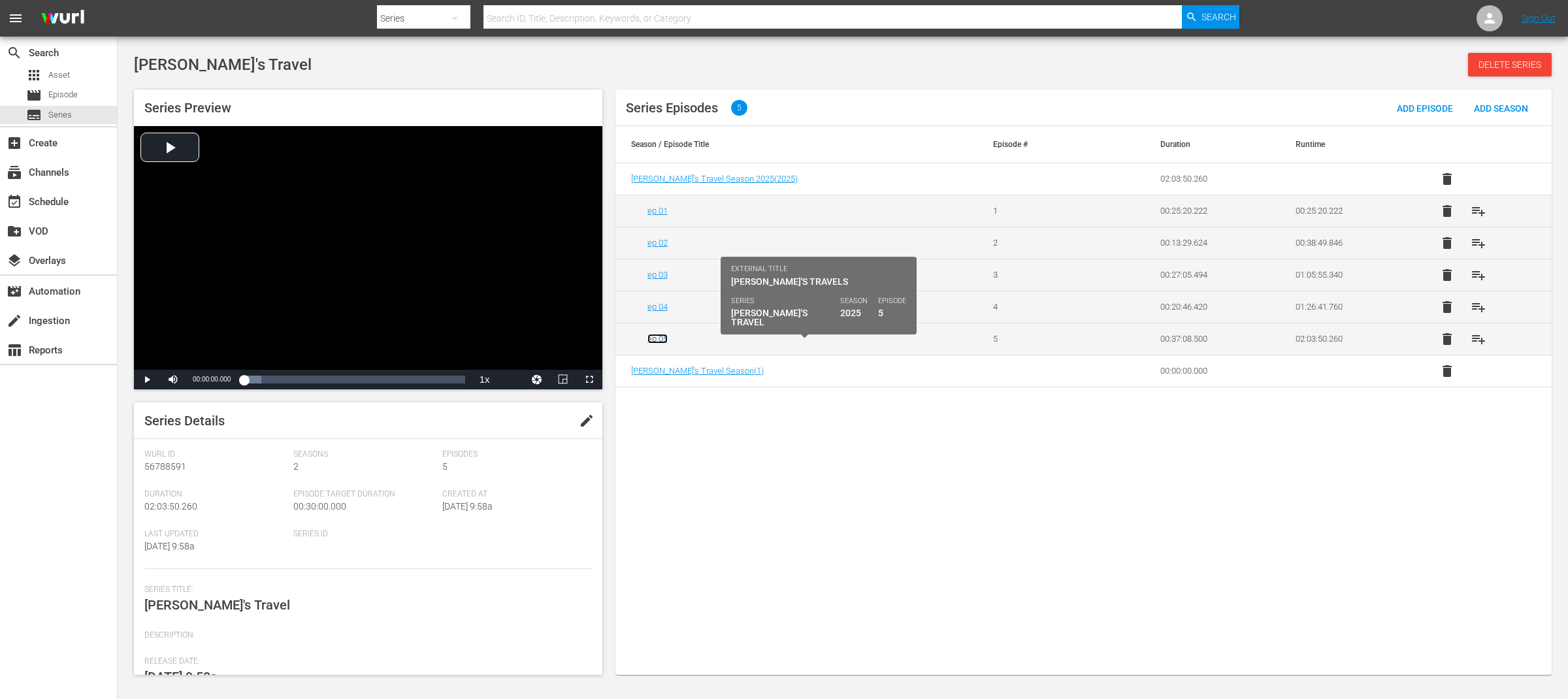
click at [656, 340] on link "ep 05" at bounding box center [657, 339] width 20 height 10
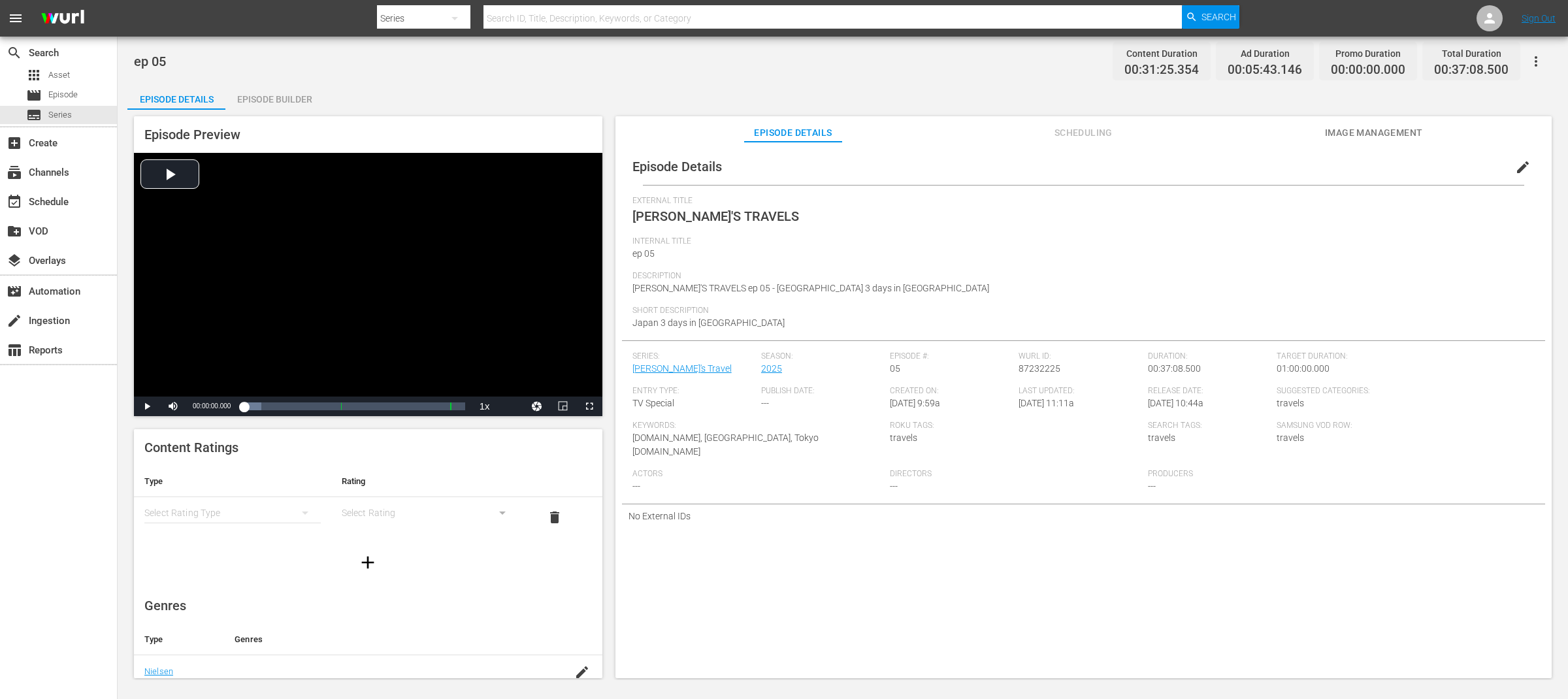
click at [1520, 168] on span "edit" at bounding box center [1523, 167] width 15 height 15
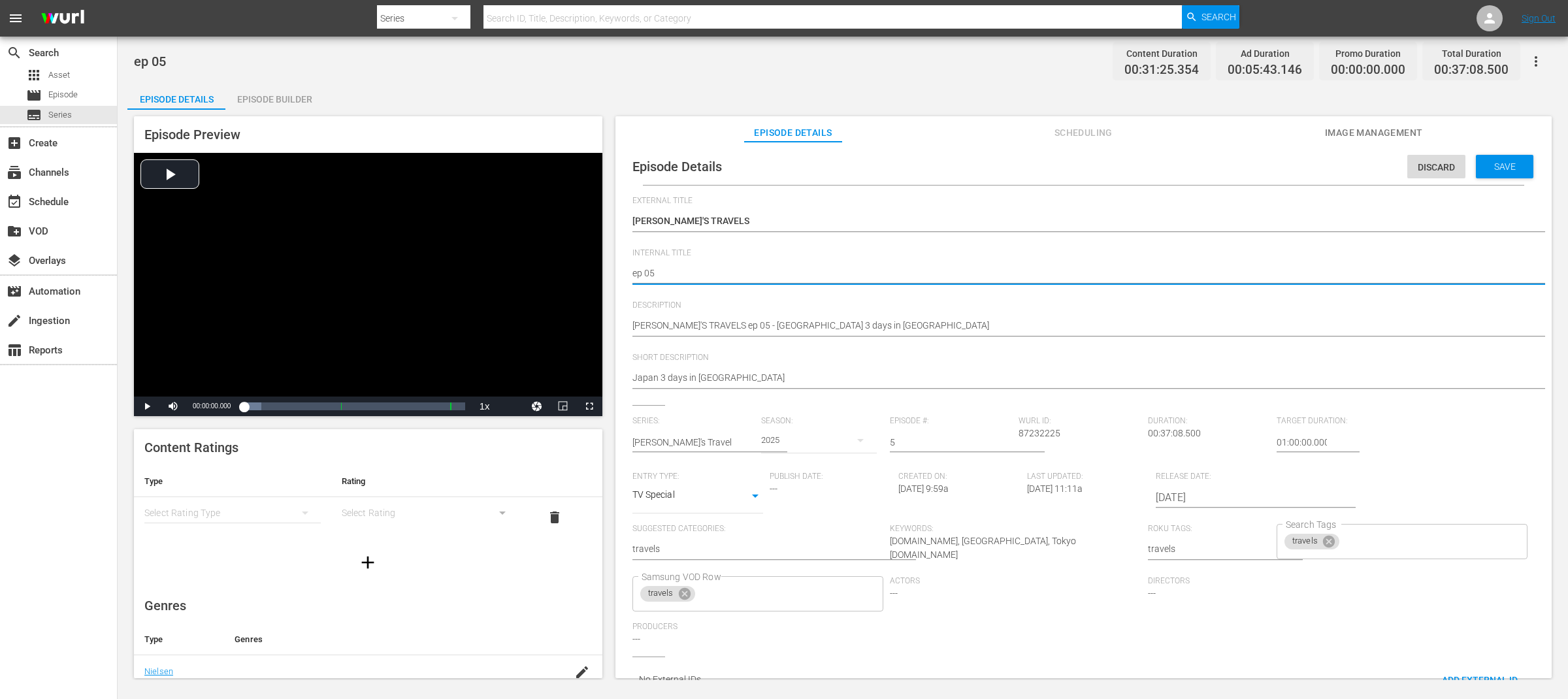
paste textarea "[PERSON_NAME]'S TRAVELS"
type textarea "[PERSON_NAME]'S TRAVELS ep 05"
click at [1503, 165] on span "Save" at bounding box center [1505, 166] width 43 height 10
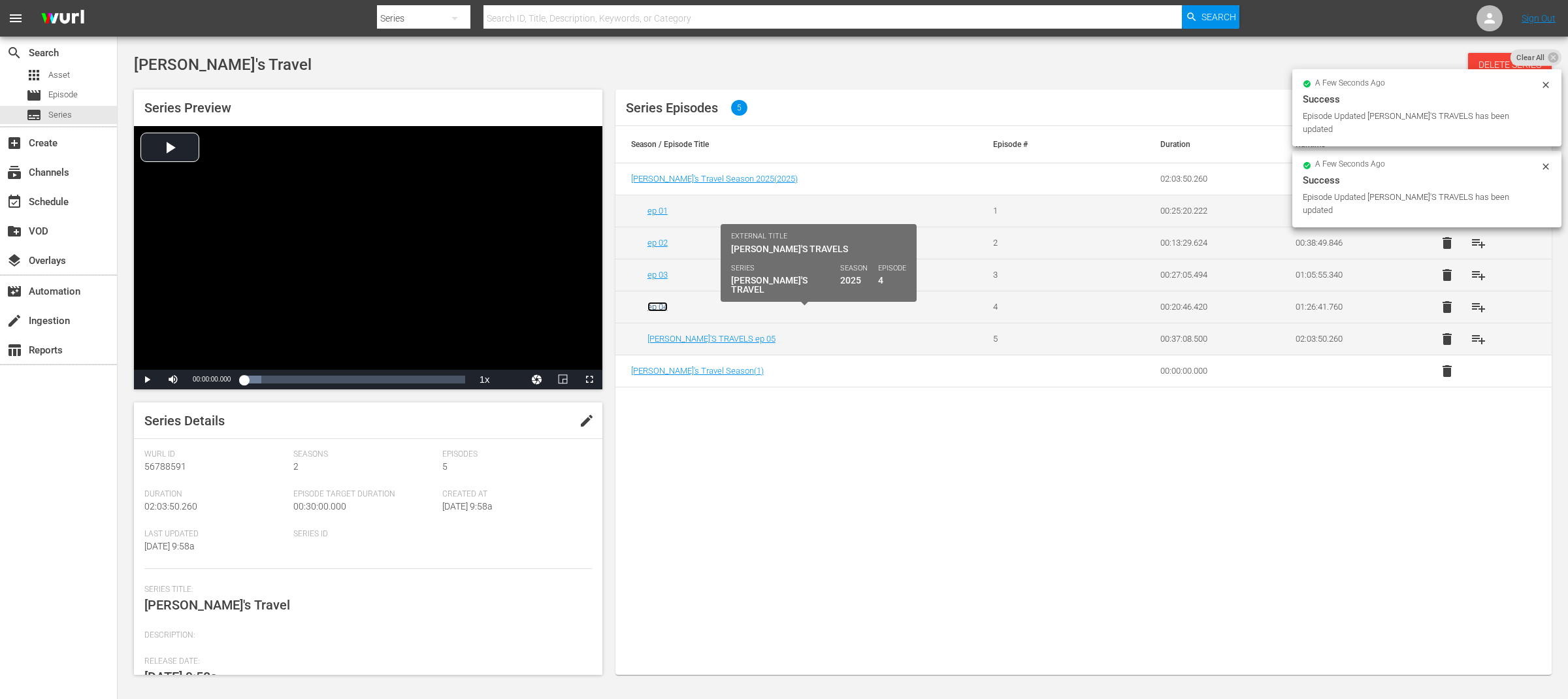
click at [661, 308] on link "ep 04" at bounding box center [657, 307] width 20 height 10
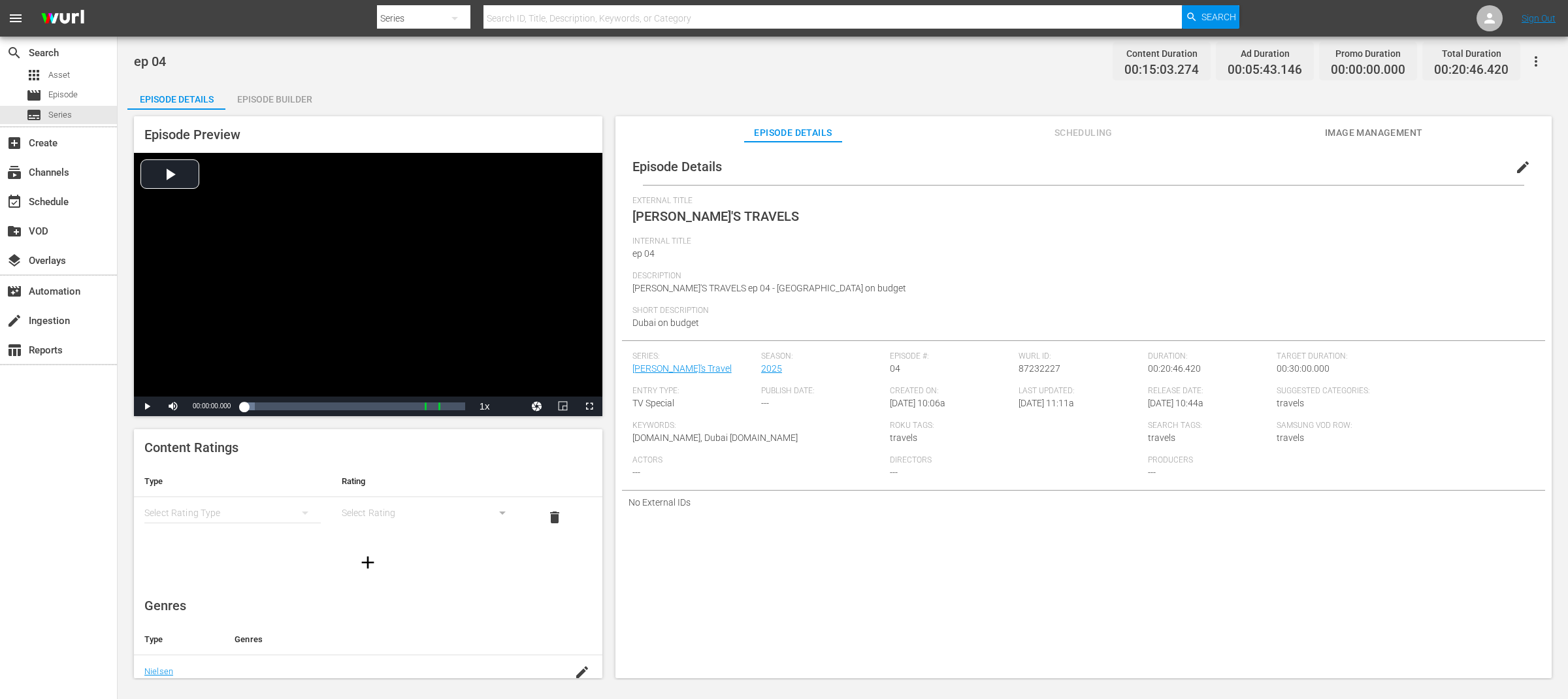
click at [1516, 169] on span "edit" at bounding box center [1523, 167] width 15 height 15
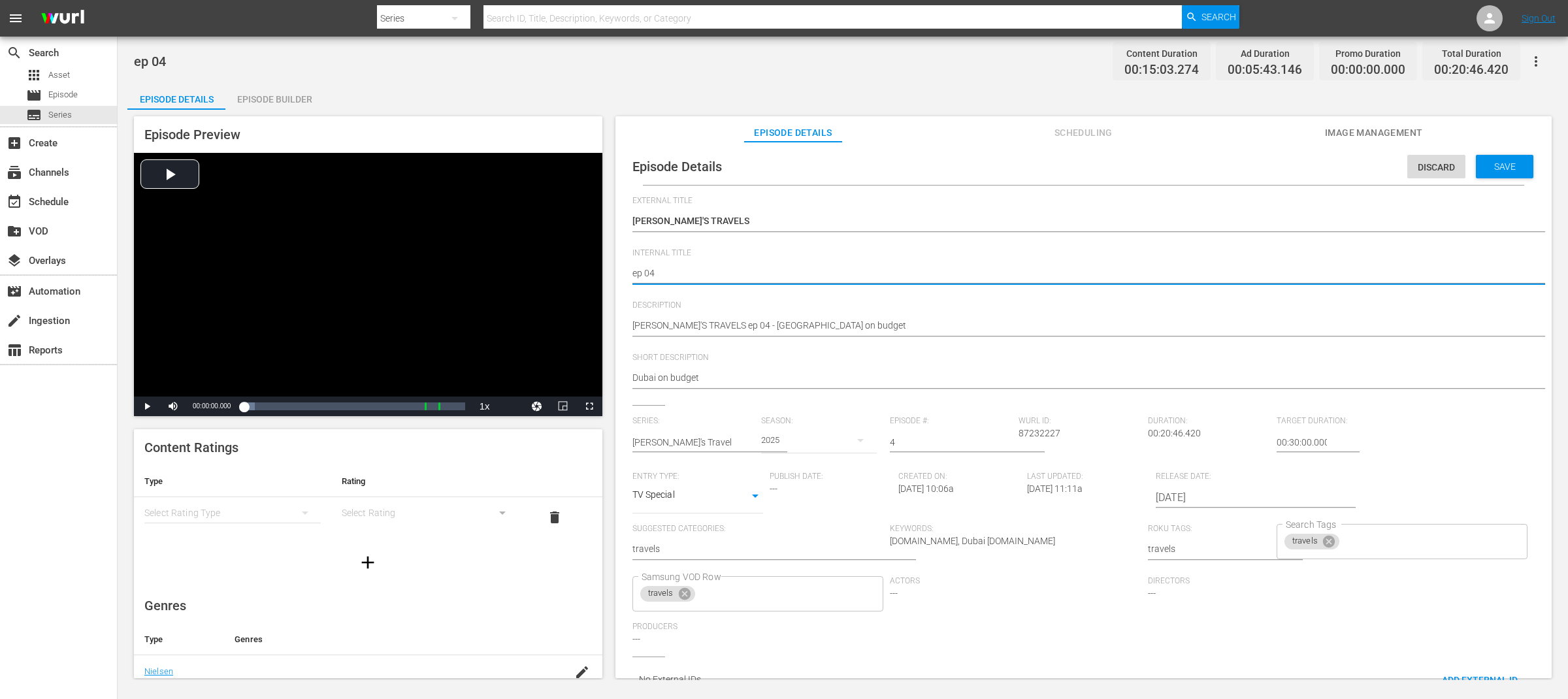
paste textarea "[PERSON_NAME]'S TRAVELS"
type textarea "[PERSON_NAME]'S TRAVELS ep 04"
click at [1488, 174] on div "Save" at bounding box center [1504, 166] width 57 height 23
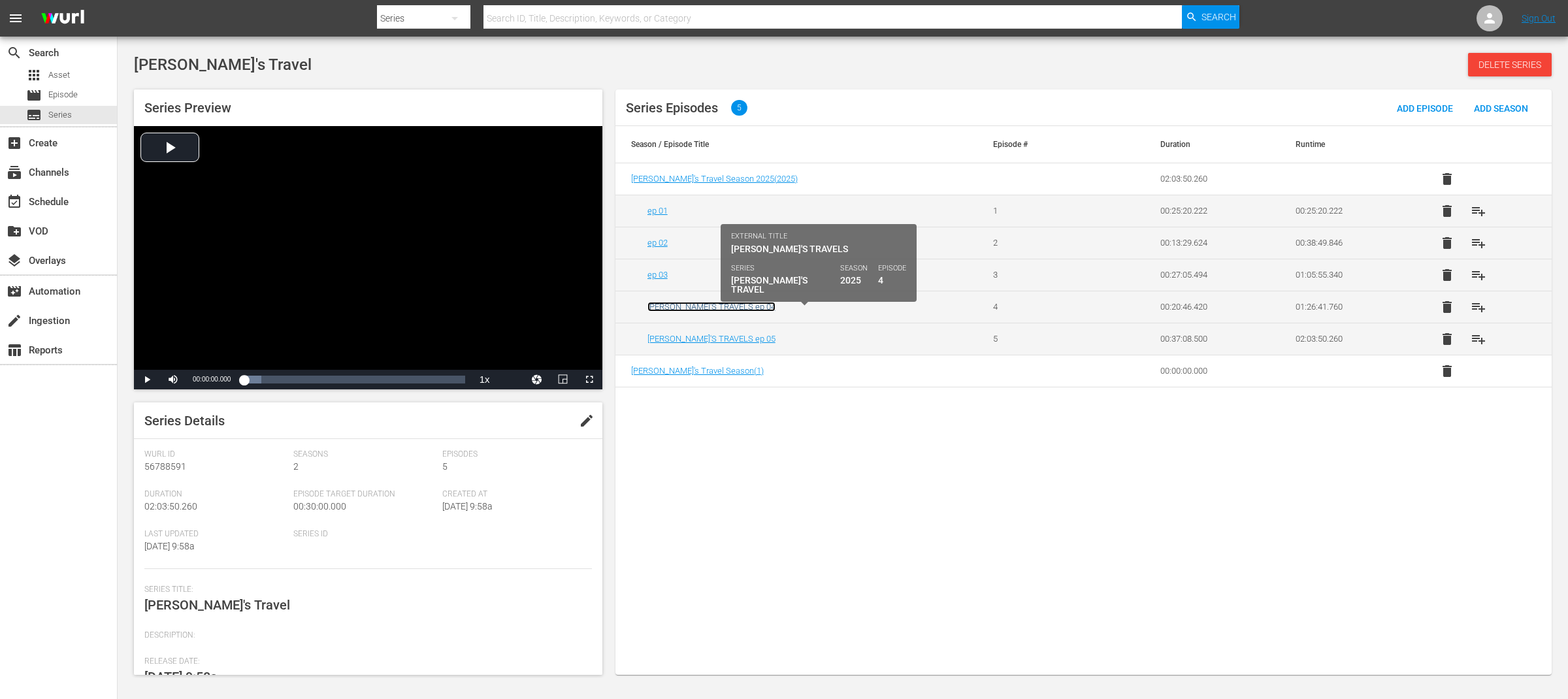
click at [655, 307] on link "[PERSON_NAME]'S TRAVELS ep 04" at bounding box center [711, 307] width 128 height 10
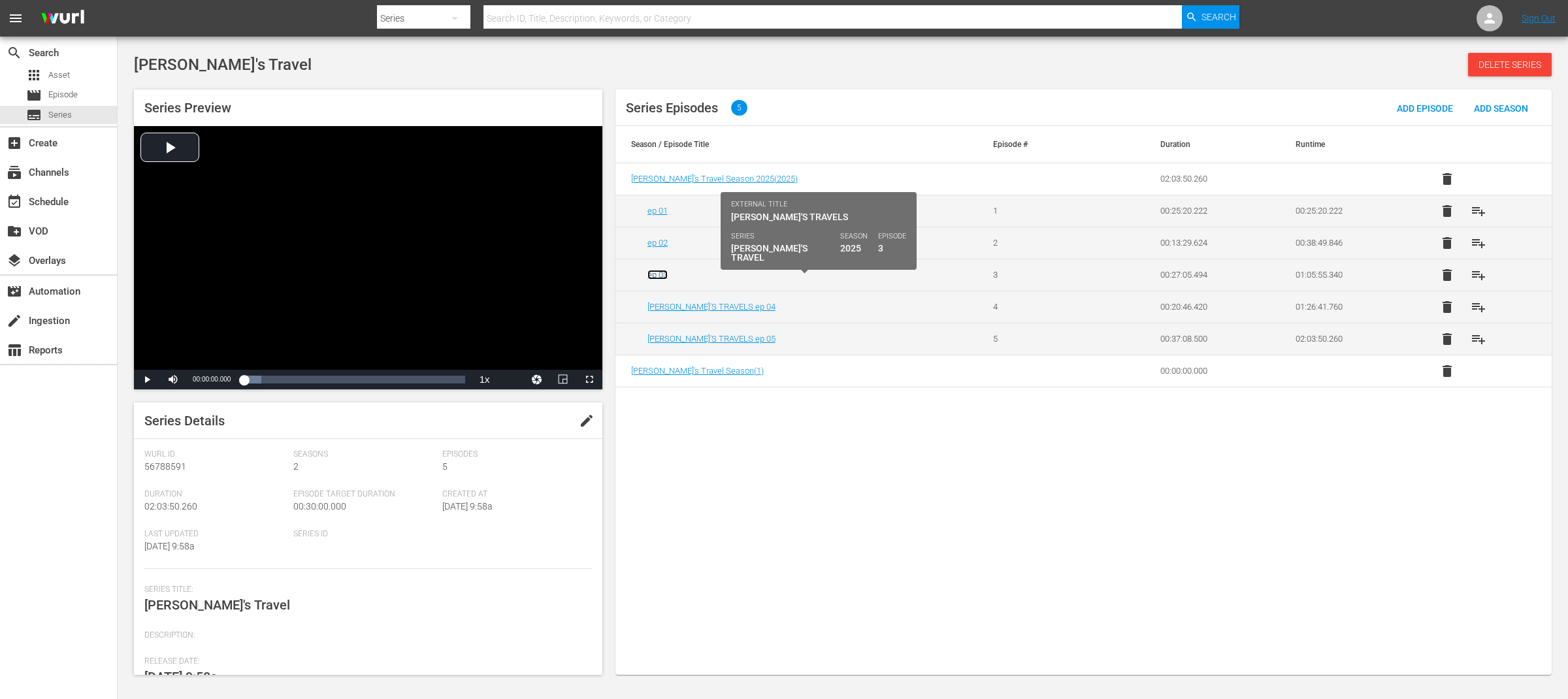
click at [657, 278] on link "ep 03" at bounding box center [657, 274] width 20 height 10
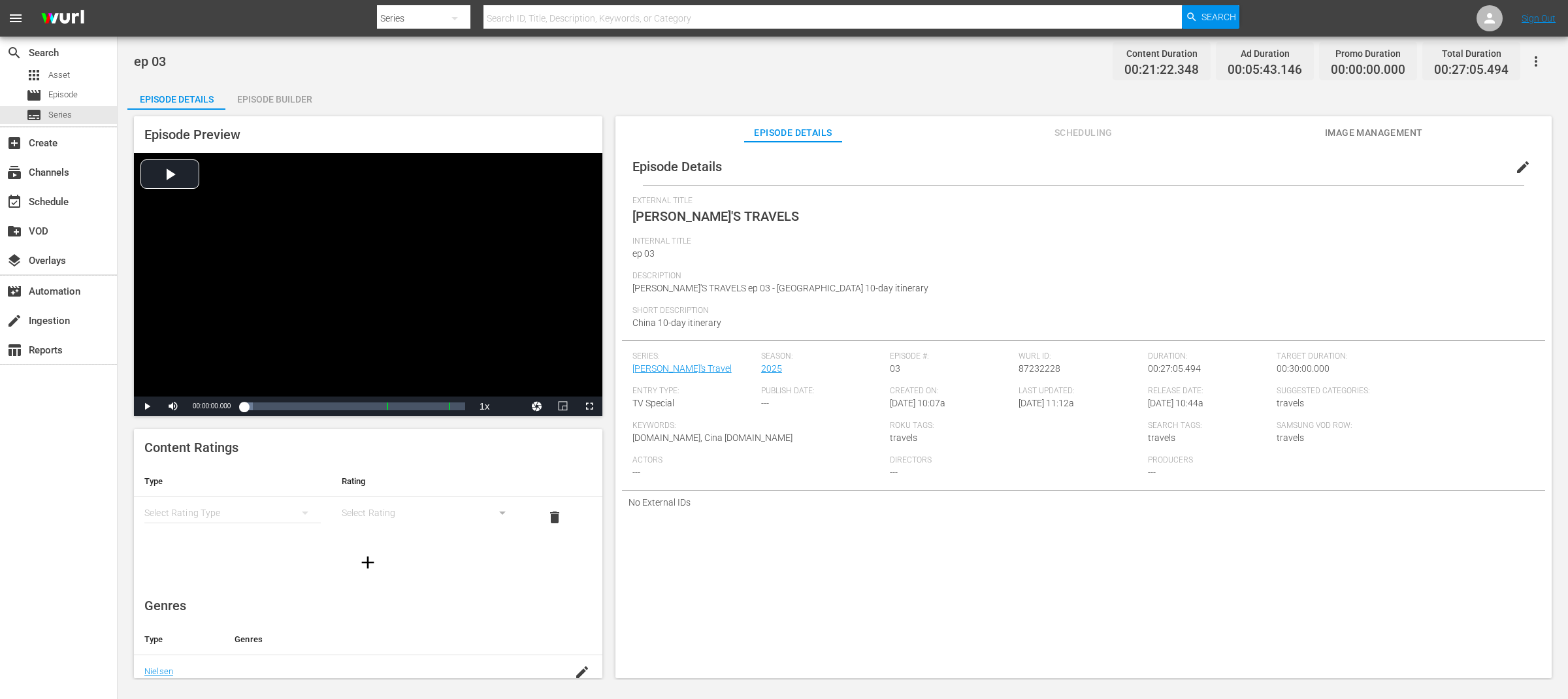
click at [1520, 168] on span "edit" at bounding box center [1523, 167] width 15 height 15
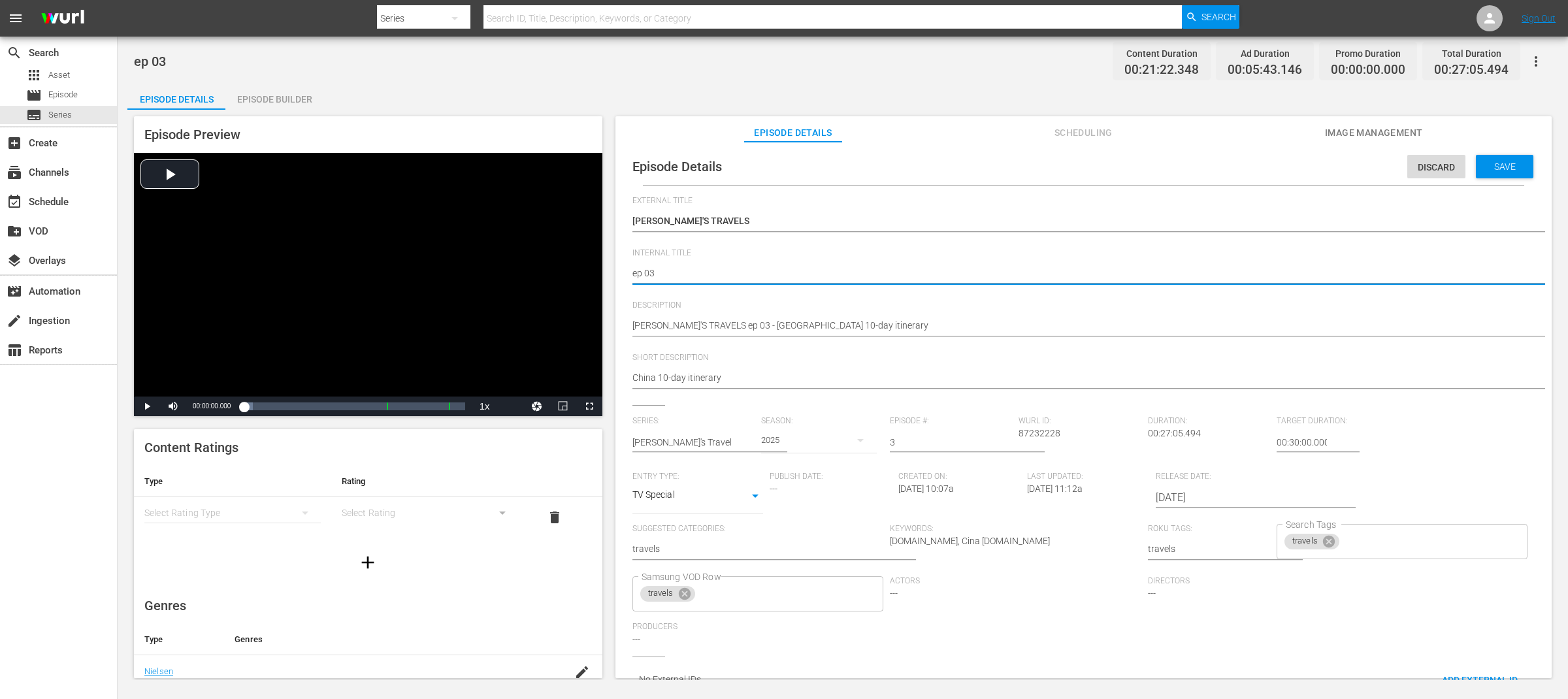
click at [633, 276] on textarea "ep 03" at bounding box center [1081, 274] width 896 height 15
paste textarea "[PERSON_NAME]'S TRAVELS"
type textarea "[PERSON_NAME]'S TRAVELS ep 03"
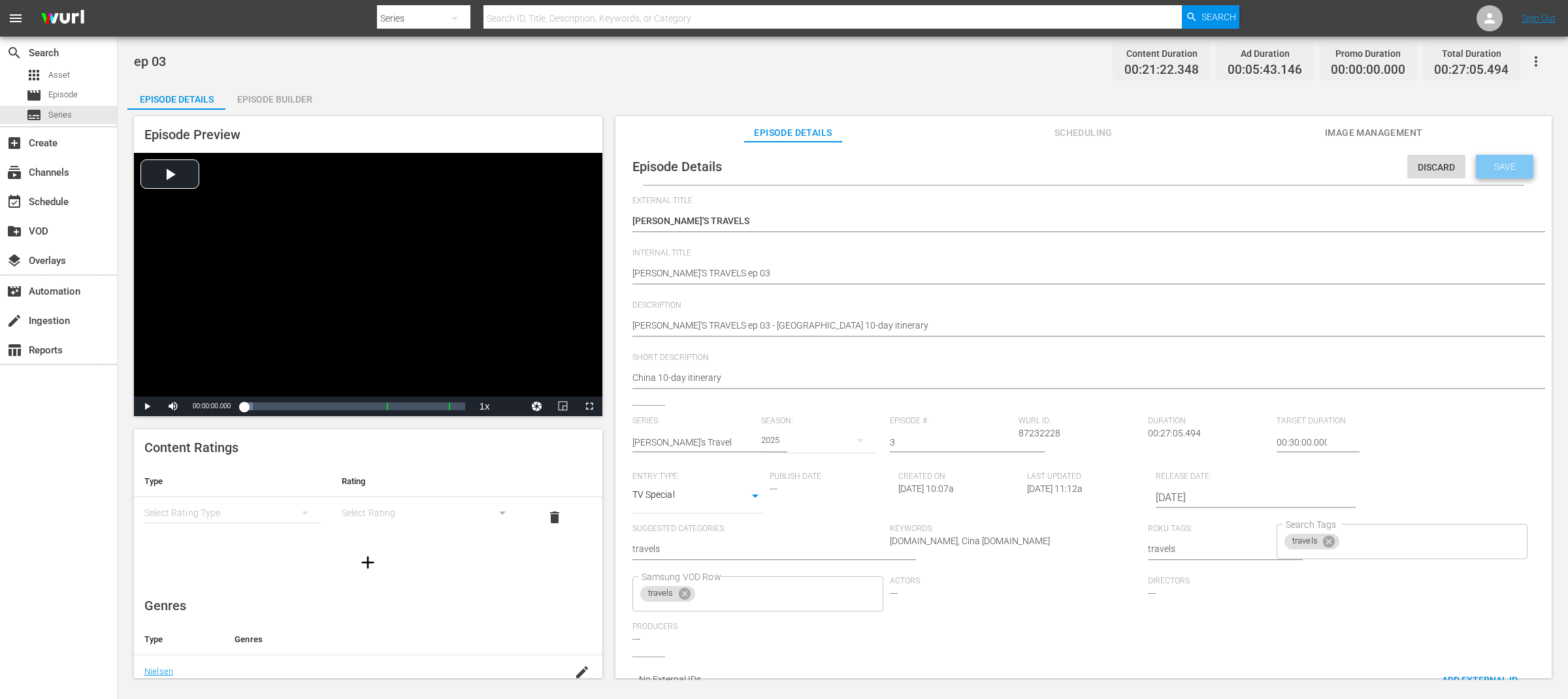
click at [1507, 170] on span "Save" at bounding box center [1505, 166] width 43 height 10
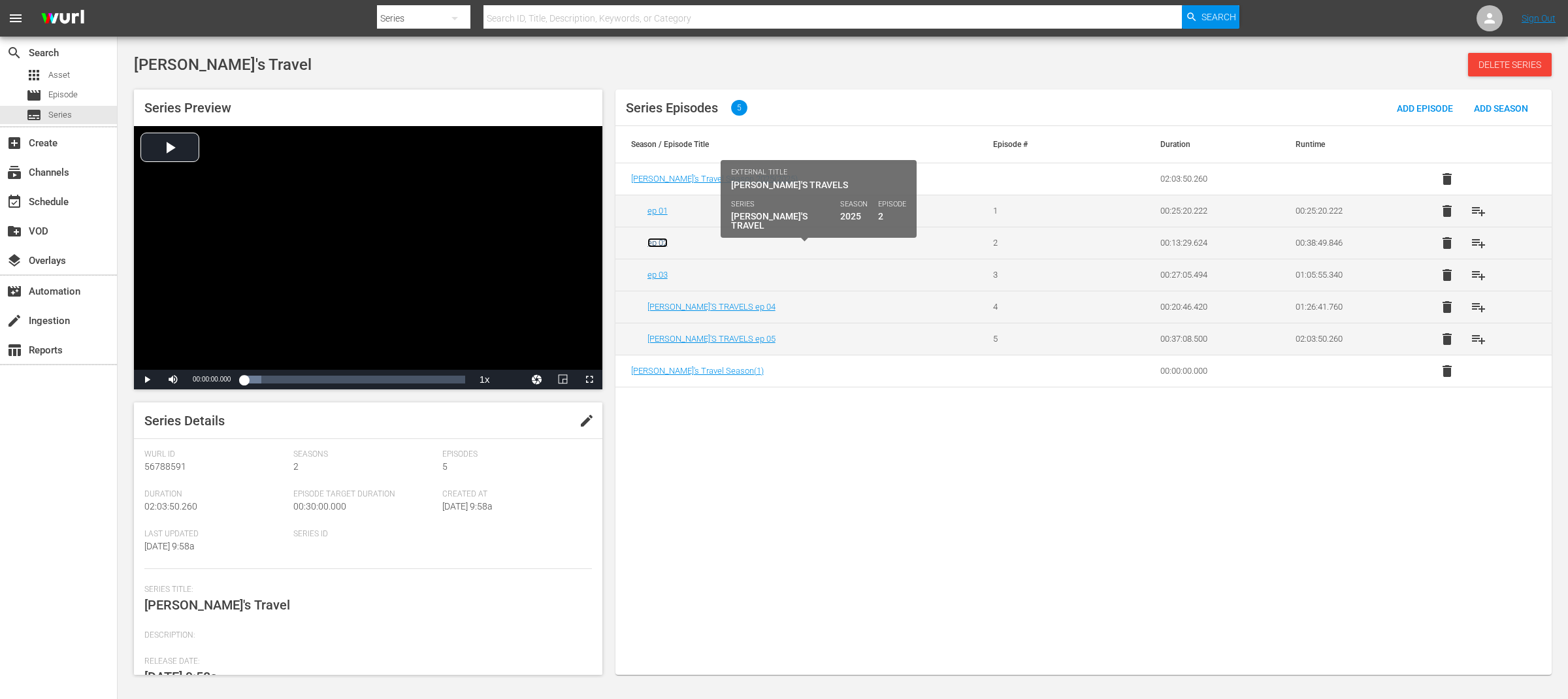
click at [663, 243] on link "ep 02" at bounding box center [657, 243] width 20 height 10
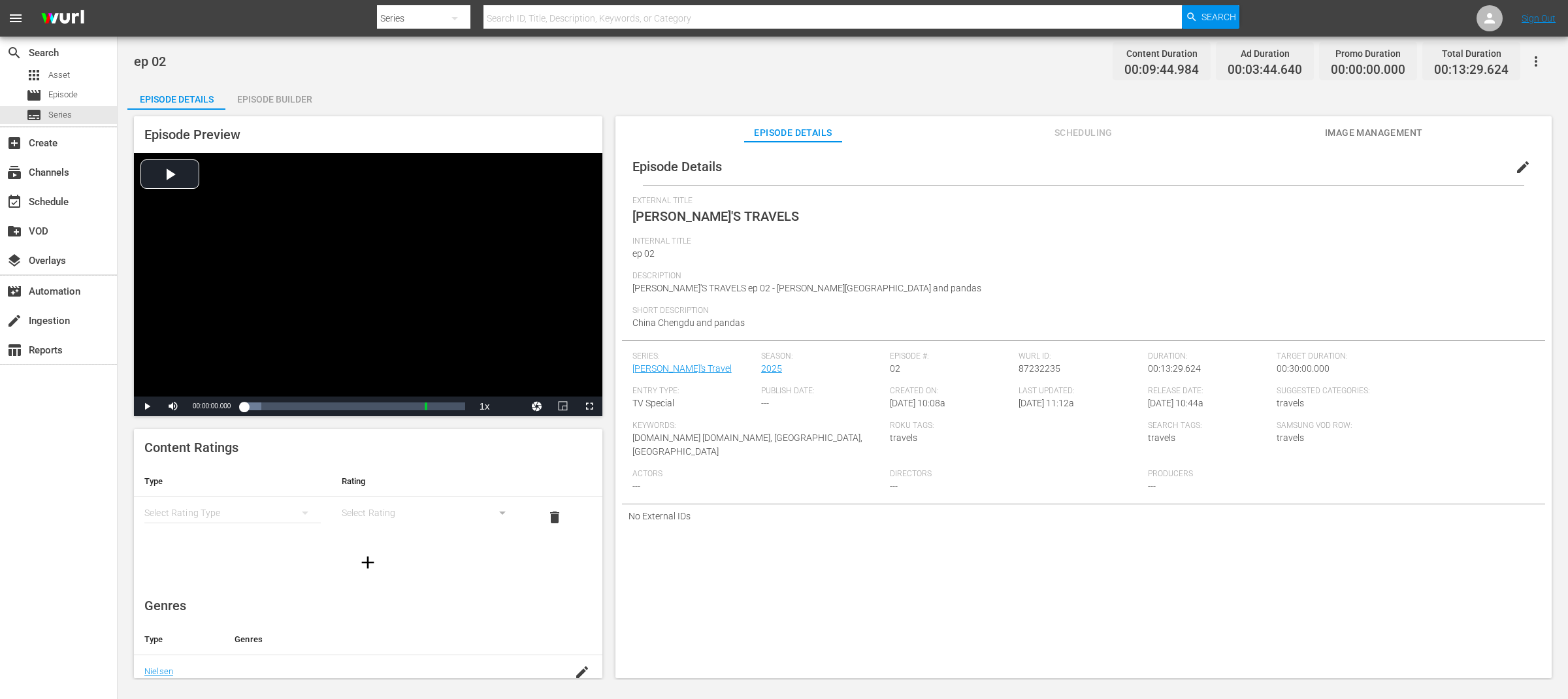
click at [1516, 163] on span "edit" at bounding box center [1523, 167] width 15 height 15
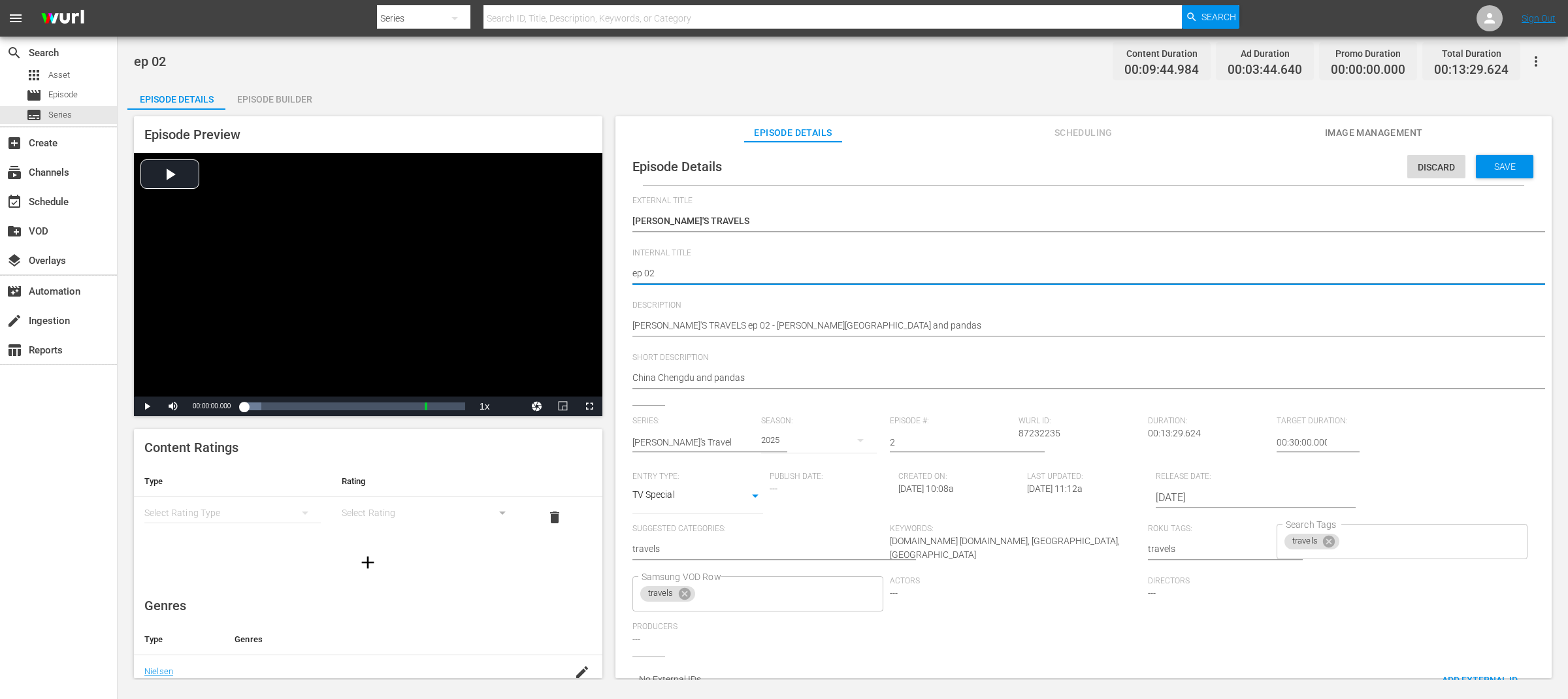
paste textarea "[PERSON_NAME]'S TRAVELS"
type textarea "[PERSON_NAME]'S TRAVELS ep 02"
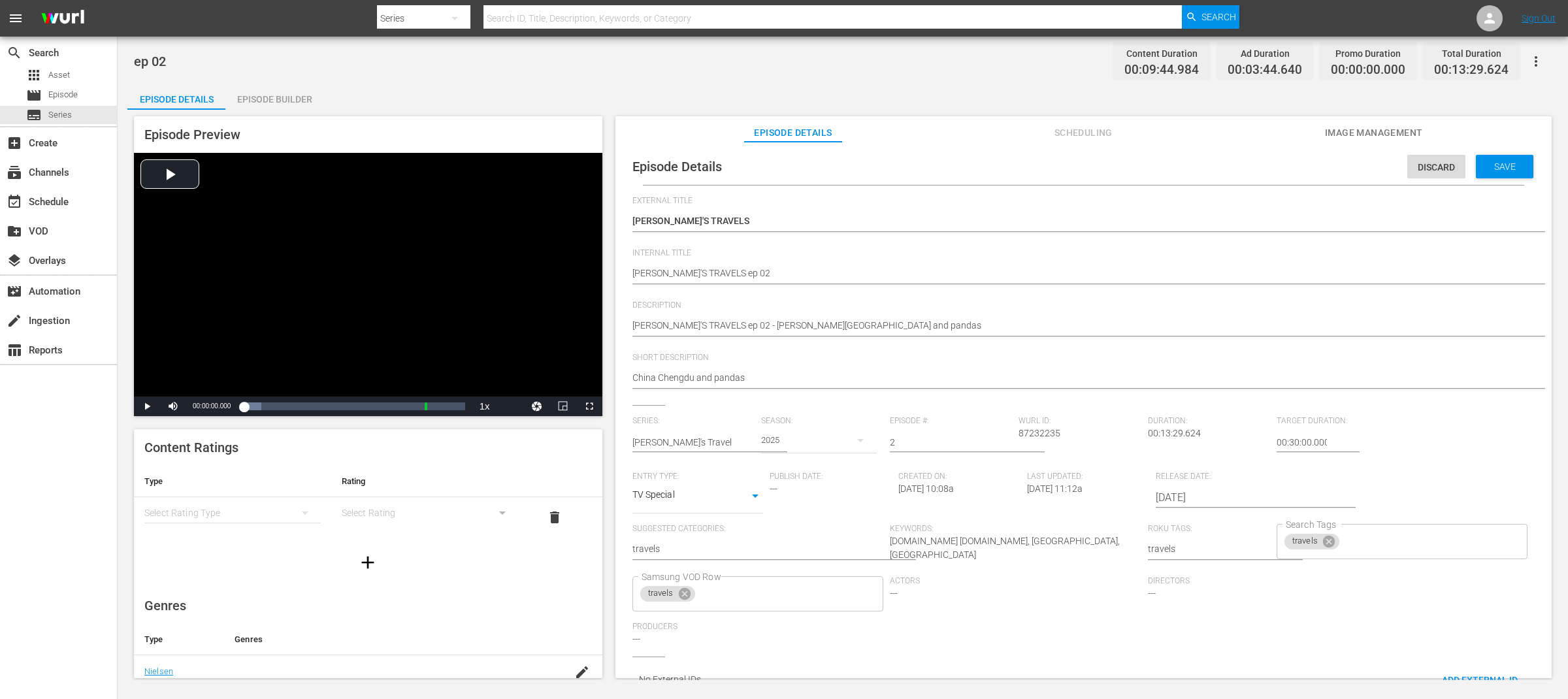
click at [1529, 168] on div "Discard Save" at bounding box center [1473, 163] width 132 height 30
click at [1509, 166] on span "Save" at bounding box center [1505, 166] width 43 height 10
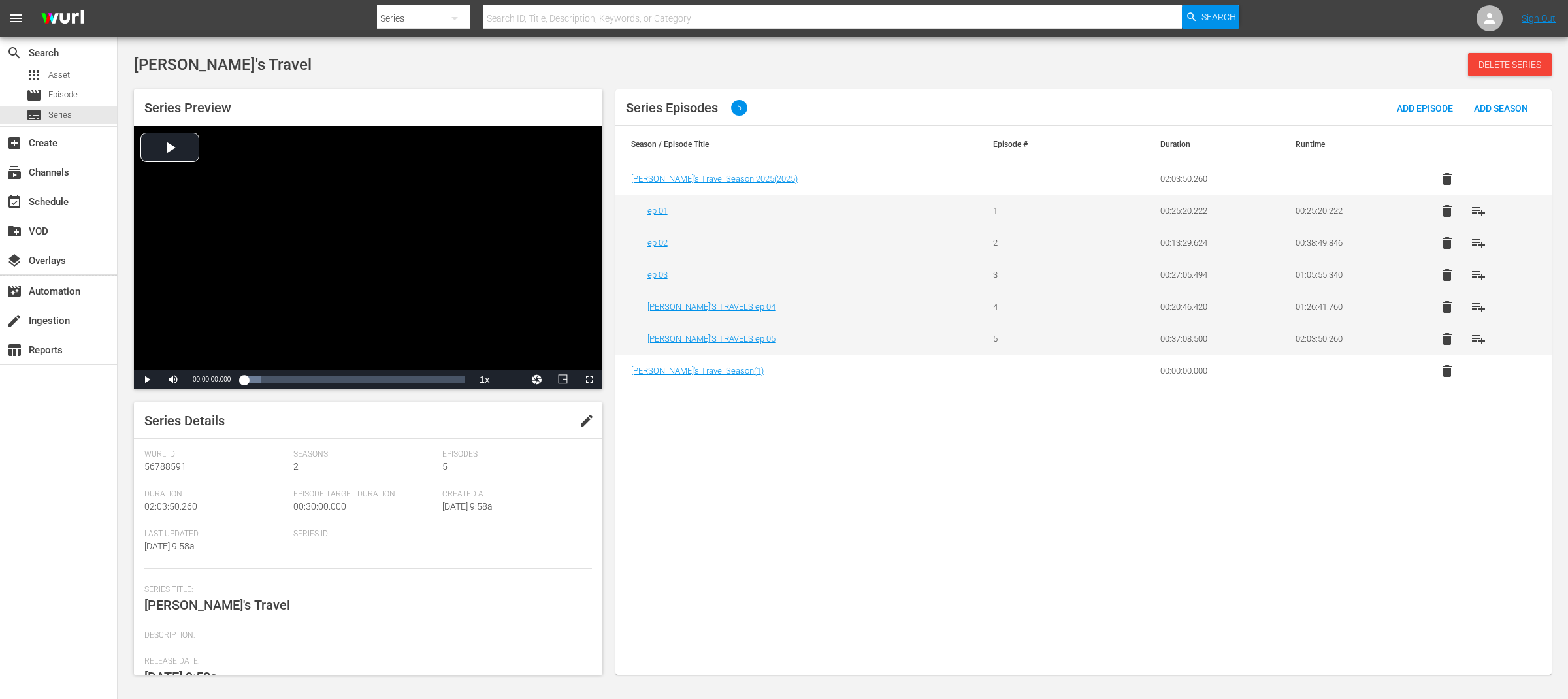
click at [979, 471] on div "Series Episodes 5 Add Episode Add Season Season / Episode Title Episode # Durat…" at bounding box center [1084, 382] width 936 height 585
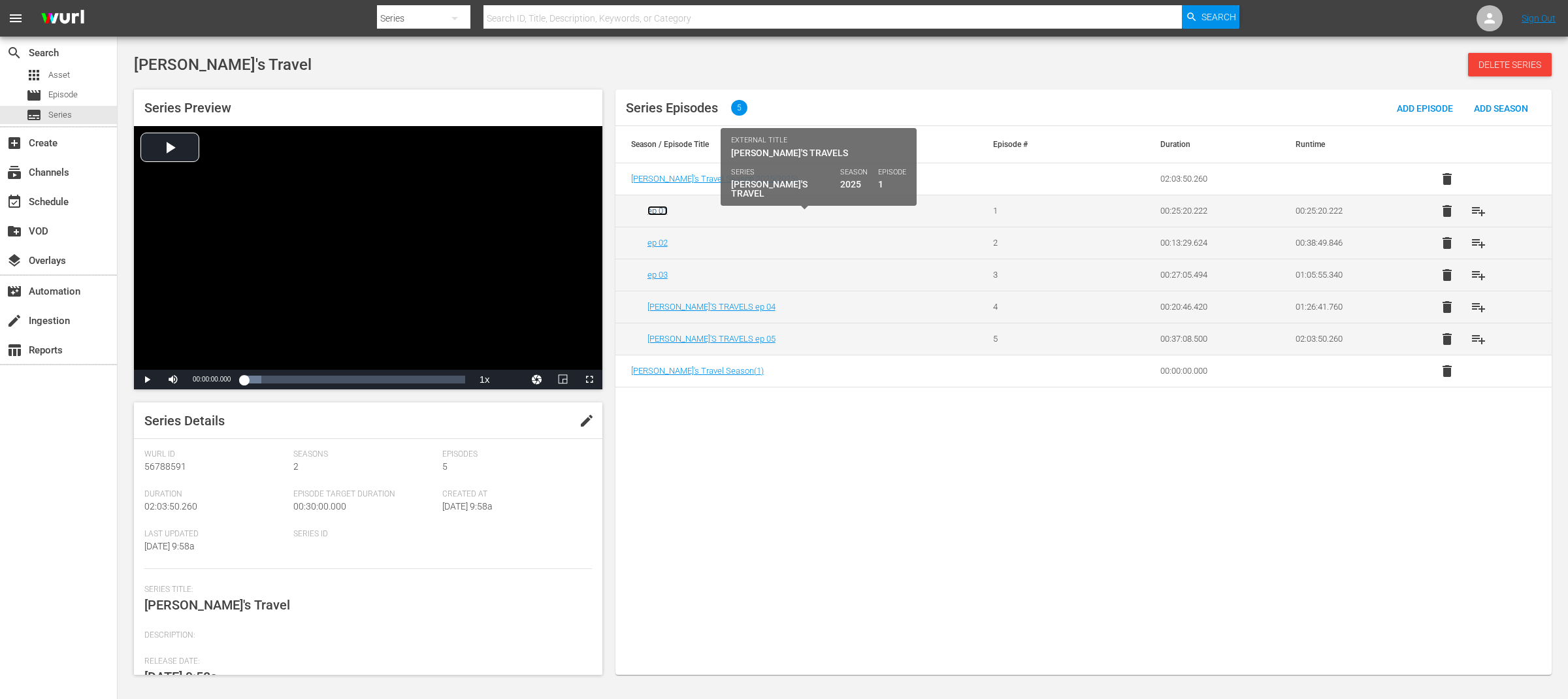
click at [661, 210] on link "ep 01" at bounding box center [657, 211] width 20 height 10
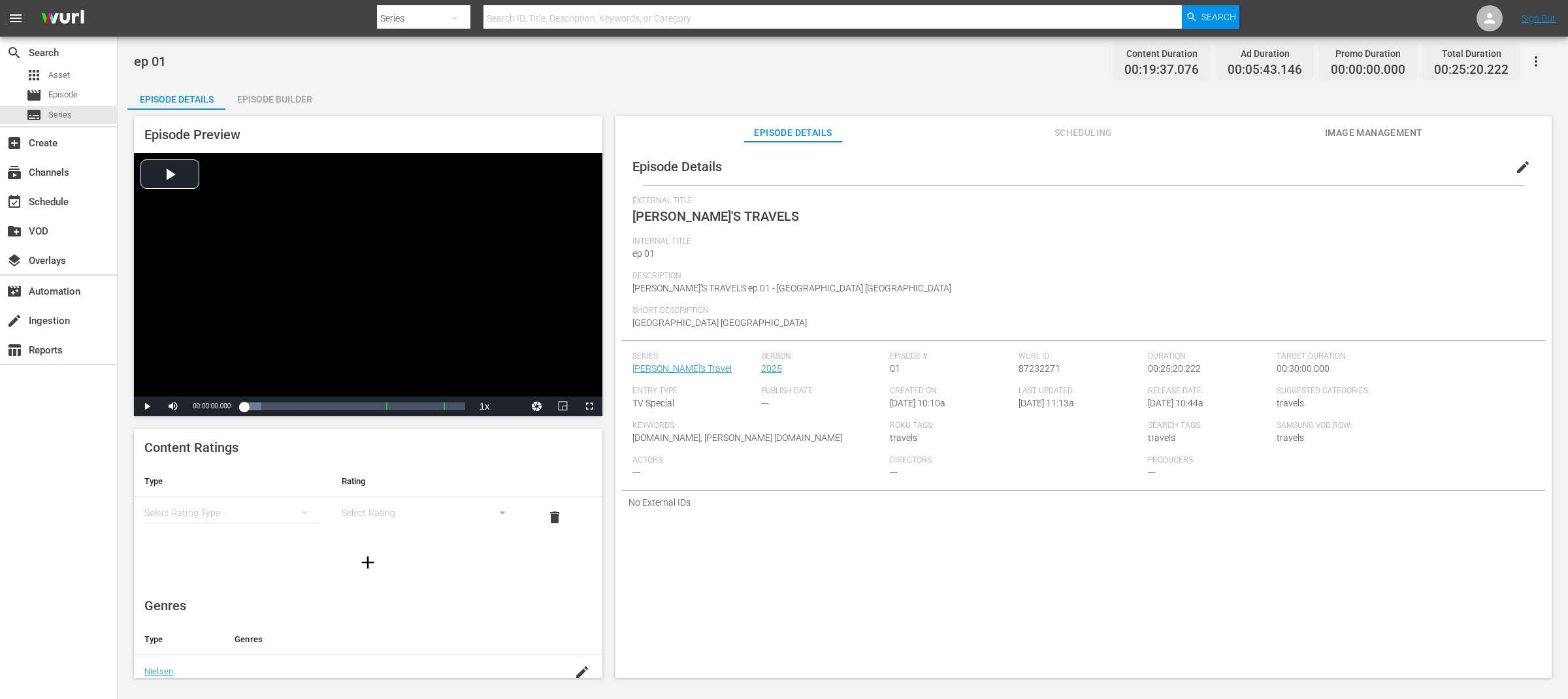
click at [1516, 170] on span "edit" at bounding box center [1523, 167] width 15 height 15
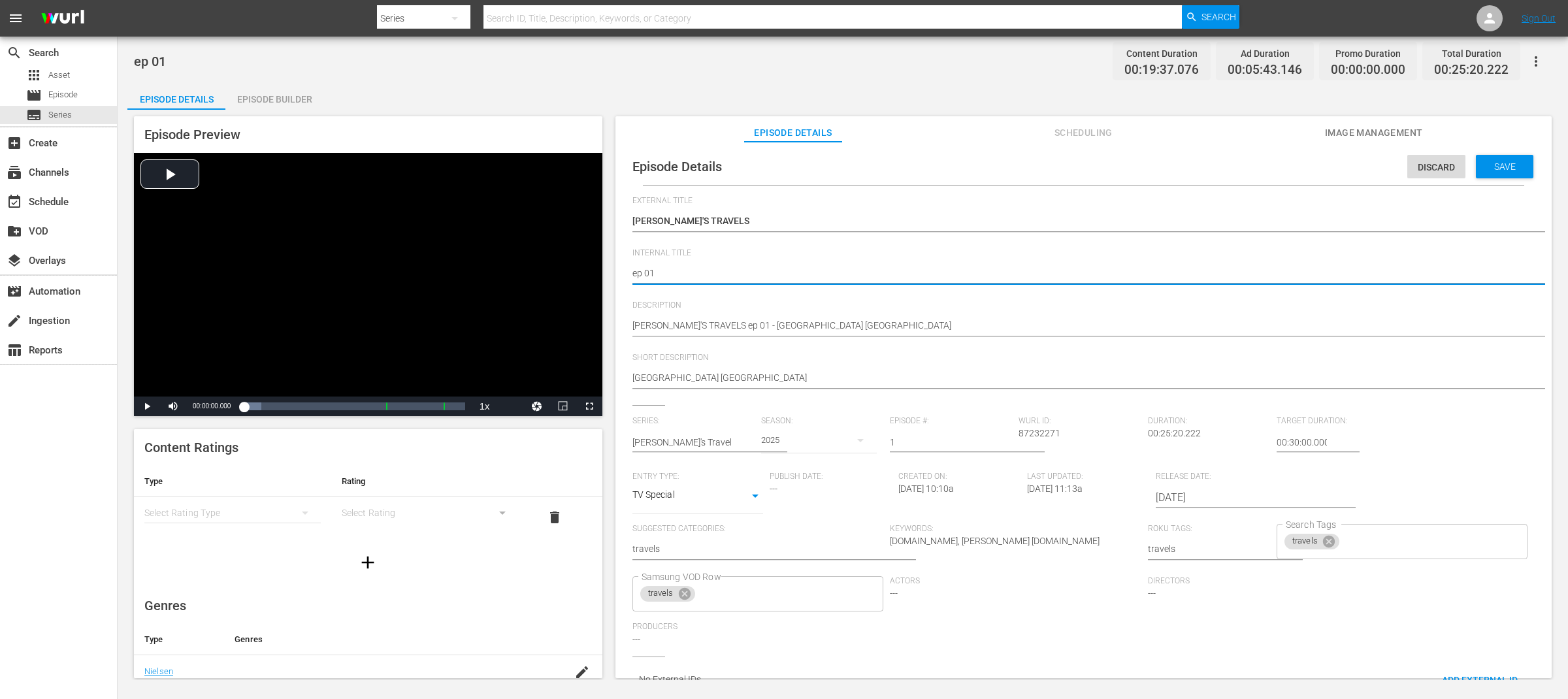
paste textarea "[PERSON_NAME]'S TRAVELS"
type textarea "[PERSON_NAME]'S TRAVELS ep 01"
click at [1515, 163] on span "Save" at bounding box center [1505, 166] width 43 height 10
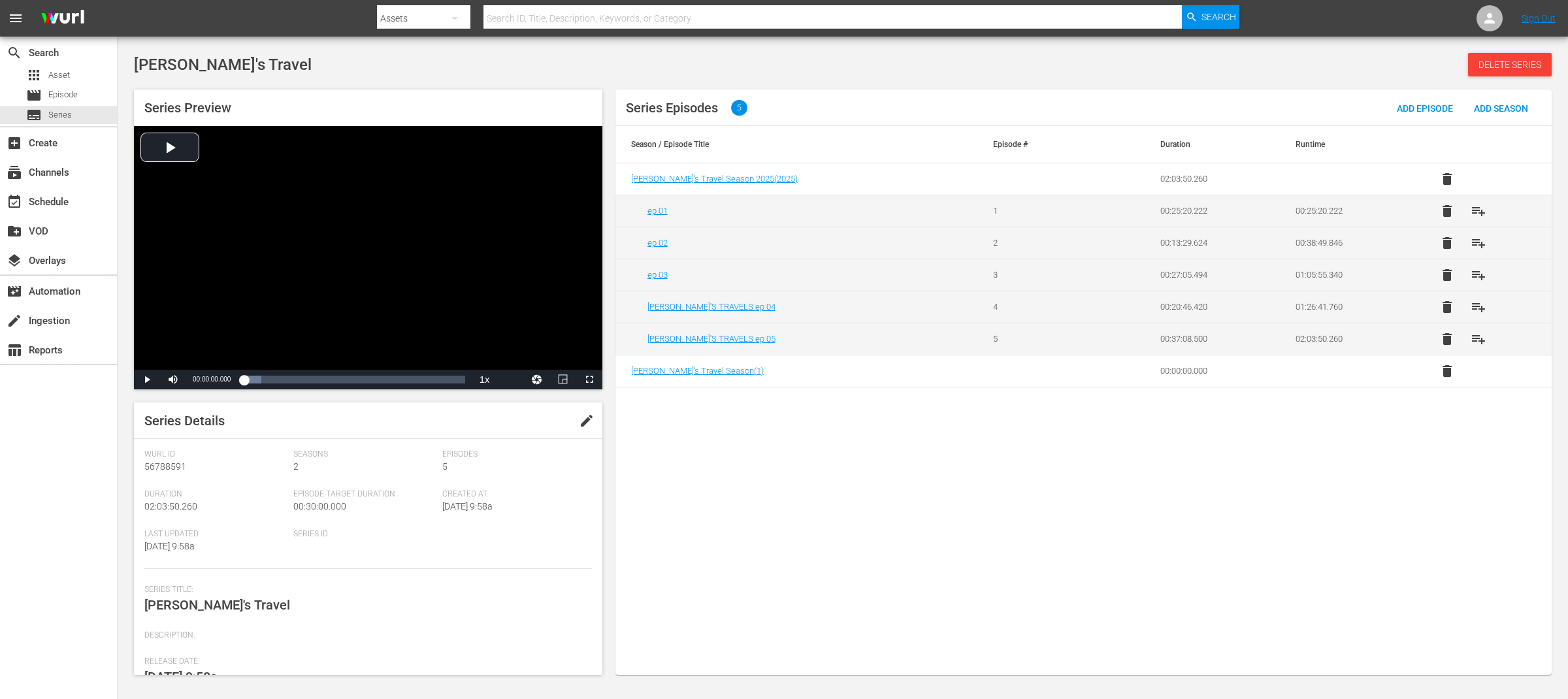
click at [1103, 496] on div "Series Episodes 5 Add Episode Add Season Season / Episode Title Episode # Durat…" at bounding box center [1084, 382] width 936 height 585
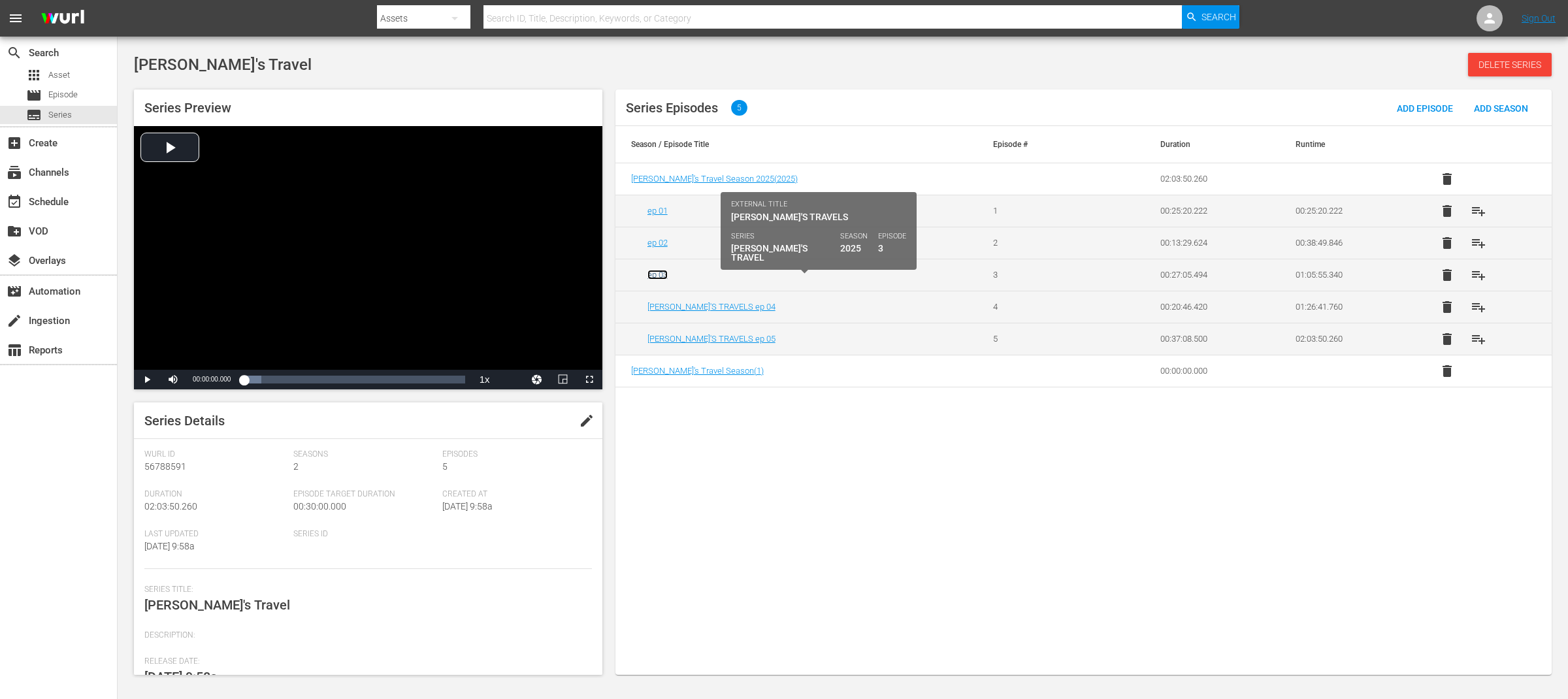
click at [664, 276] on link "ep 03" at bounding box center [657, 274] width 20 height 10
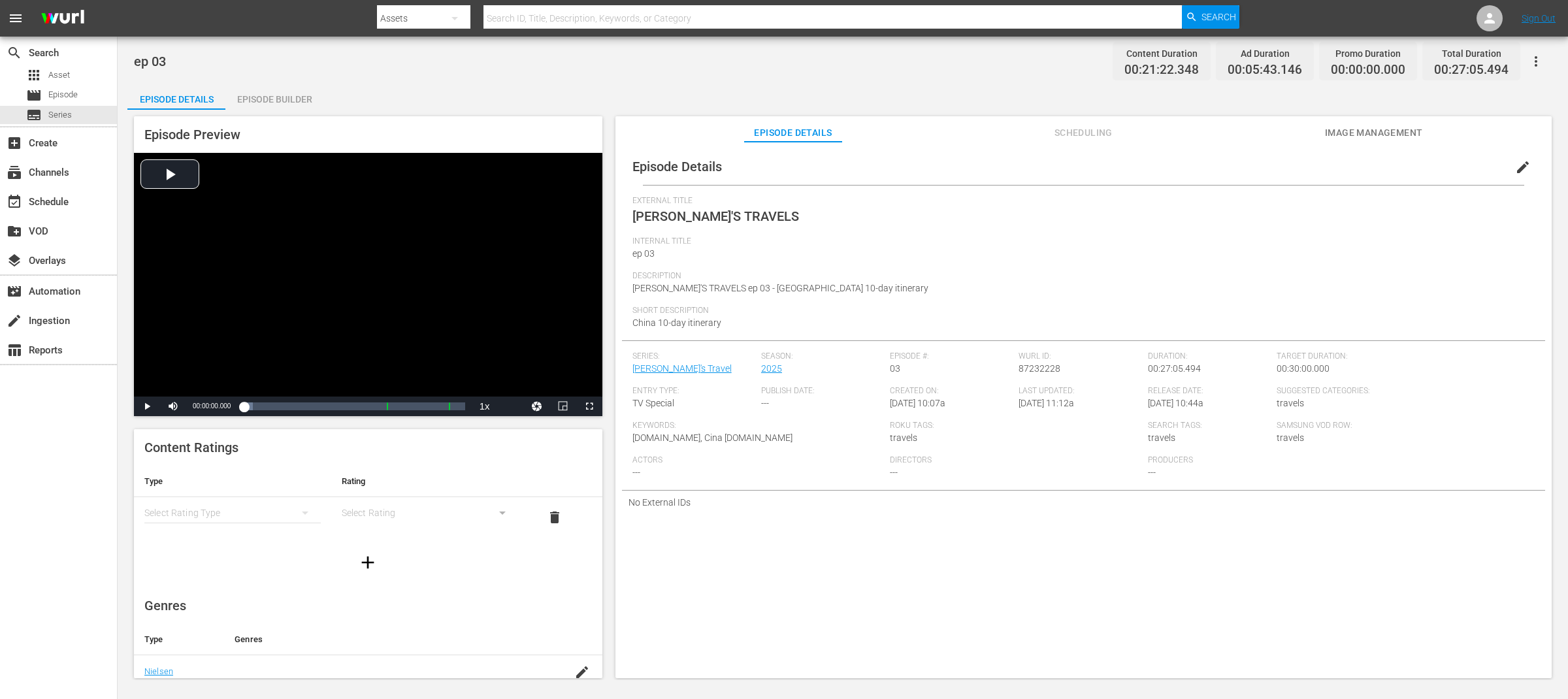
click at [1516, 169] on span "edit" at bounding box center [1523, 167] width 15 height 15
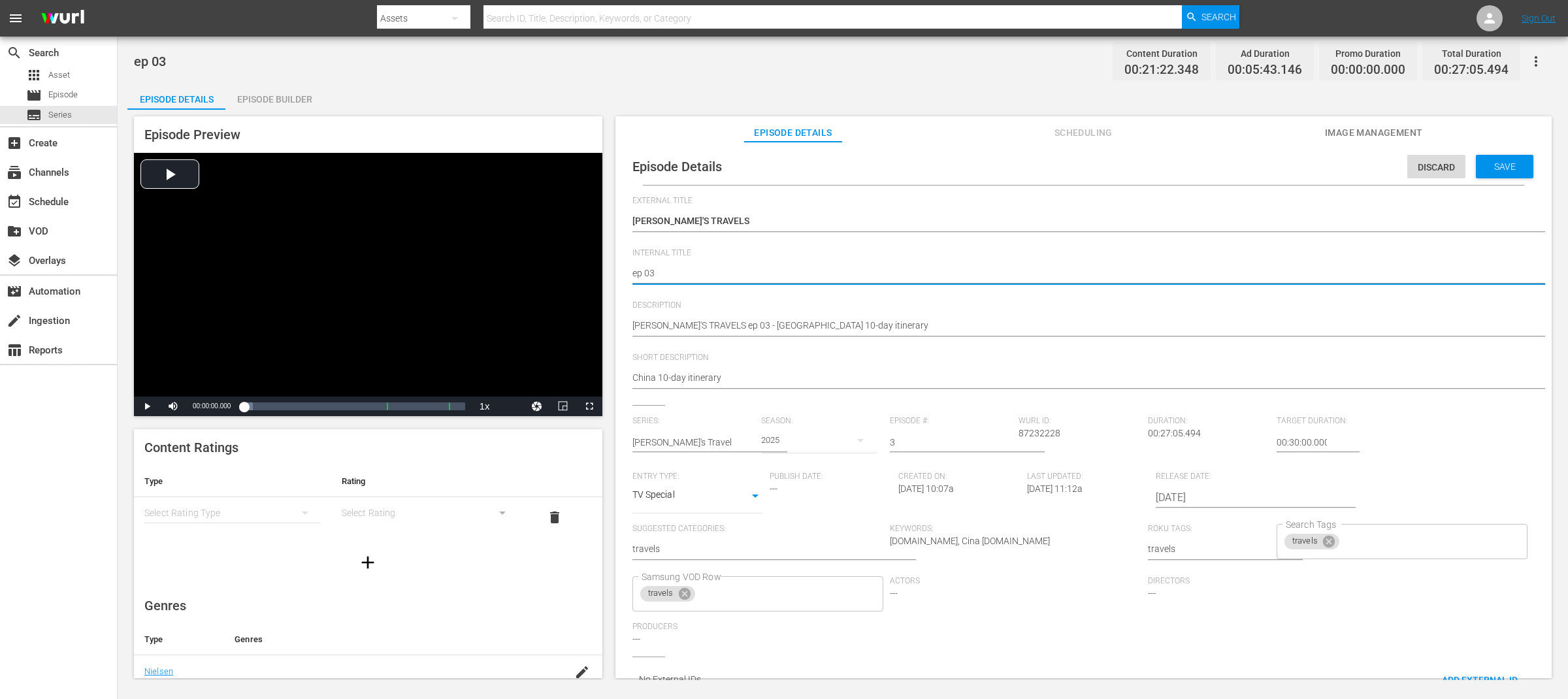
paste textarea "[PERSON_NAME]'S TRAVELS"
type textarea "[PERSON_NAME]'S TRAVELS ep 03"
click at [1087, 203] on span "External Title" at bounding box center [1081, 201] width 896 height 10
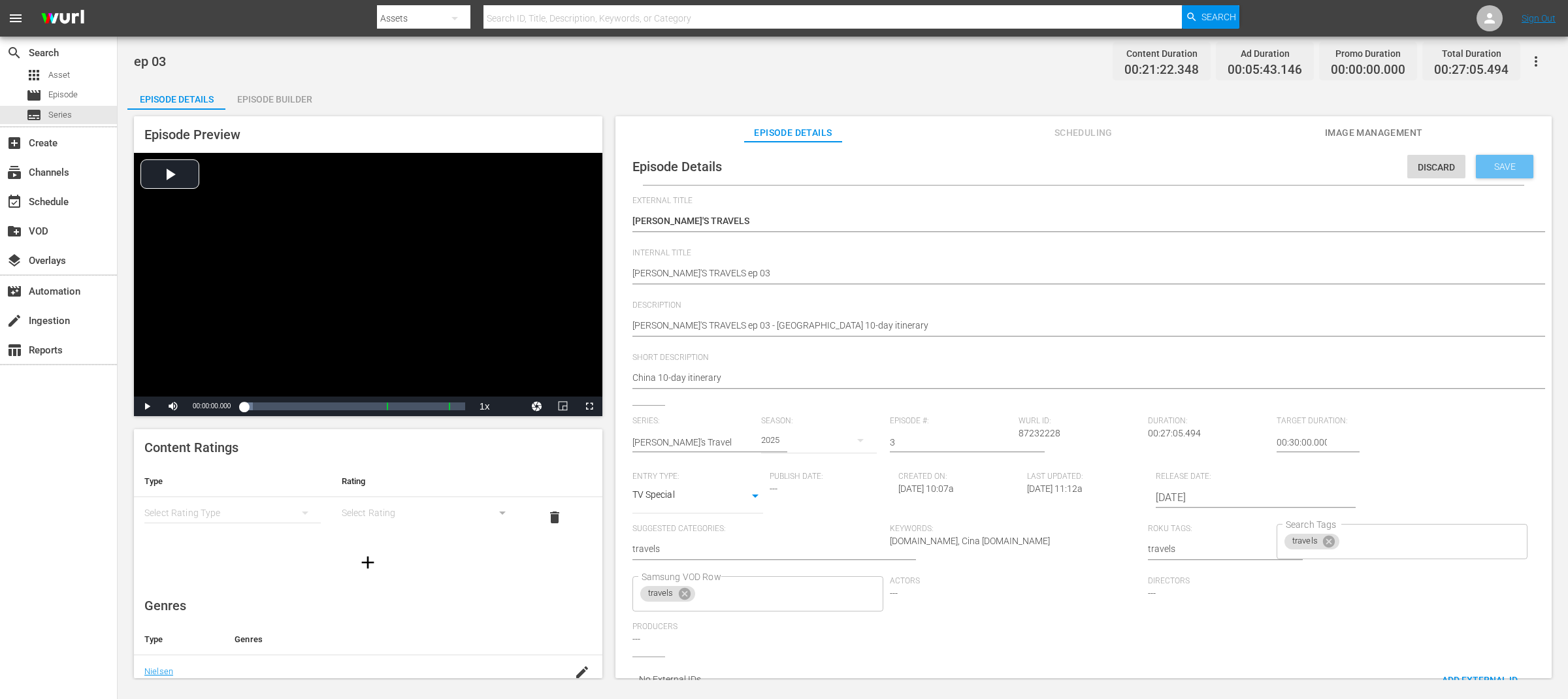
click at [1505, 161] on span "Save" at bounding box center [1505, 166] width 43 height 10
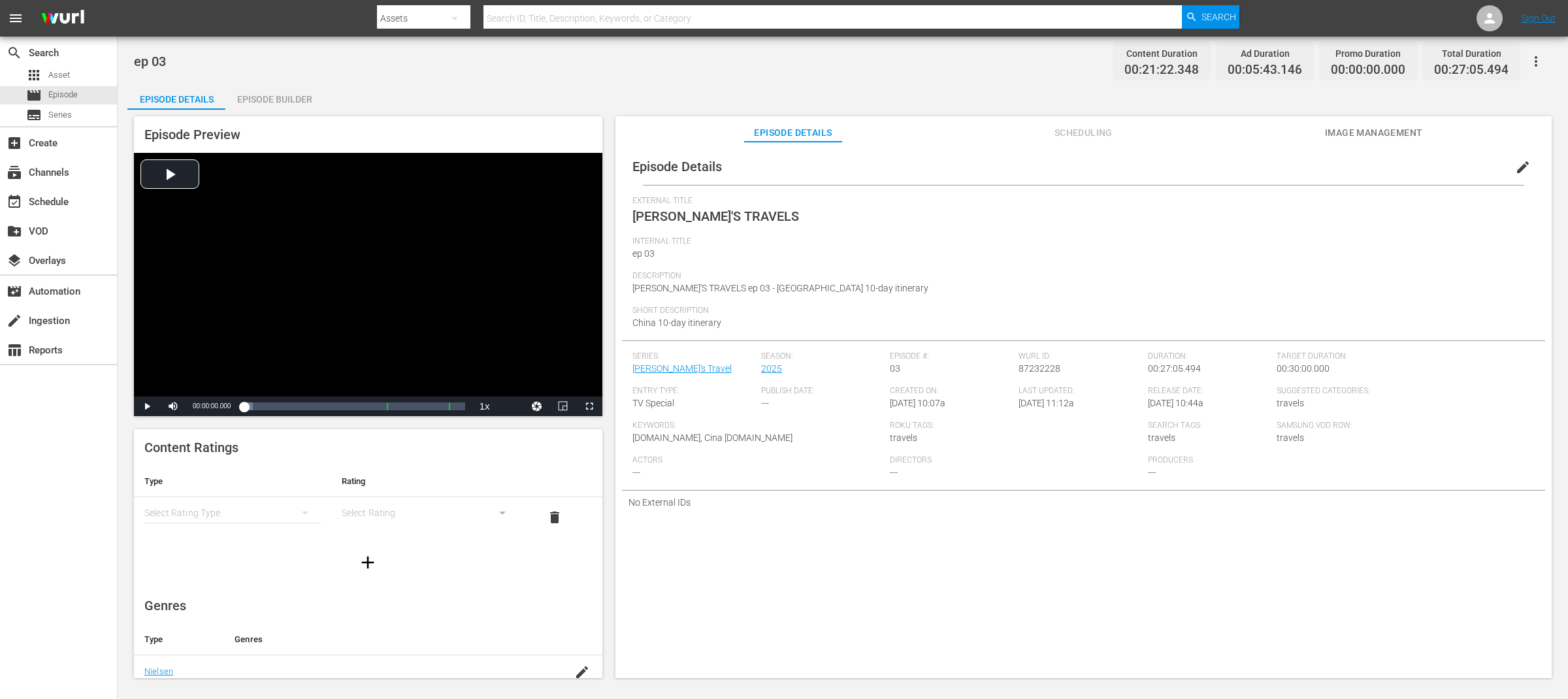
click at [1519, 161] on span "edit" at bounding box center [1523, 167] width 15 height 15
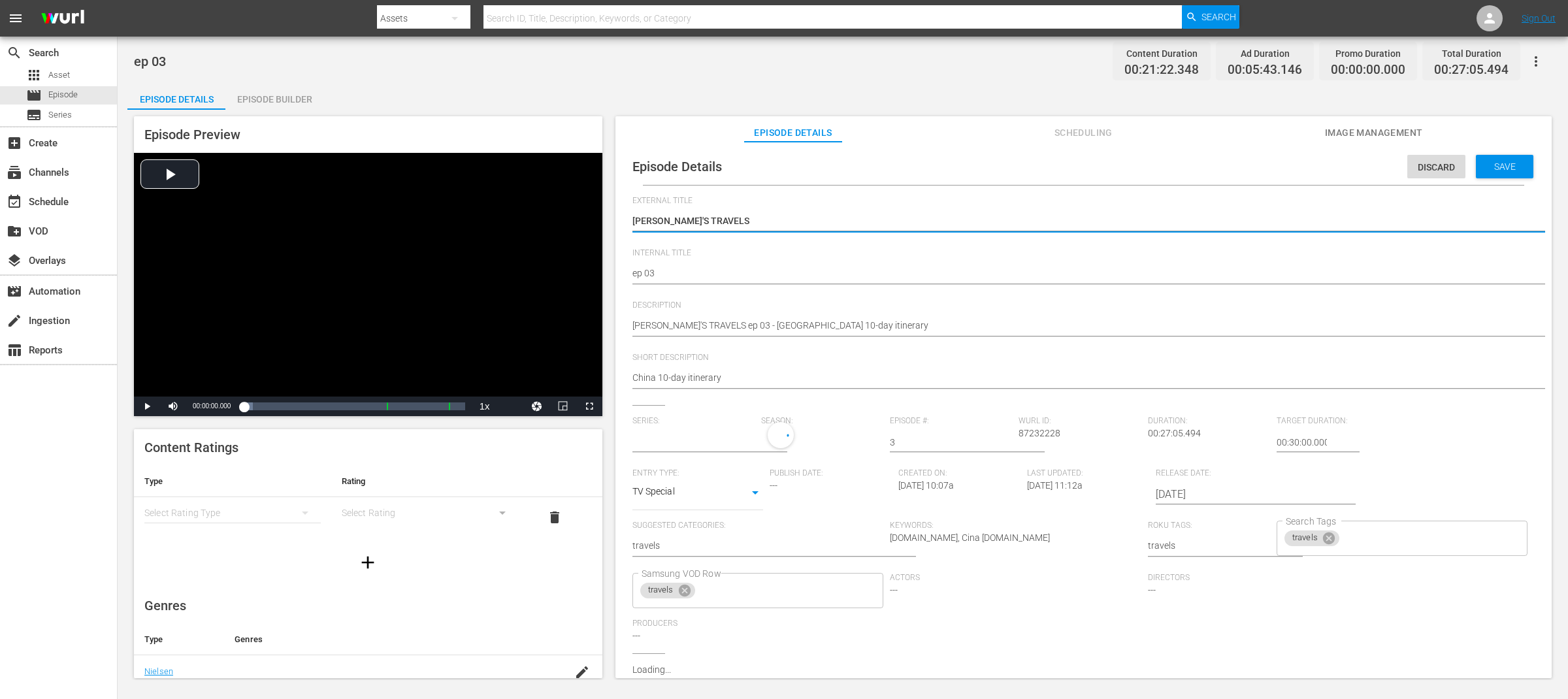
type input "[PERSON_NAME]'s Travel"
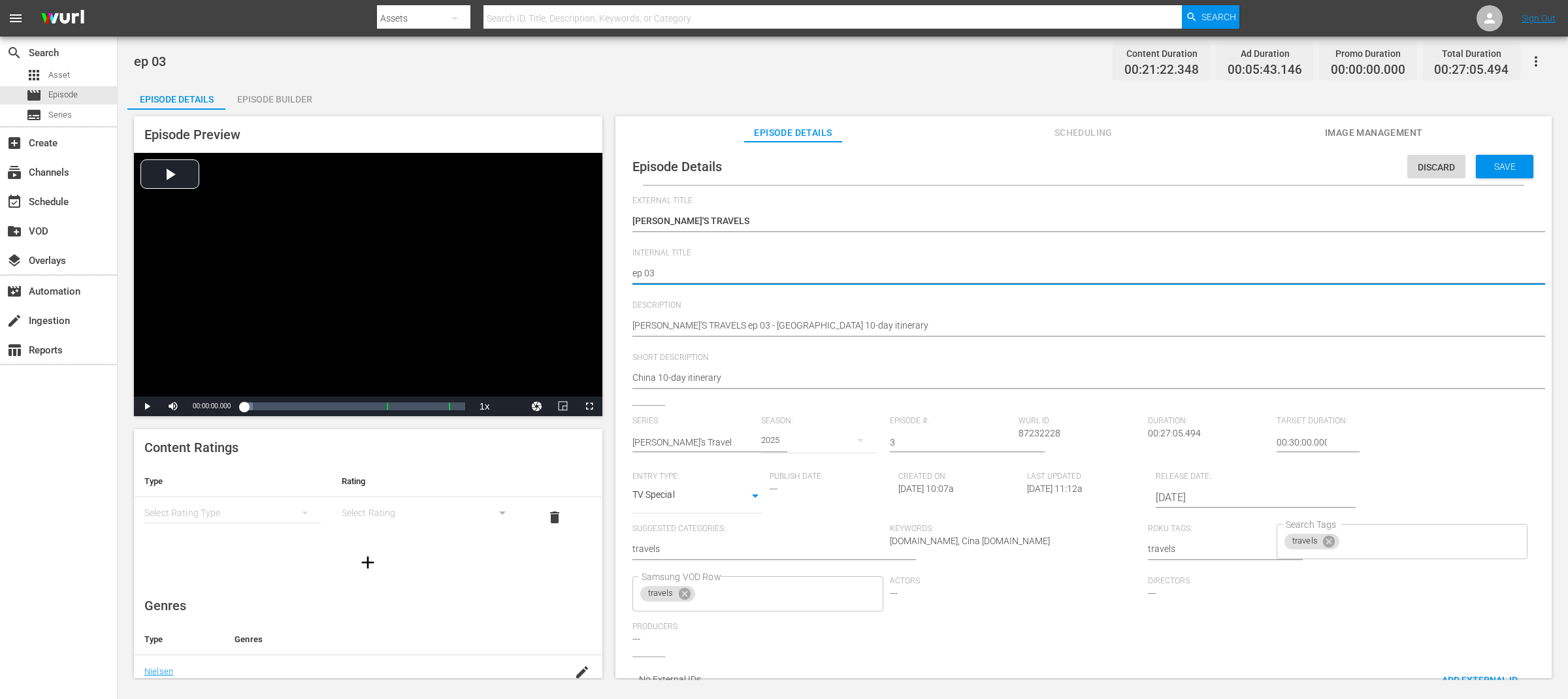
paste textarea "[PERSON_NAME]'S TRAVELS"
type textarea "[PERSON_NAME]'S TRAVELS ep 03"
click at [1045, 259] on div "ep 03 ep 03" at bounding box center [1081, 274] width 896 height 31
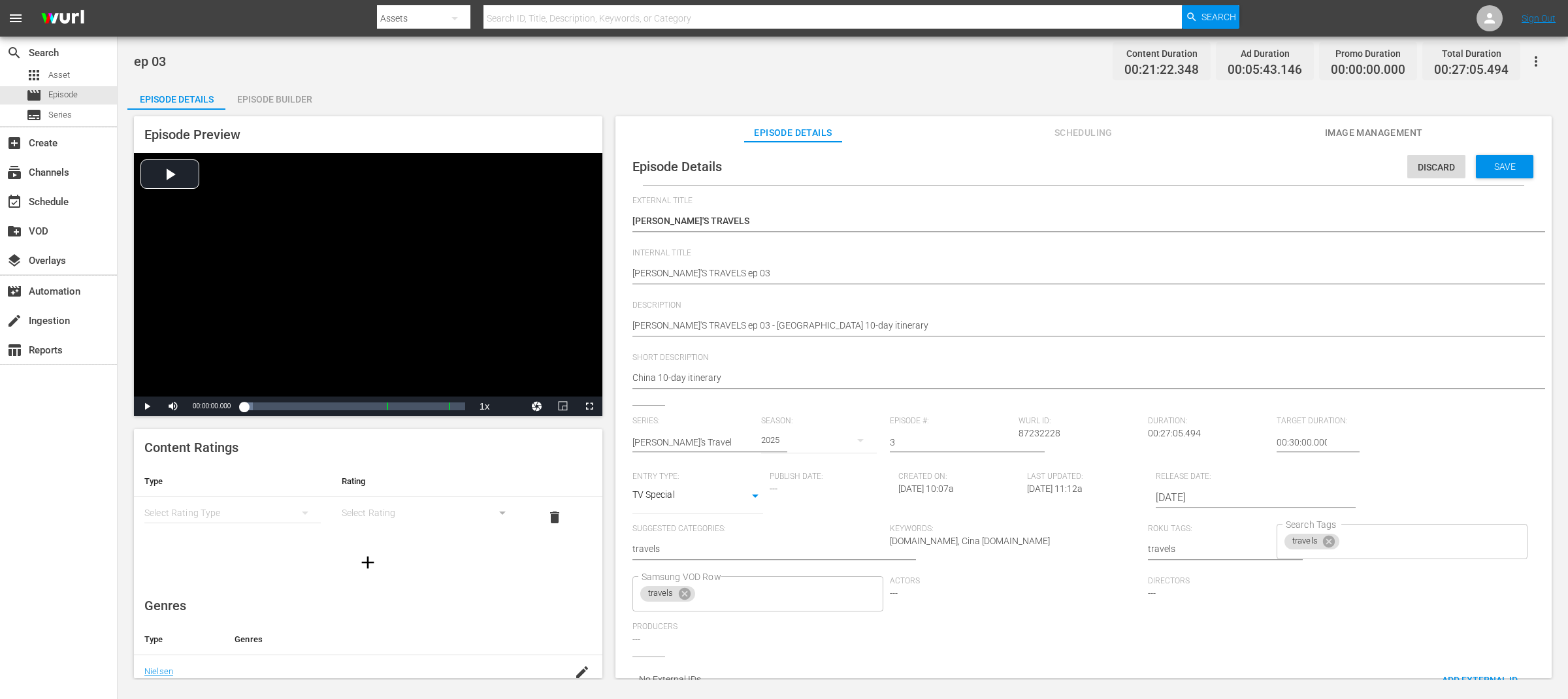
click at [1090, 316] on div "GRETA'S TRAVELS ep 03 - China 10-day itinerary GRETA'S TRAVELS ep 03 - China 10…" at bounding box center [1081, 326] width 896 height 31
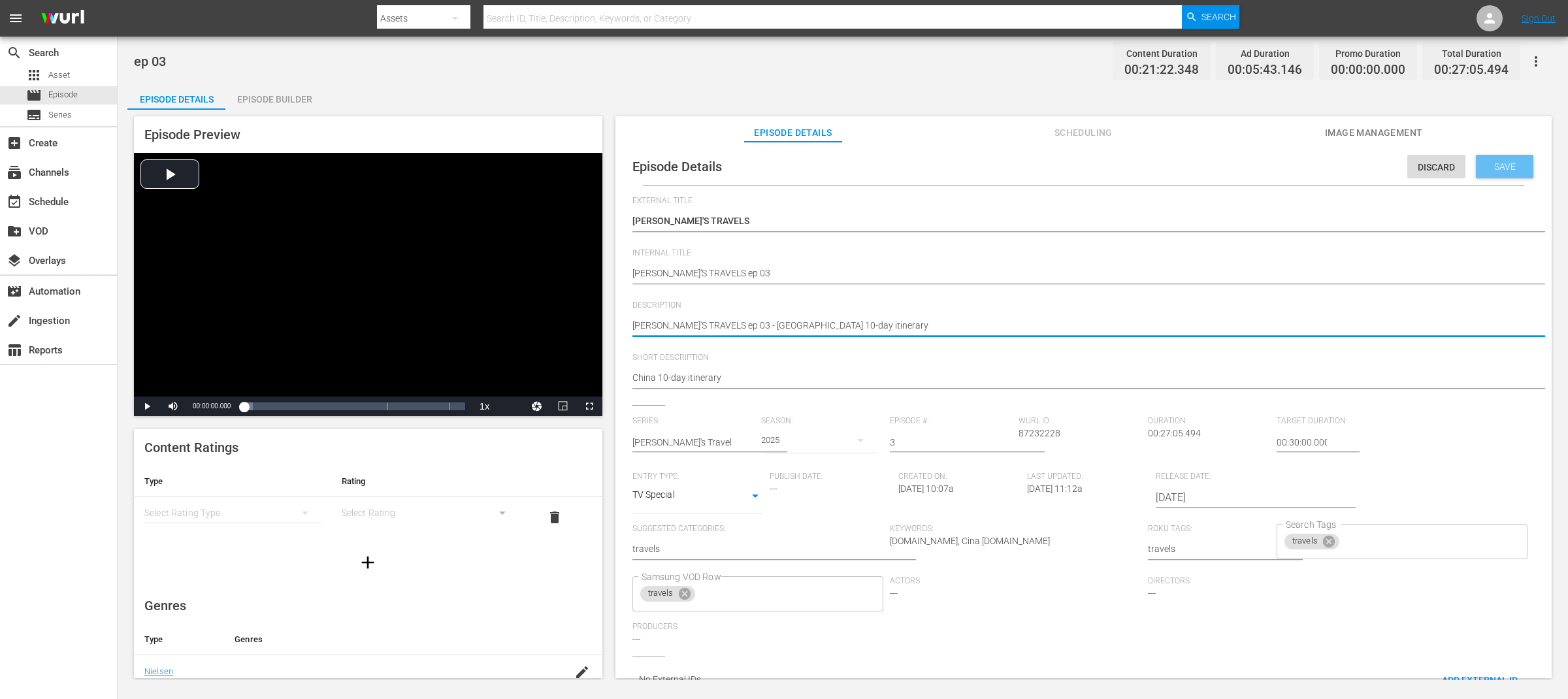
click at [1510, 165] on span "Save" at bounding box center [1505, 166] width 43 height 10
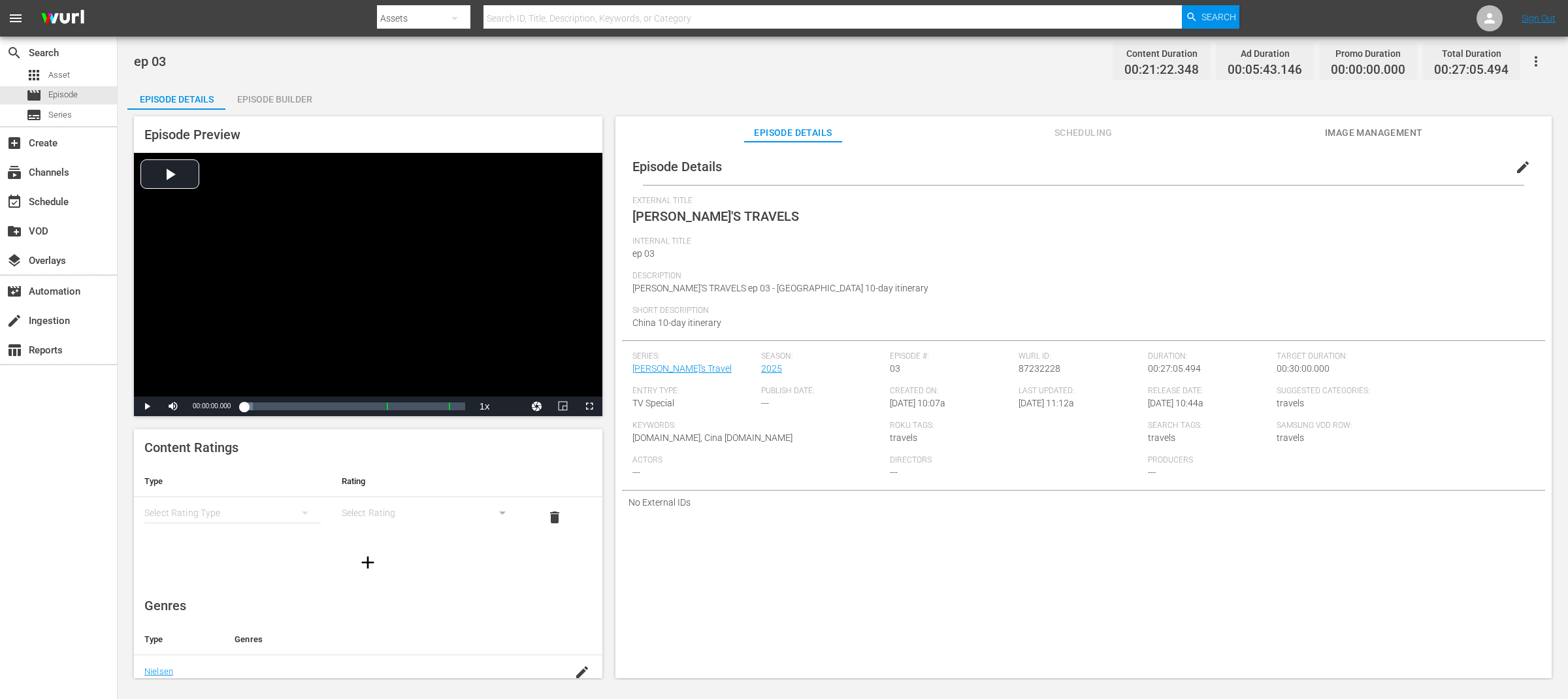
click at [589, 64] on div "ep 03 Content Duration 00:21:22.348 Ad Duration 00:05:43.146 Promo Duration 00:…" at bounding box center [843, 61] width 1418 height 29
click at [67, 94] on span "Episode" at bounding box center [63, 94] width 29 height 13
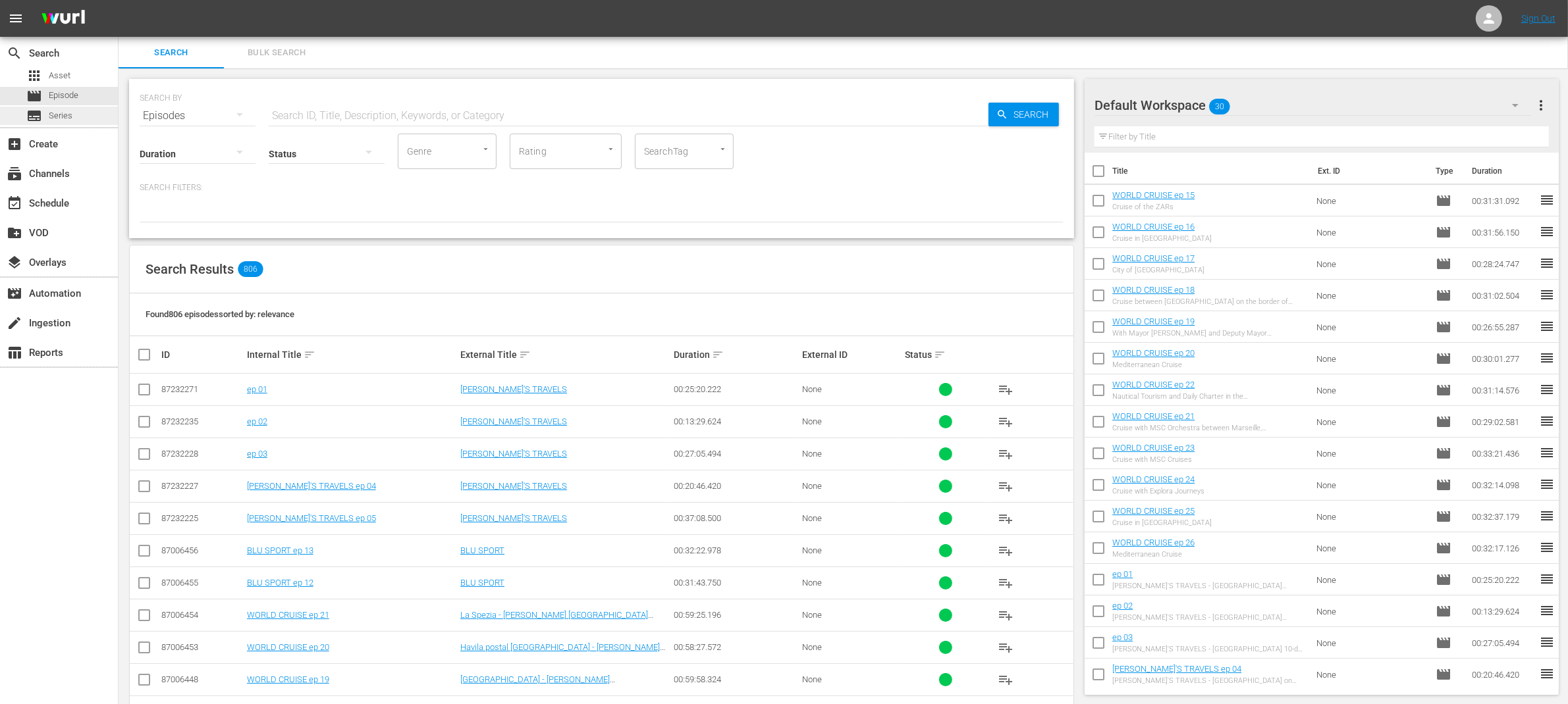
click at [73, 116] on div "subtitles Series" at bounding box center [59, 115] width 118 height 19
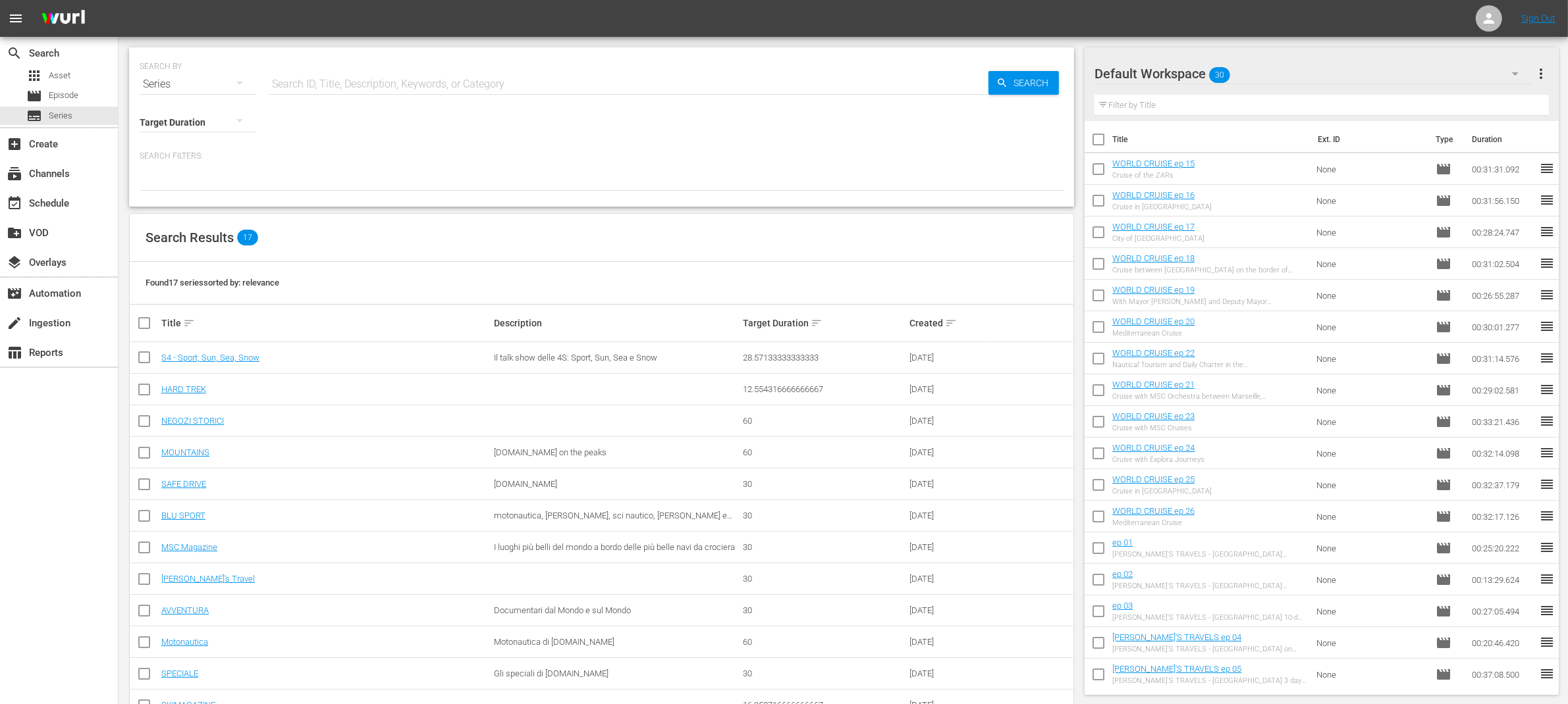
scroll to position [3, 0]
click at [185, 581] on td "[PERSON_NAME]'s Travel" at bounding box center [325, 576] width 333 height 32
click at [185, 576] on link "[PERSON_NAME]'s Travel" at bounding box center [207, 576] width 94 height 10
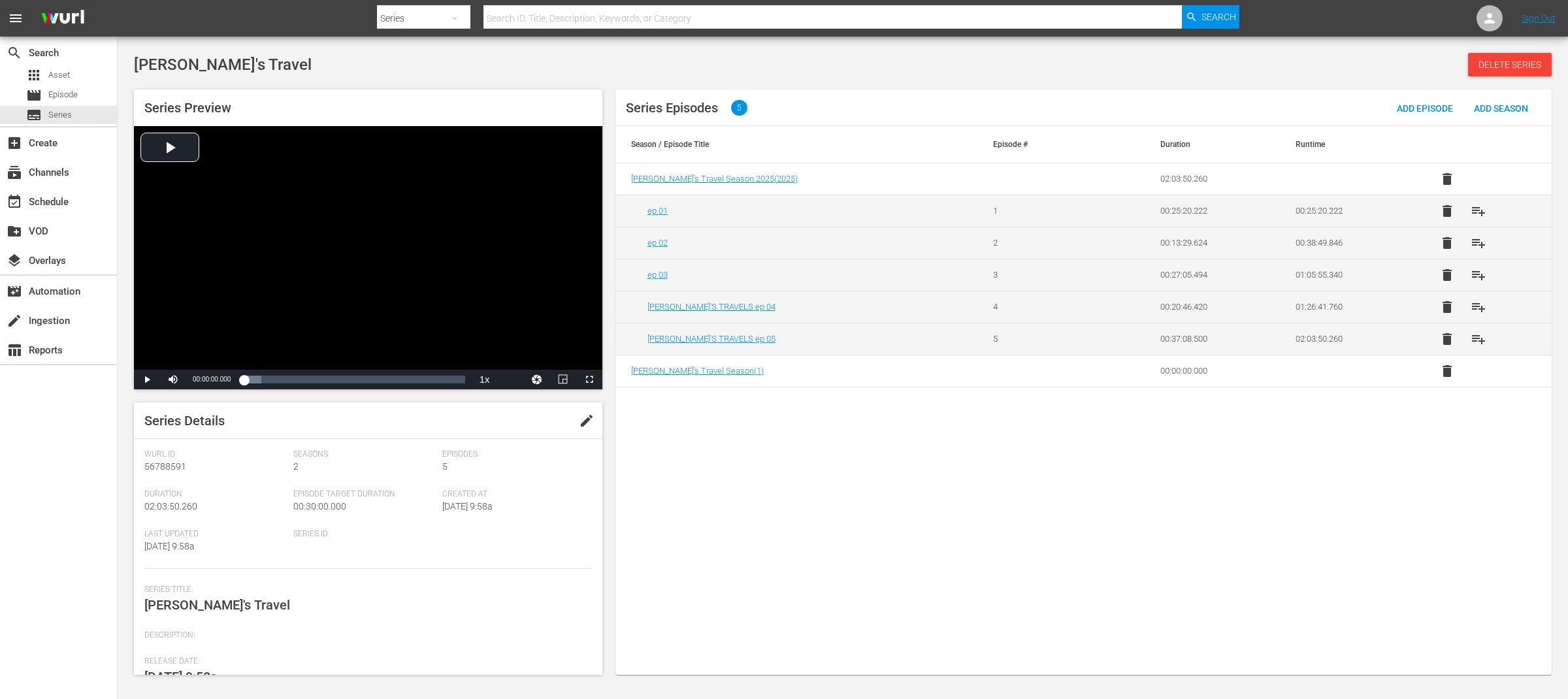
click at [864, 464] on div "Series Episodes 5 Add Episode Add Season Season / Episode Title Episode # Durat…" at bounding box center [1084, 382] width 936 height 585
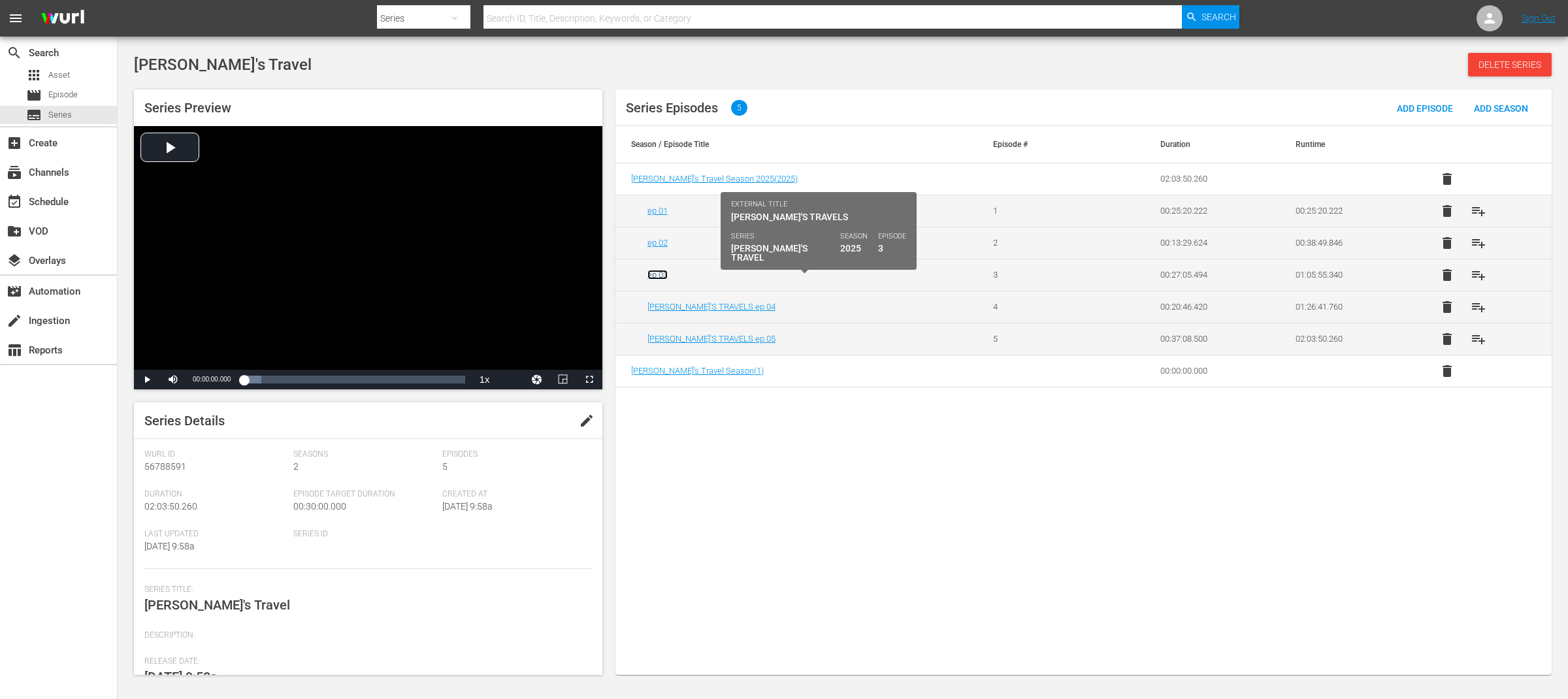
click at [658, 278] on link "ep 03" at bounding box center [657, 274] width 20 height 10
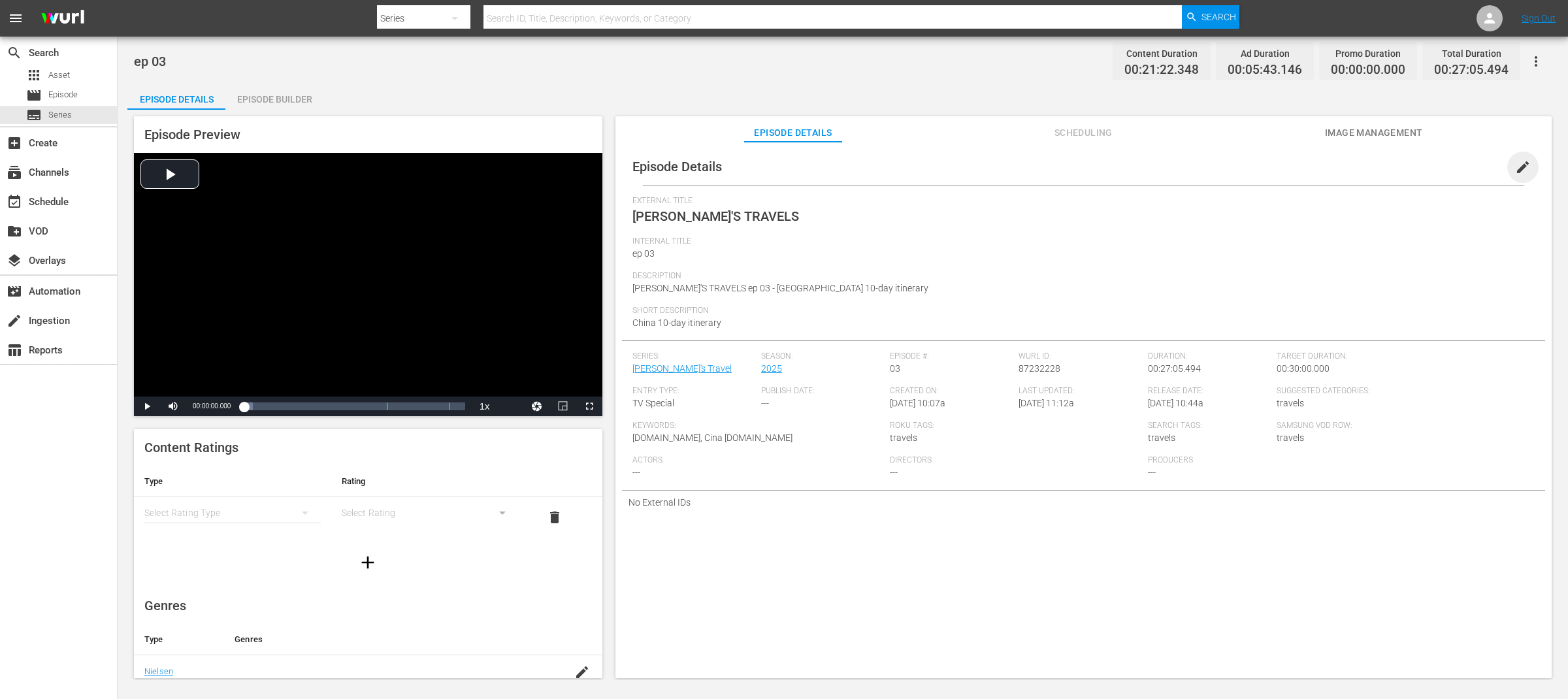
click at [1519, 164] on span "edit" at bounding box center [1523, 167] width 15 height 15
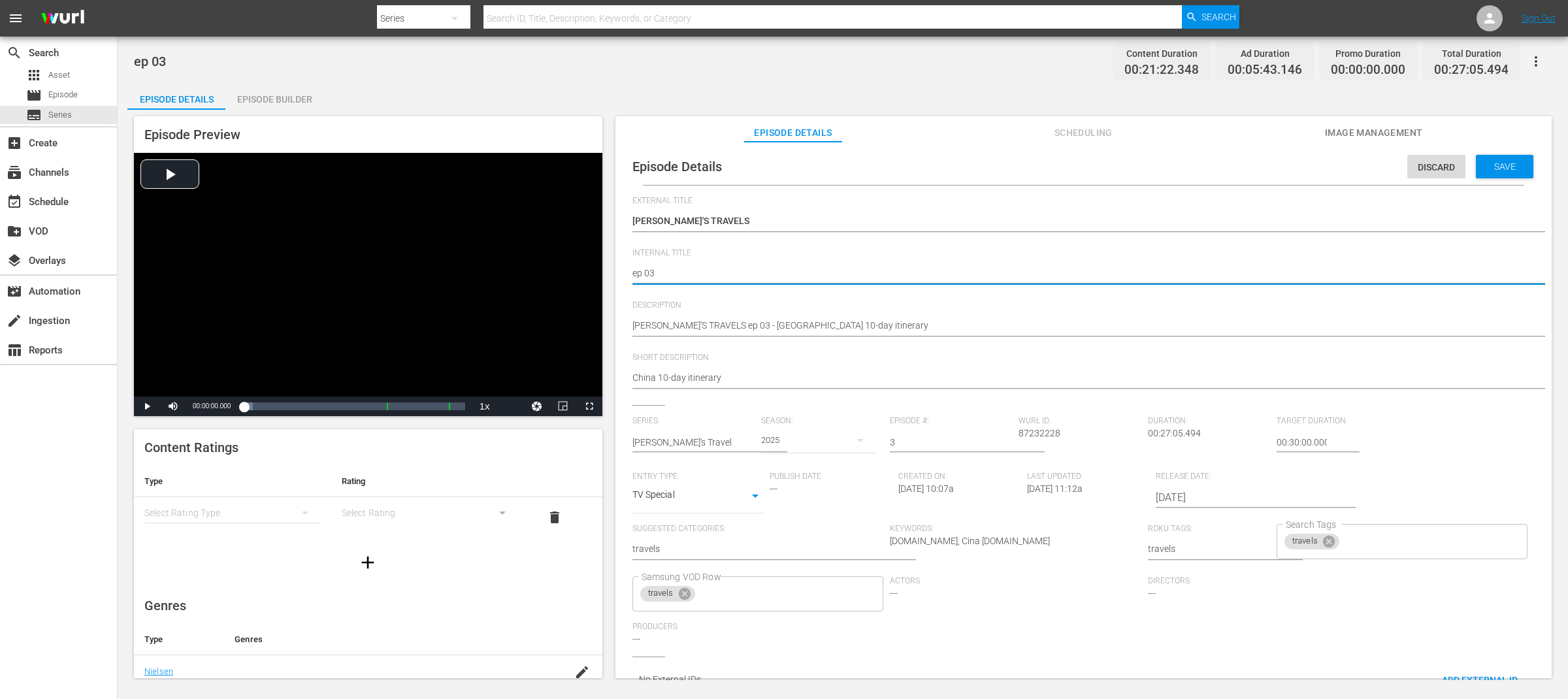
click at [633, 273] on textarea "ep 03" at bounding box center [1081, 274] width 896 height 15
paste textarea "[PERSON_NAME]'S TRAVELS"
type textarea "[PERSON_NAME]'S TRAVELS ep 03"
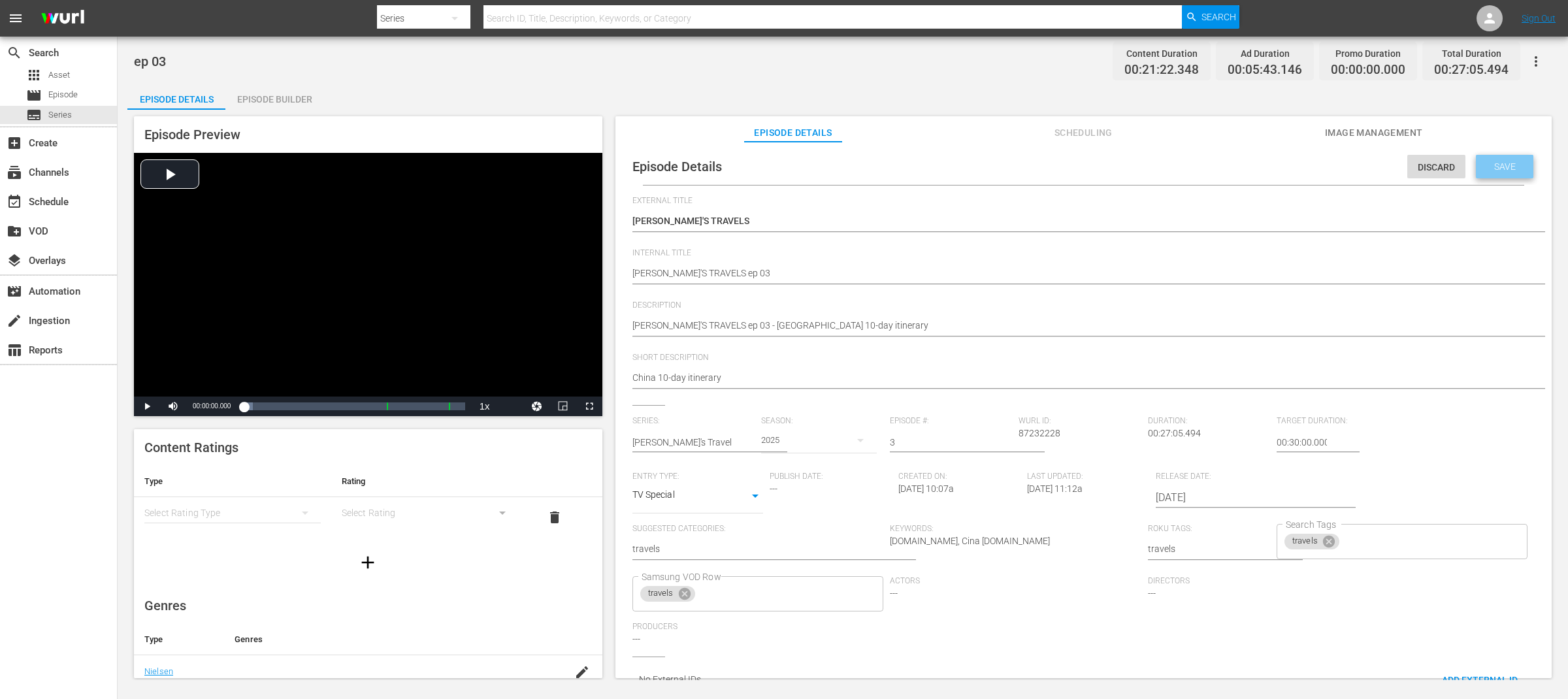
click at [1519, 170] on div "Save" at bounding box center [1504, 166] width 57 height 23
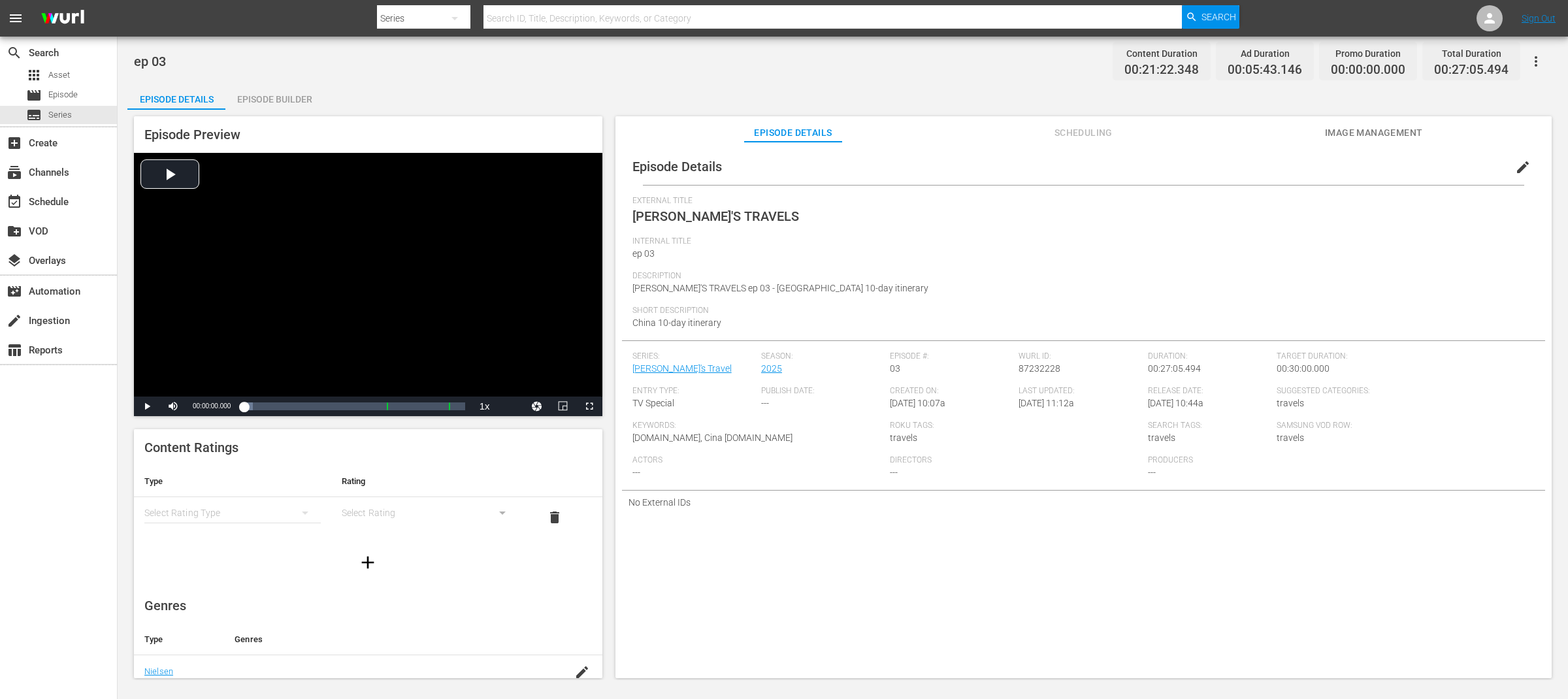
click at [376, 62] on div "ep 03 Content Duration 00:21:22.348 Ad Duration 00:05:43.146 Promo Duration 00:…" at bounding box center [843, 61] width 1418 height 29
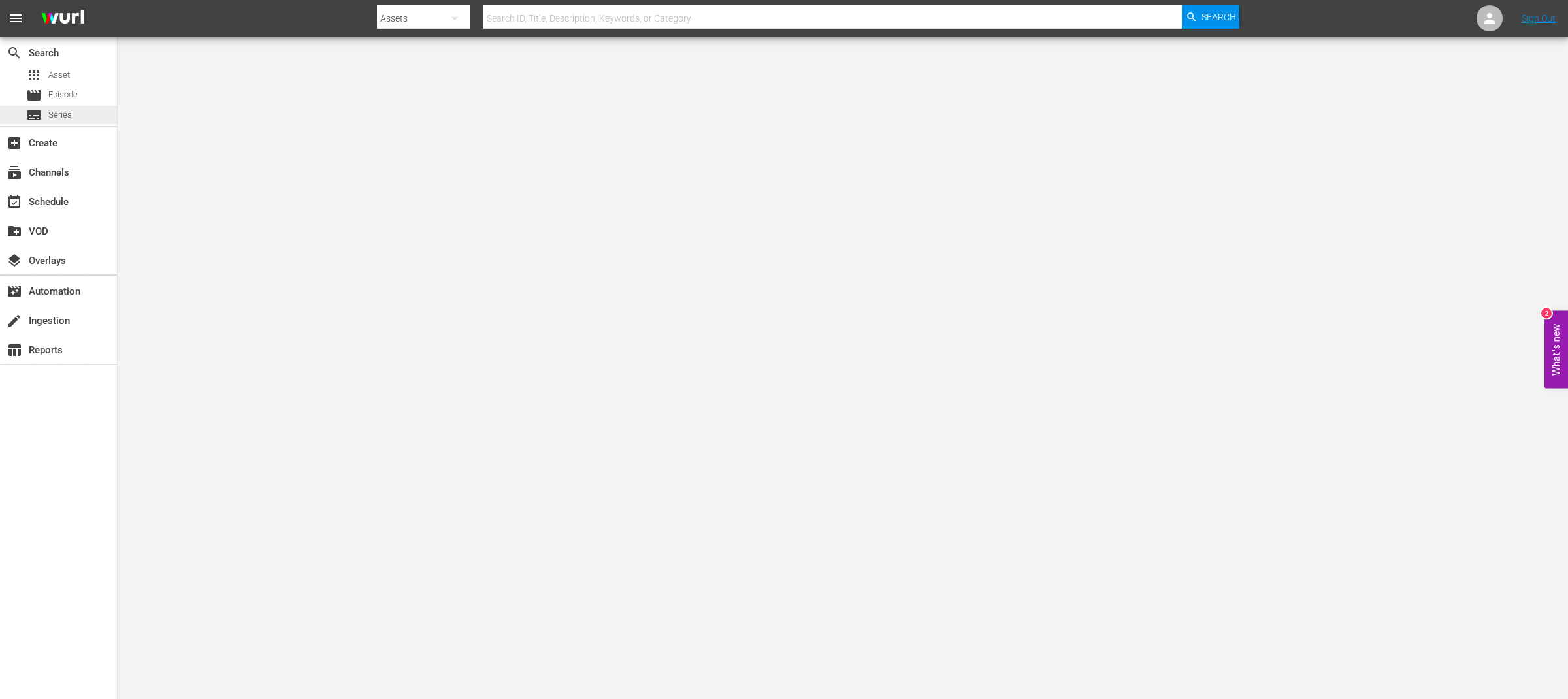
click at [52, 115] on span "Series" at bounding box center [60, 115] width 23 height 13
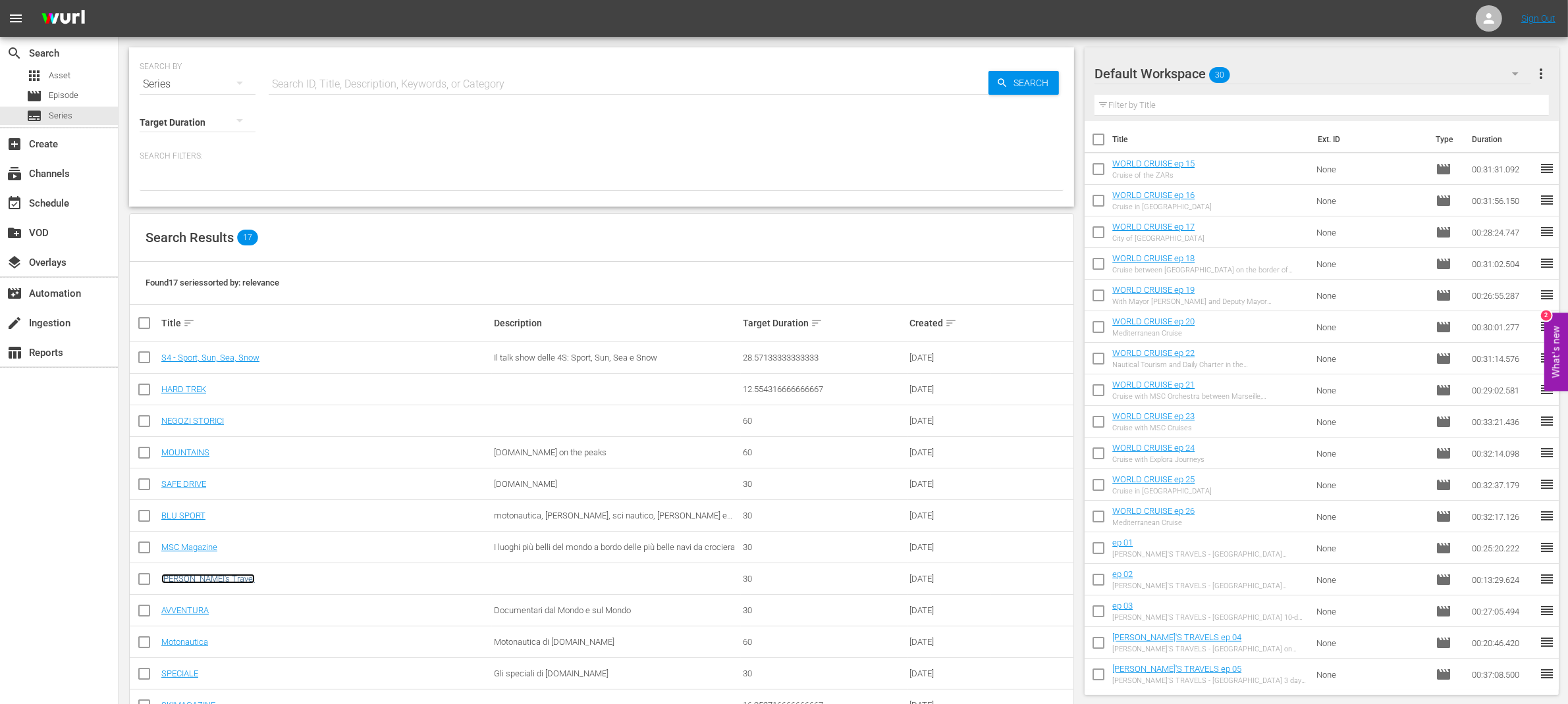
click at [192, 576] on link "[PERSON_NAME]'s Travel" at bounding box center [207, 579] width 94 height 10
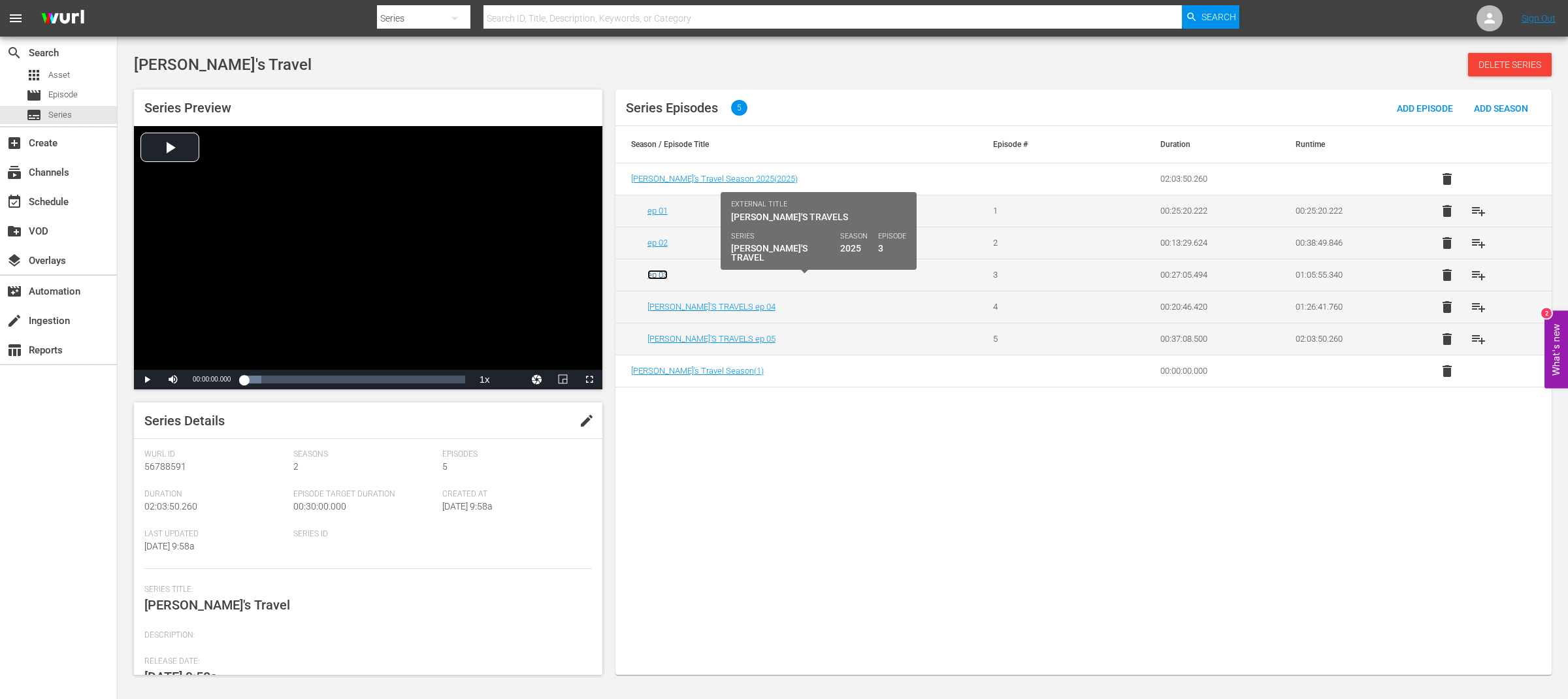
click at [661, 276] on link "ep 03" at bounding box center [657, 274] width 20 height 10
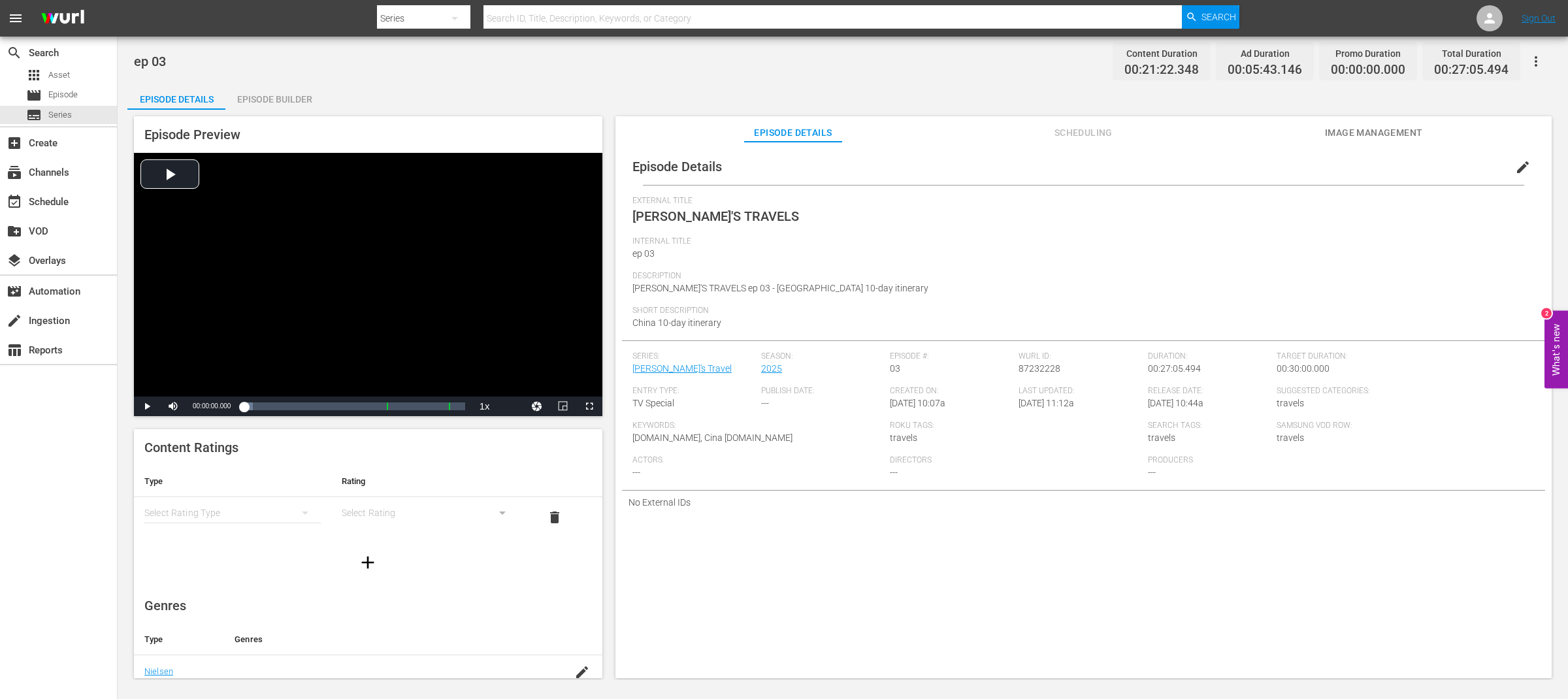
click at [1523, 166] on span "edit" at bounding box center [1523, 167] width 15 height 15
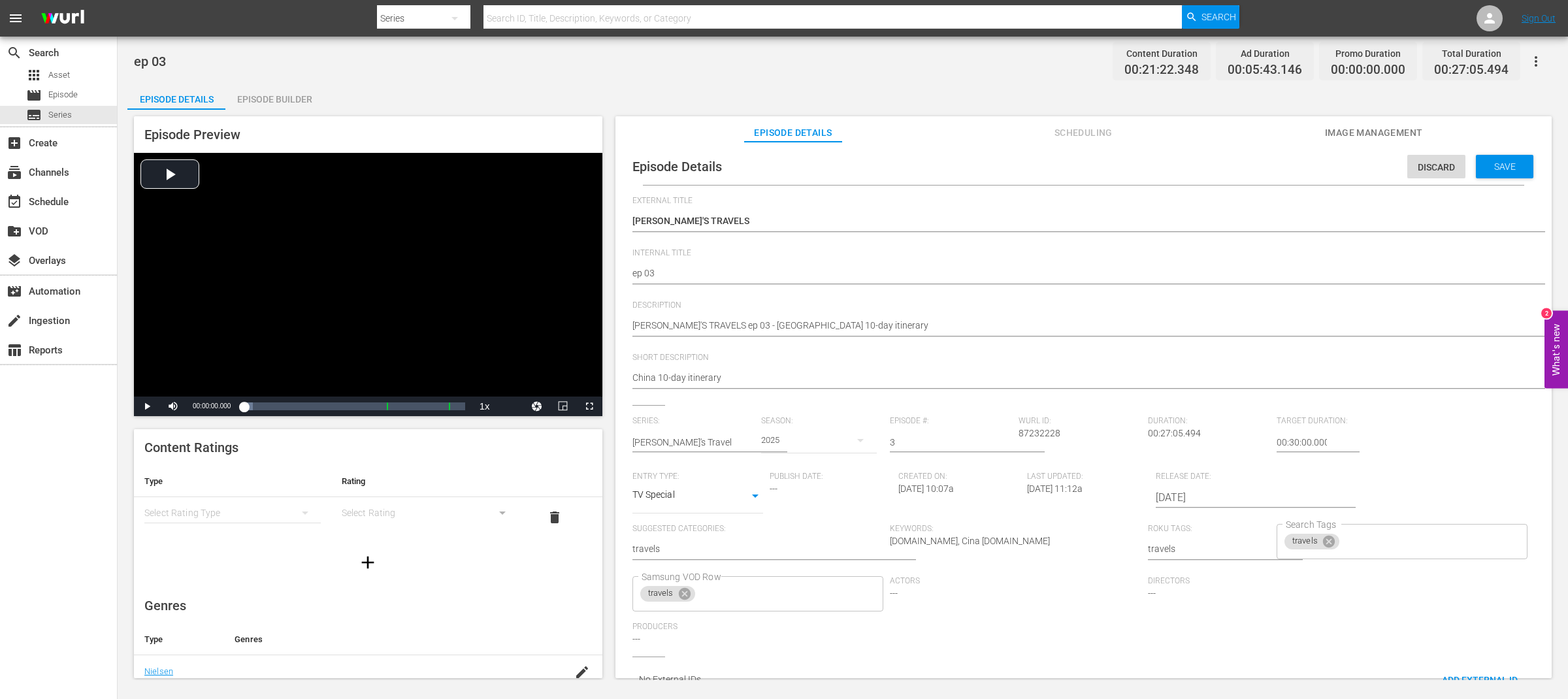
click at [630, 277] on div "Episode Details Discard Save External Title GRETA'S TRAVELS GRETA'S TRAVELS Int…" at bounding box center [1084, 425] width 923 height 554
click at [633, 276] on textarea "ep 03" at bounding box center [1081, 274] width 896 height 15
paste textarea "[PERSON_NAME]'S TRAVELS"
type textarea "[PERSON_NAME]'S TRAVELS ep 03"
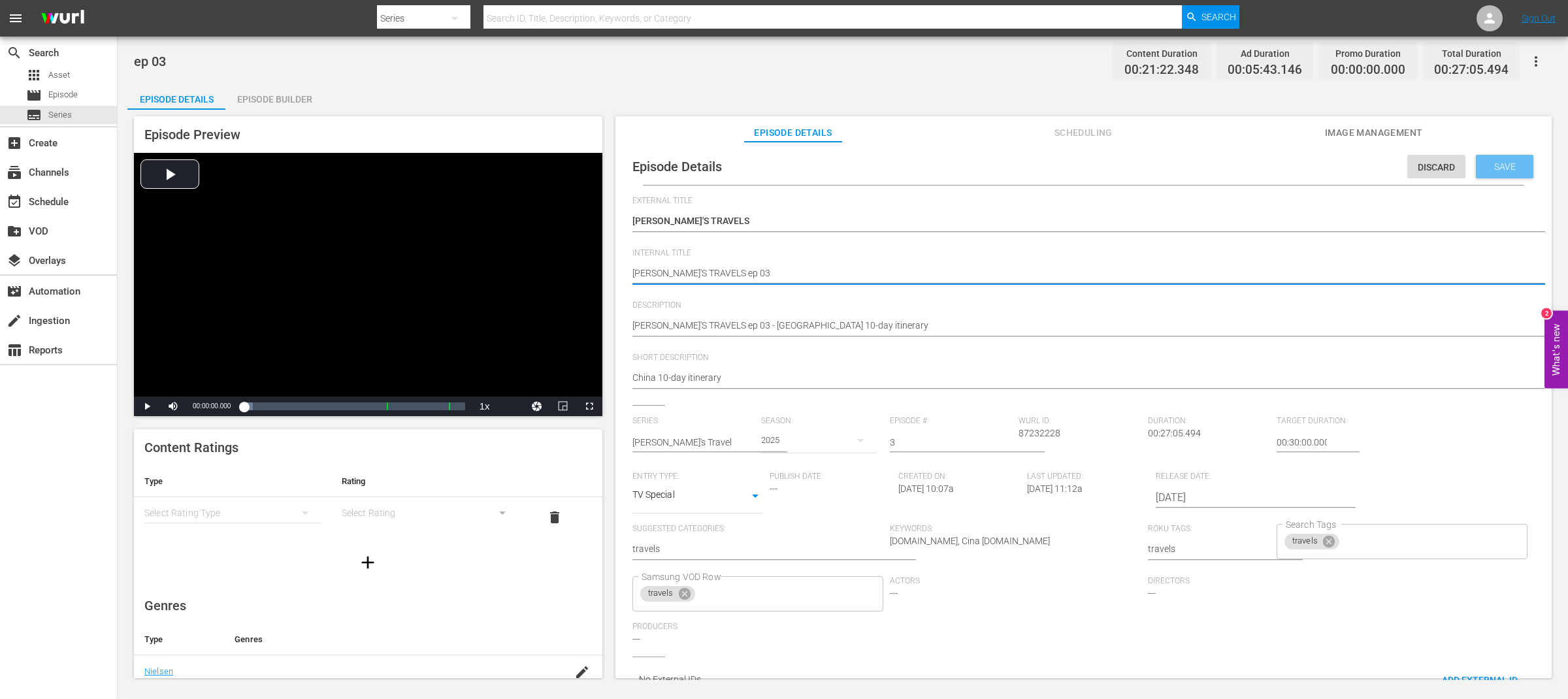
type textarea "[PERSON_NAME]'S TRAVELS ep 03"
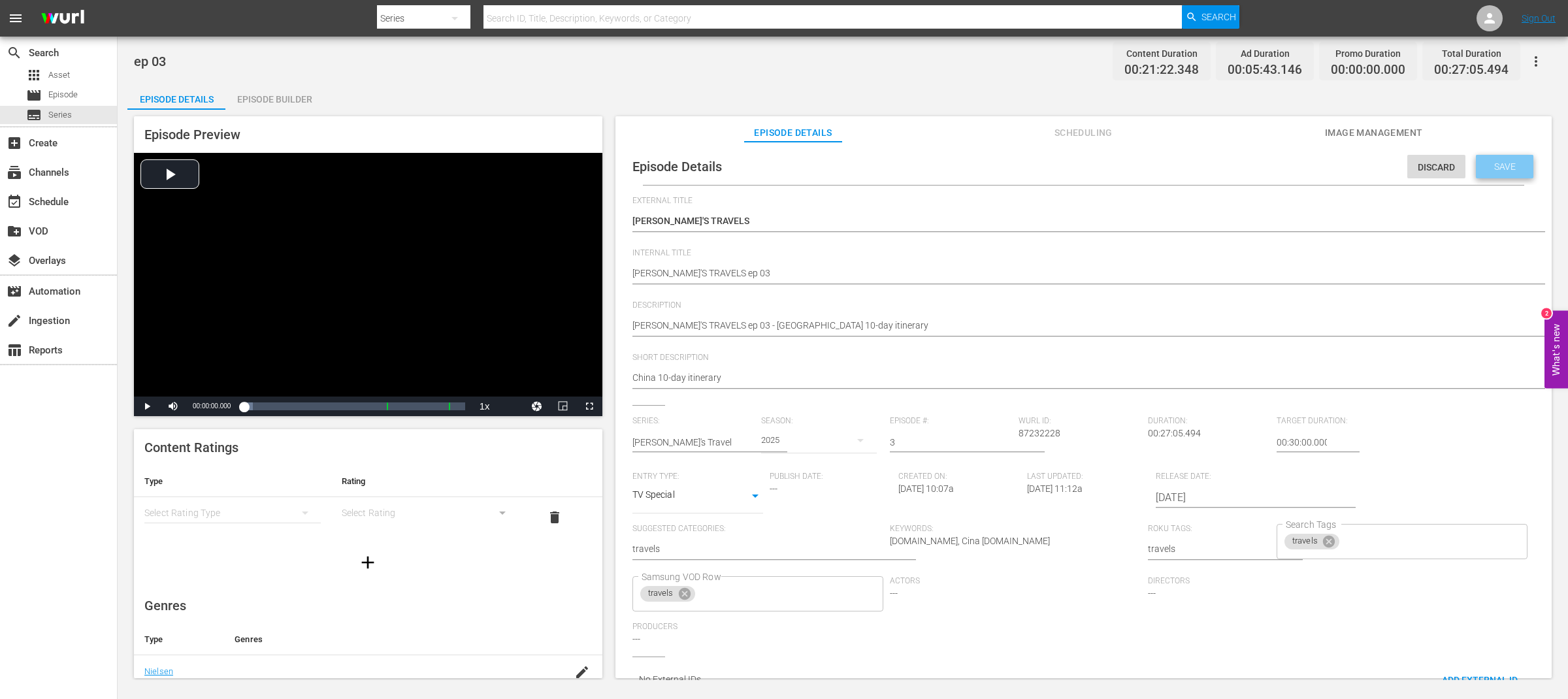
click at [1502, 165] on span "Save" at bounding box center [1505, 166] width 43 height 10
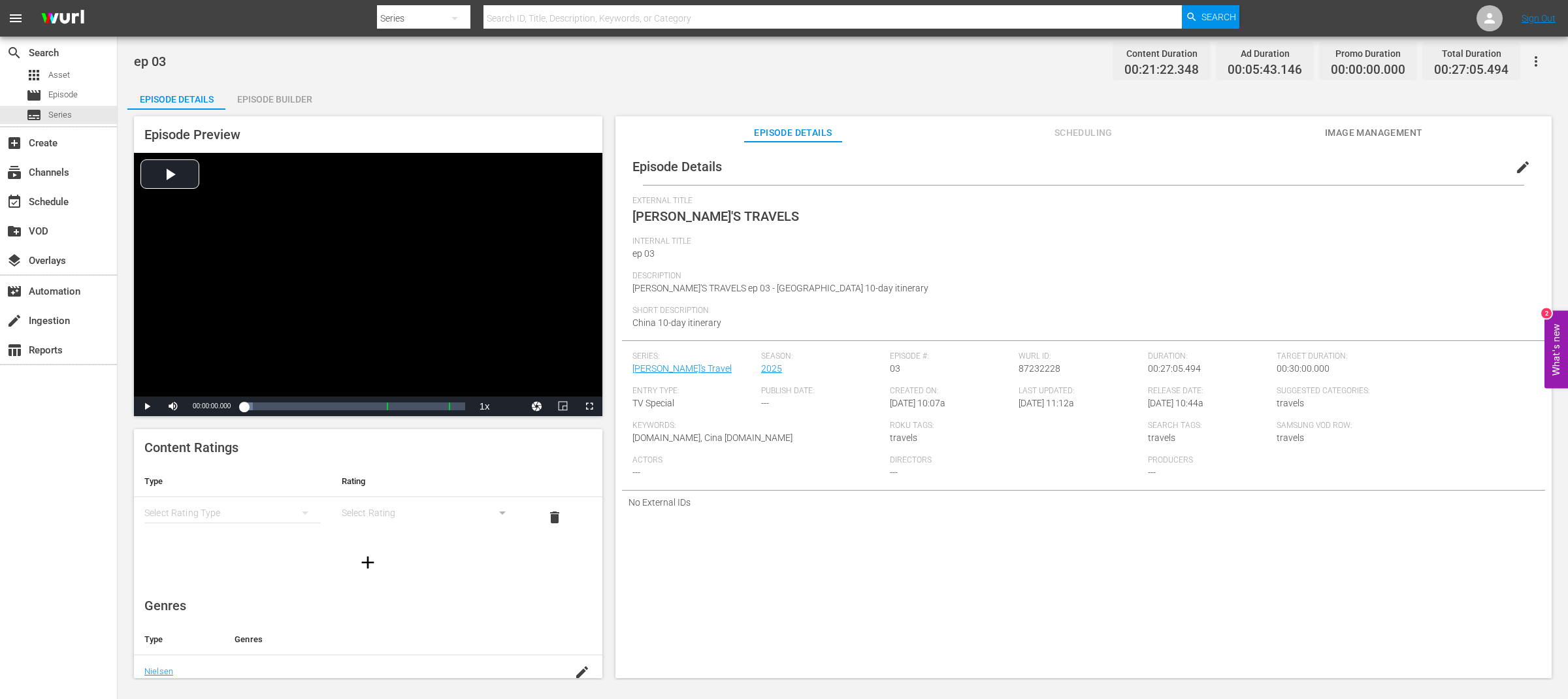
click at [400, 72] on div "ep 03 Content Duration 00:21:22.348 Ad Duration 00:05:43.146 Promo Duration 00:…" at bounding box center [843, 61] width 1418 height 29
click at [89, 94] on div "movie Episode" at bounding box center [58, 95] width 117 height 19
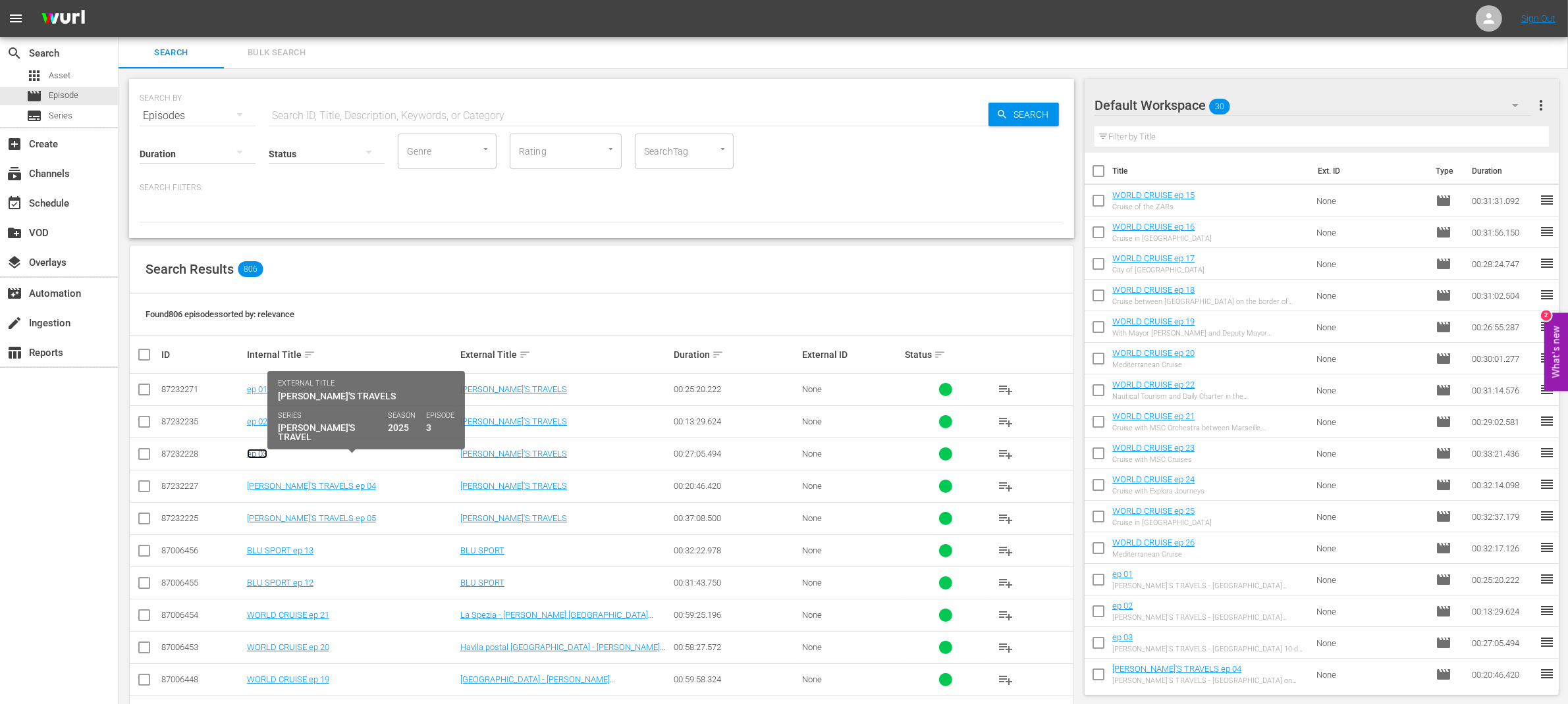
click at [260, 455] on link "ep 03" at bounding box center [257, 454] width 20 height 10
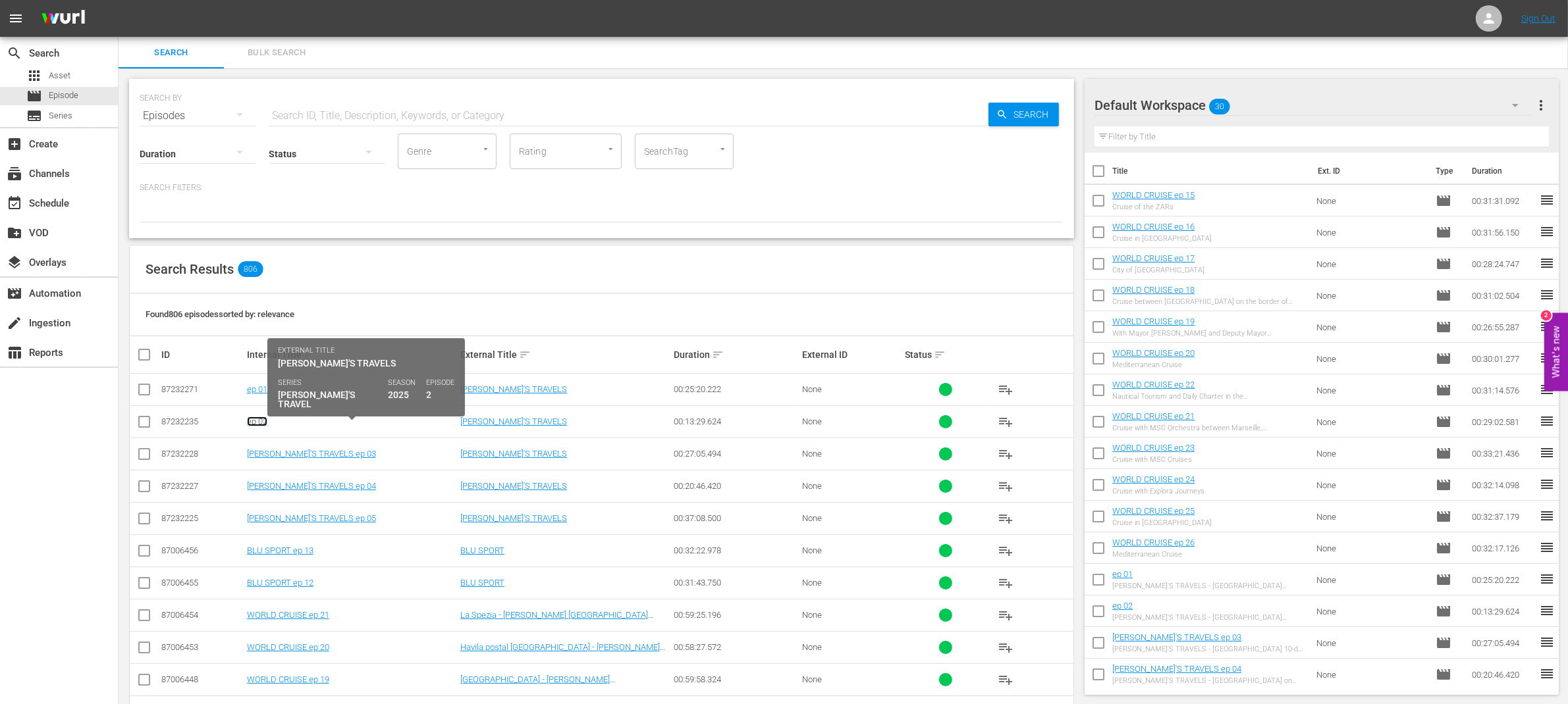
click at [261, 422] on link "ep 02" at bounding box center [257, 422] width 20 height 10
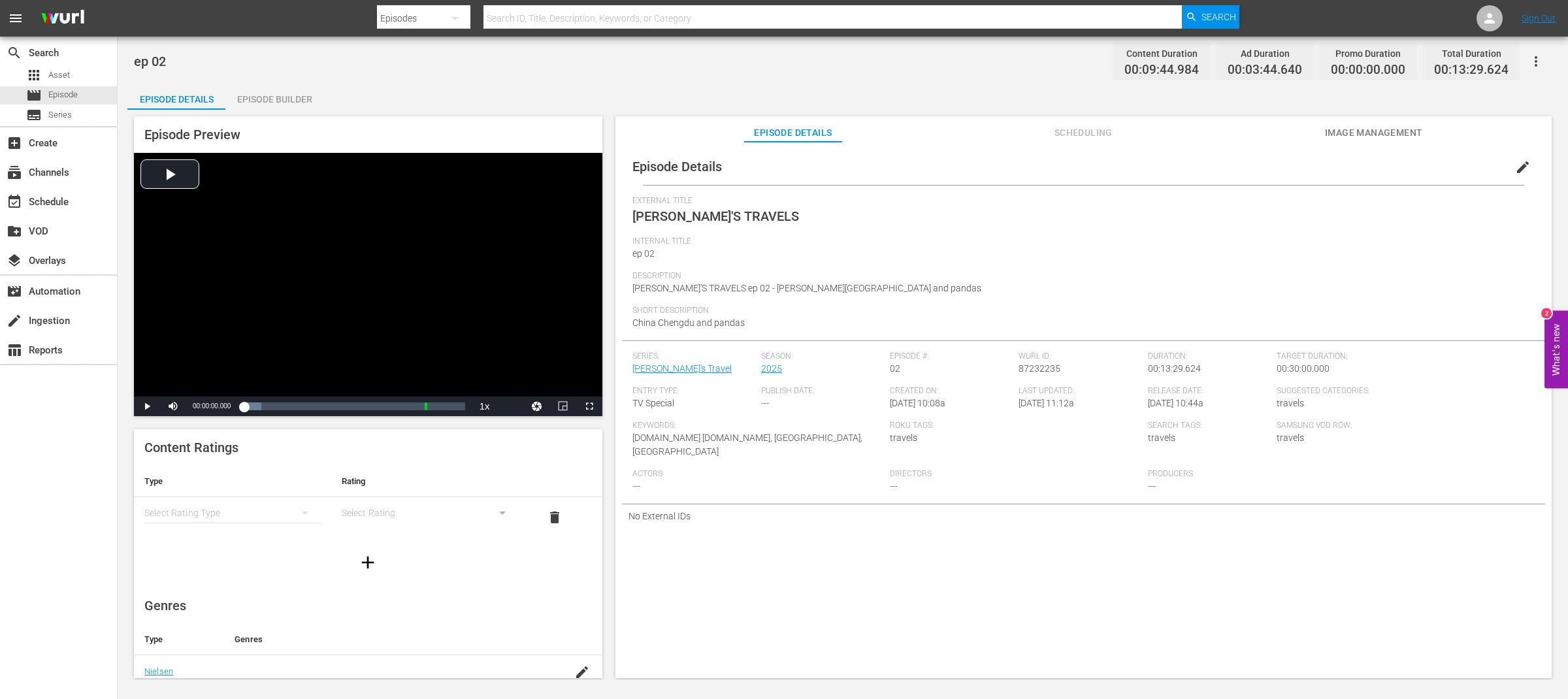
click at [1516, 168] on span "edit" at bounding box center [1523, 167] width 15 height 15
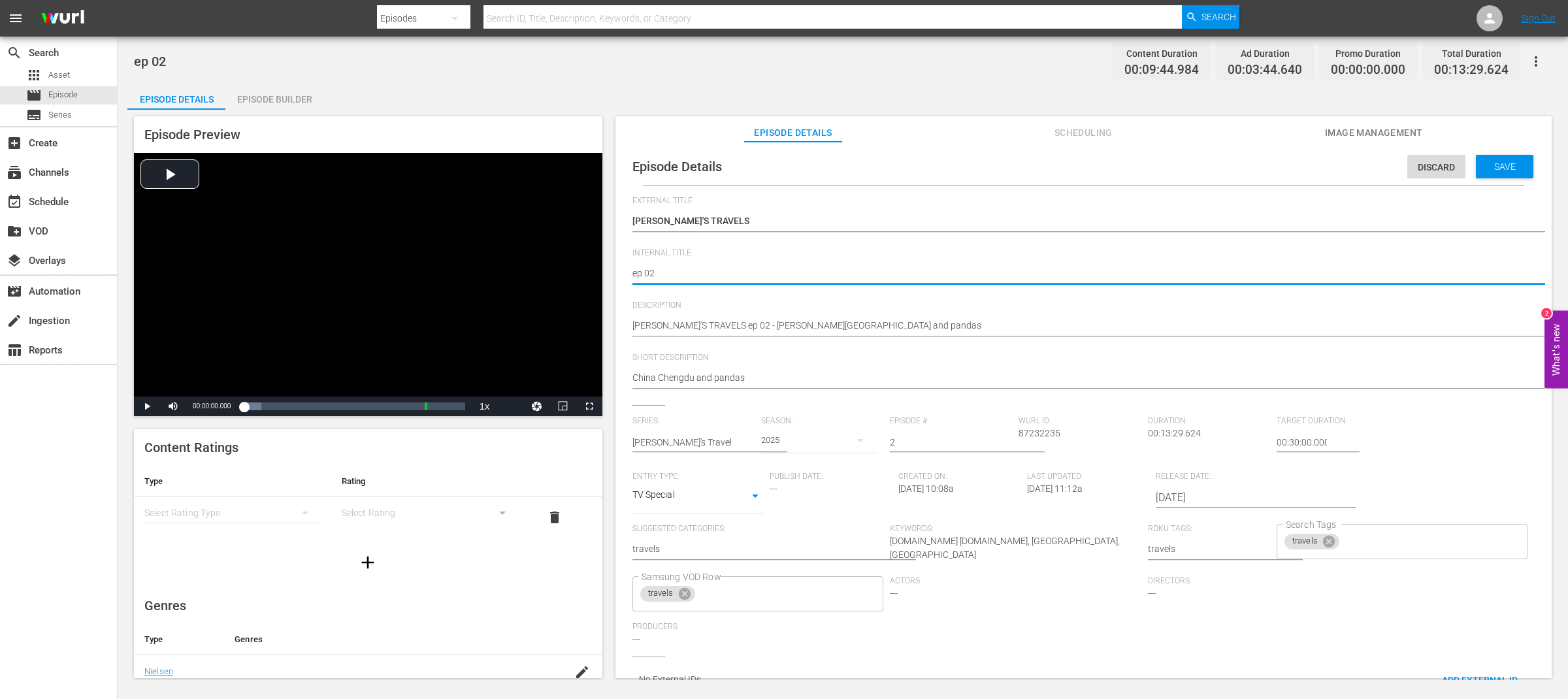
paste textarea "[PERSON_NAME]'S TRAVELS"
type textarea "[PERSON_NAME]'S TRAVELS ep 02"
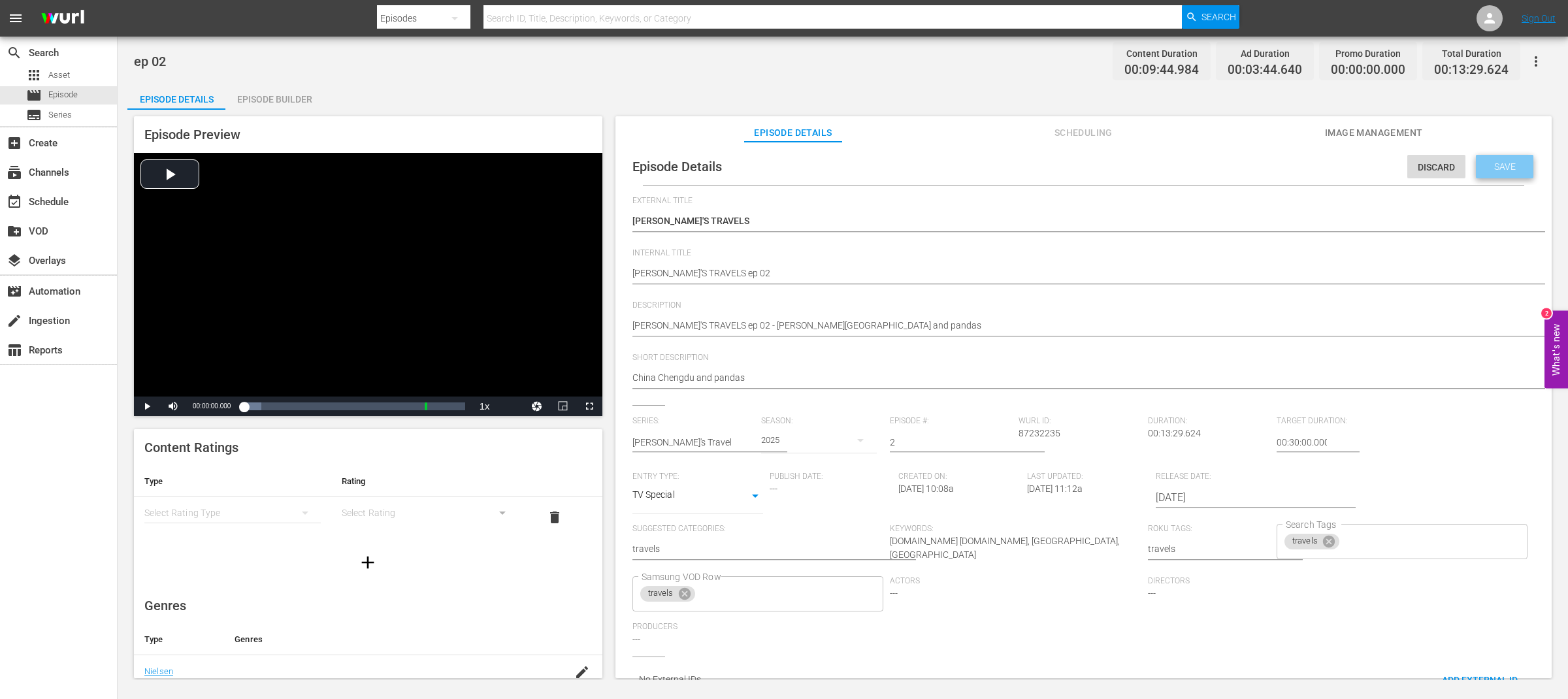
click at [1491, 165] on span "Save" at bounding box center [1505, 166] width 43 height 10
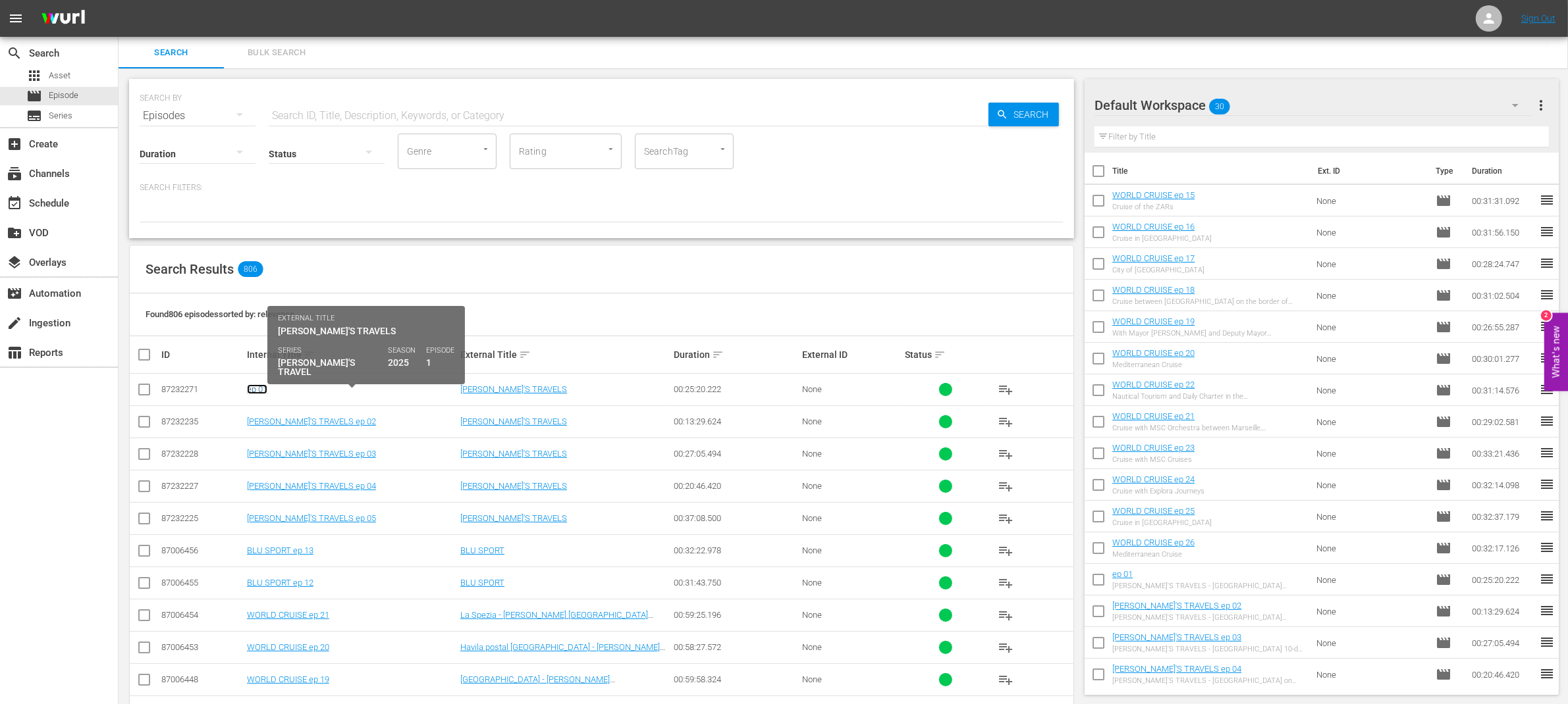
click at [254, 389] on link "ep 01" at bounding box center [257, 389] width 20 height 10
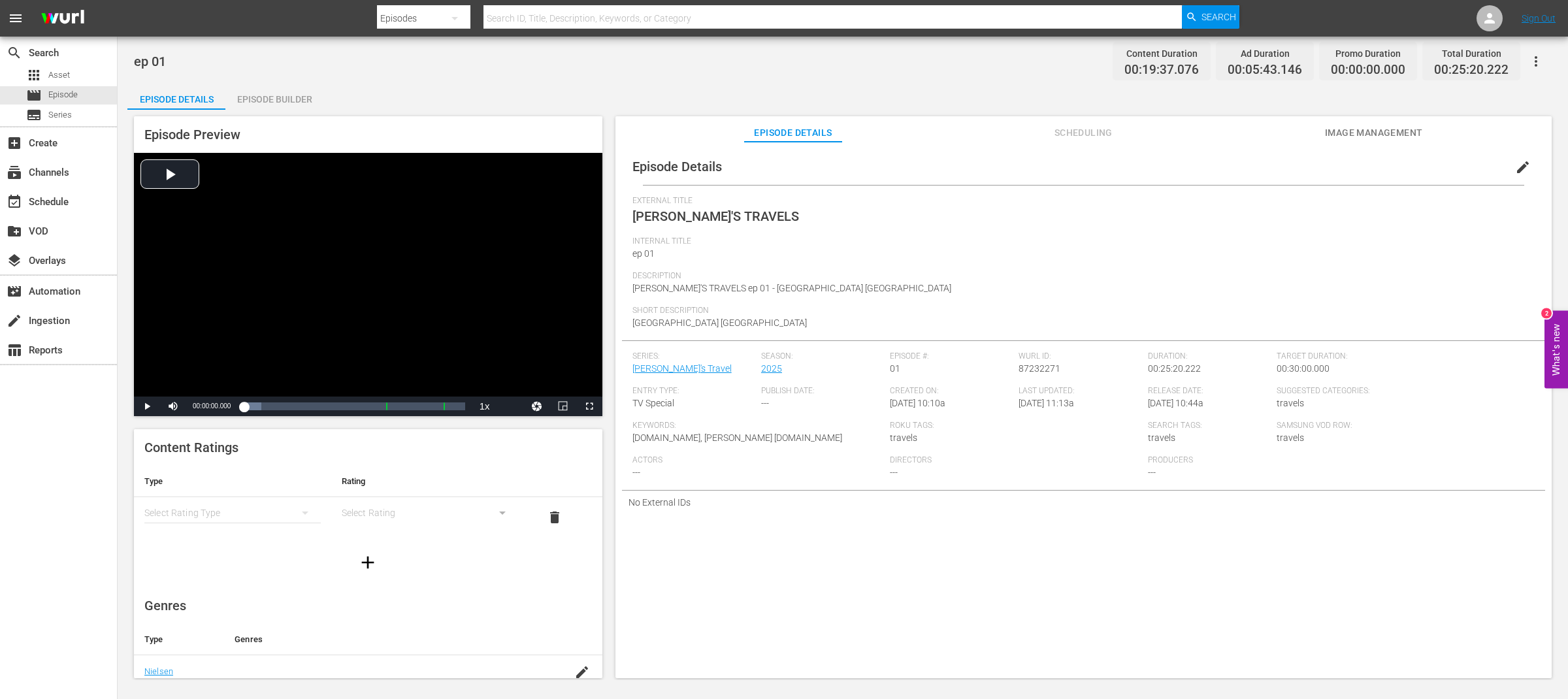
click at [1516, 166] on span "edit" at bounding box center [1523, 167] width 15 height 15
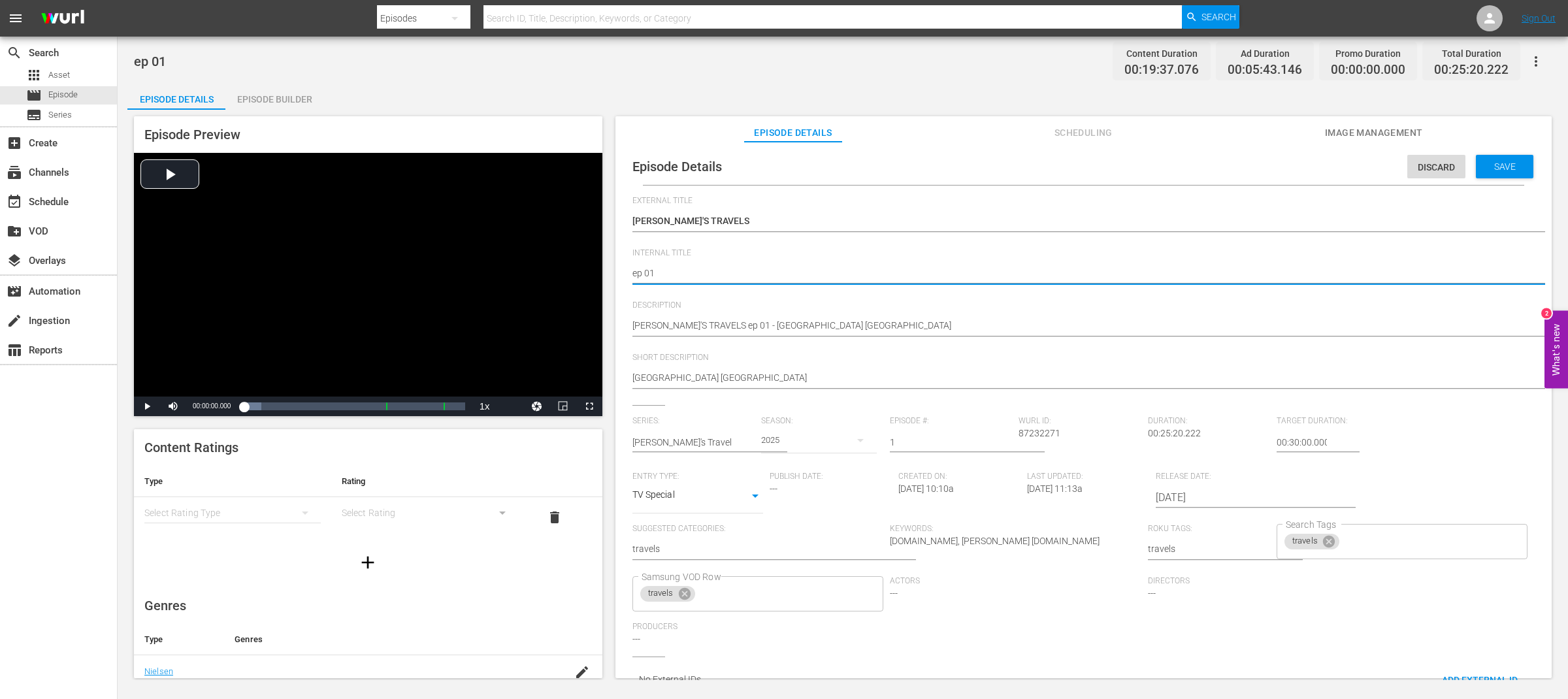
paste textarea "[PERSON_NAME]'S TRAVELS"
type textarea "[PERSON_NAME]'S TRAVELS ep 01"
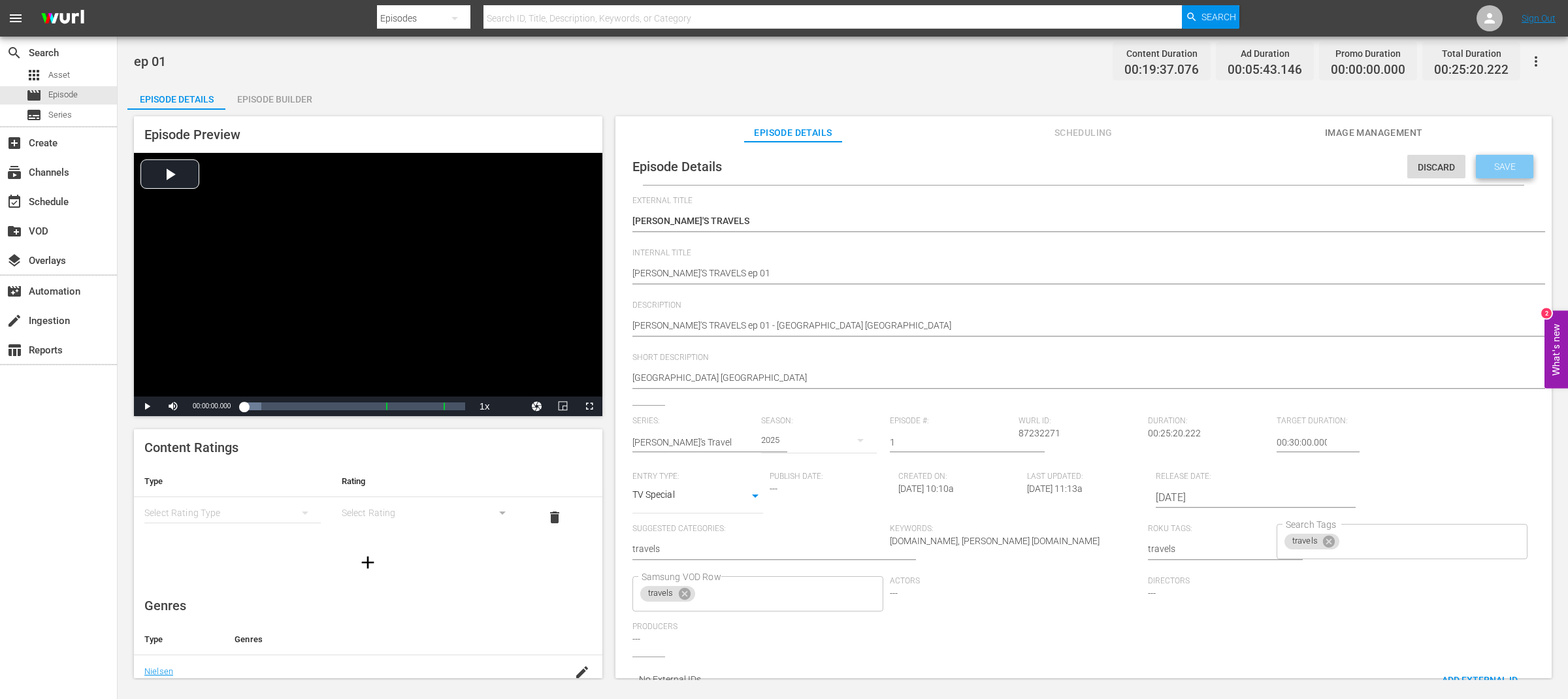
click at [1488, 171] on div "Save" at bounding box center [1504, 166] width 57 height 23
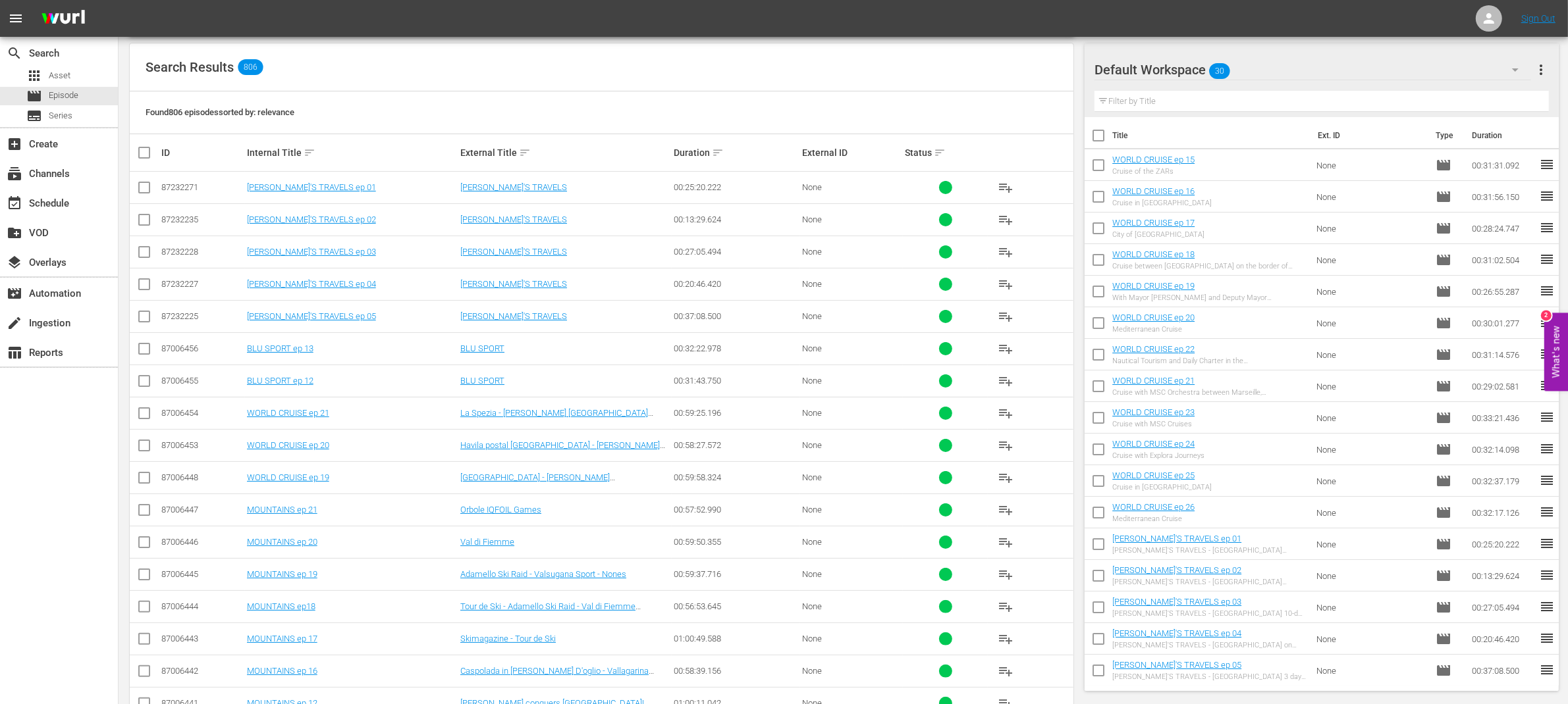
click at [998, 111] on div "Found 806 episodes sorted by: relevance" at bounding box center [602, 113] width 943 height 43
